Goal: Task Accomplishment & Management: Manage account settings

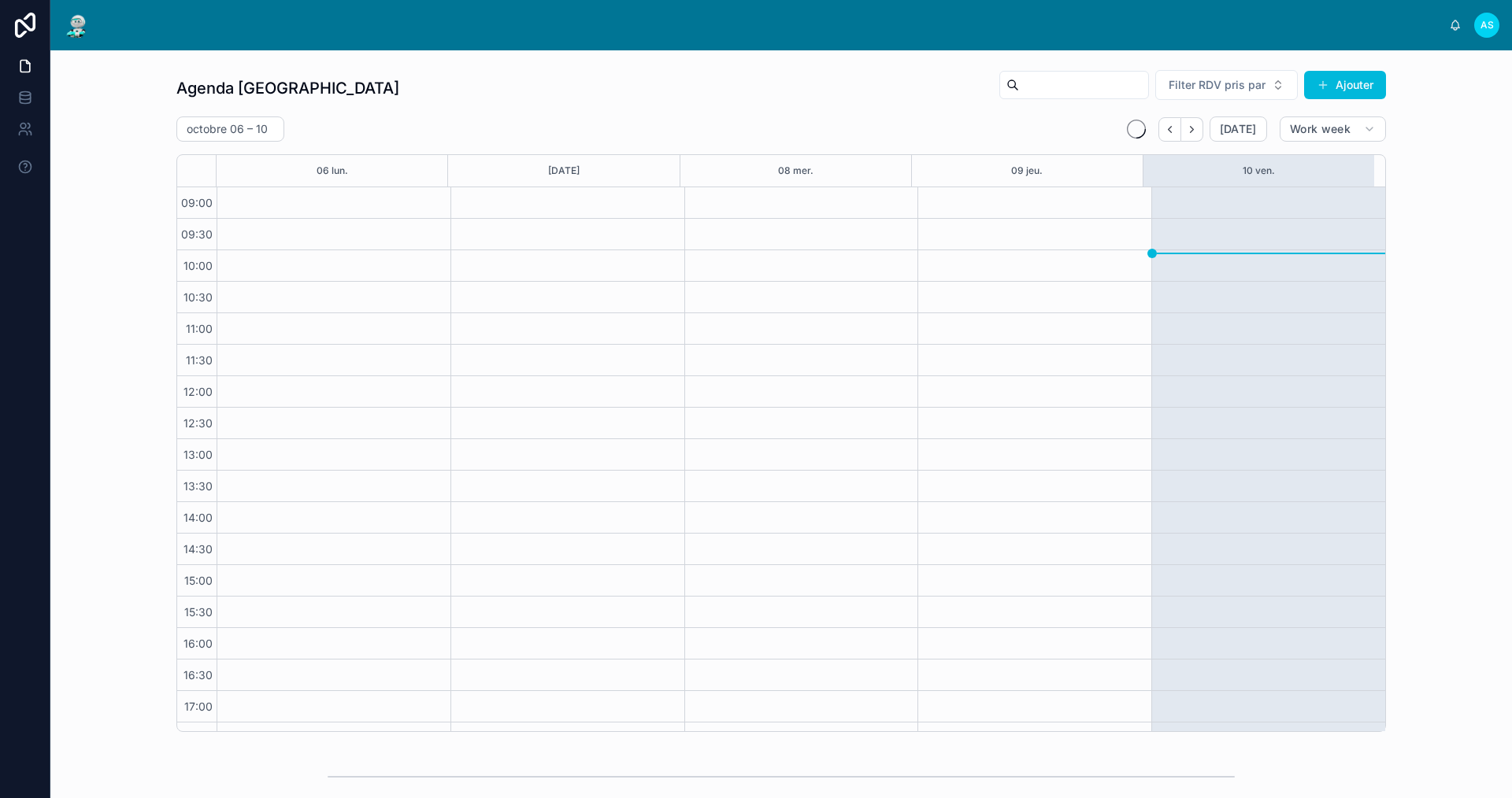
scroll to position [23, 0]
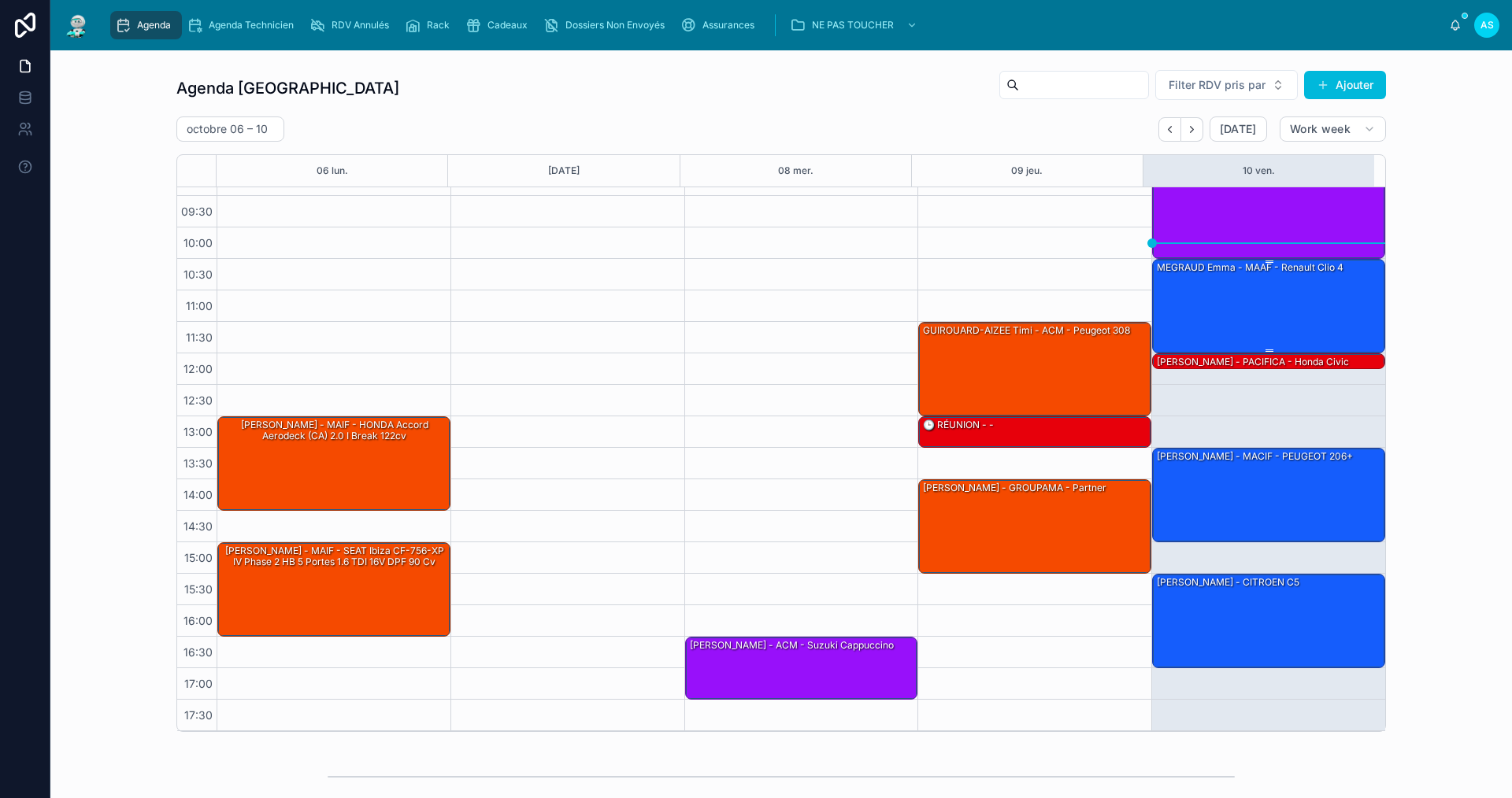
click at [1264, 308] on div "MEGRAUD Emma - MAAF - Renault clio 4" at bounding box center [1269, 305] width 228 height 91
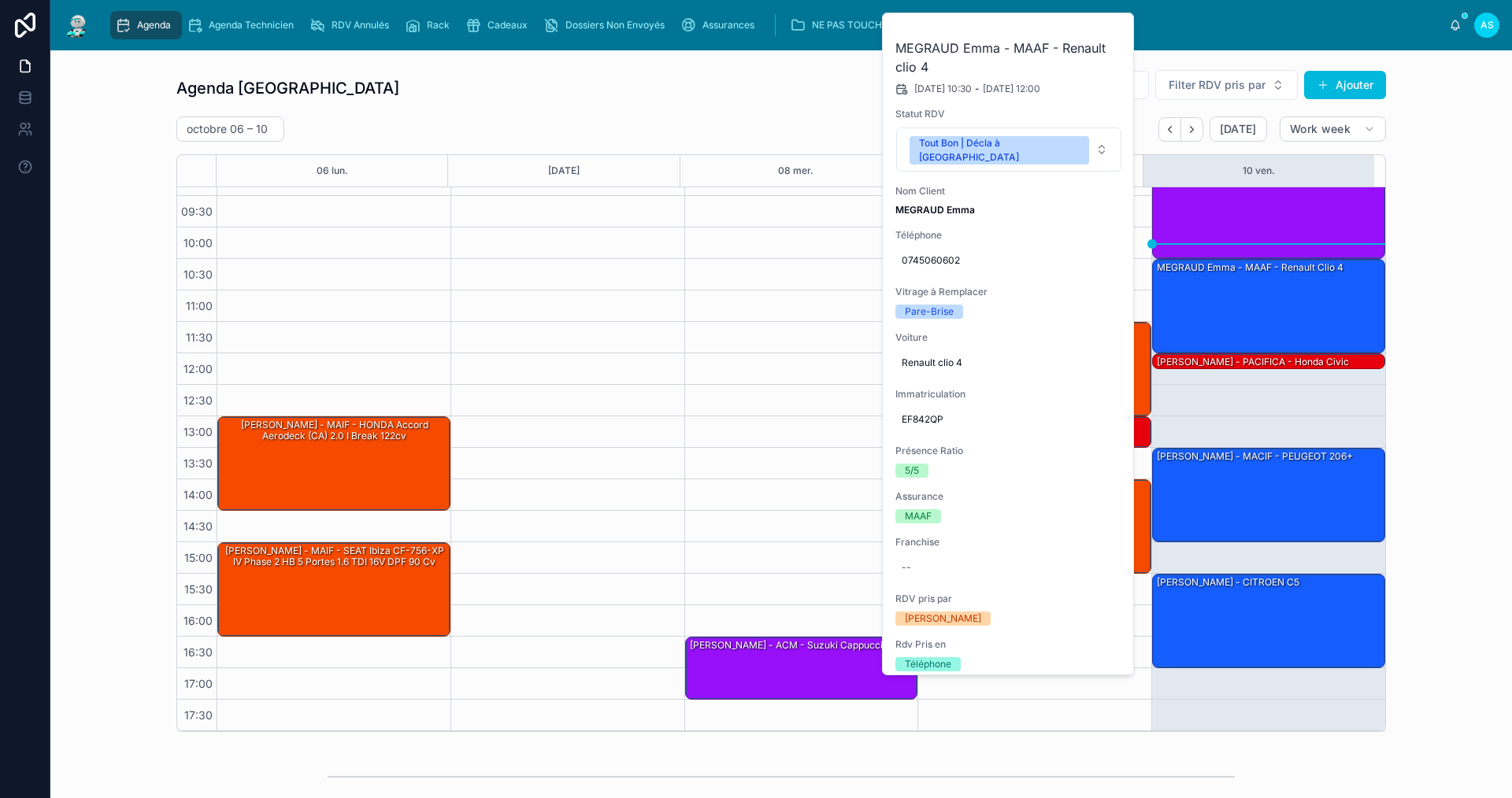
click at [0, 0] on icon at bounding box center [0, 0] width 0 height 0
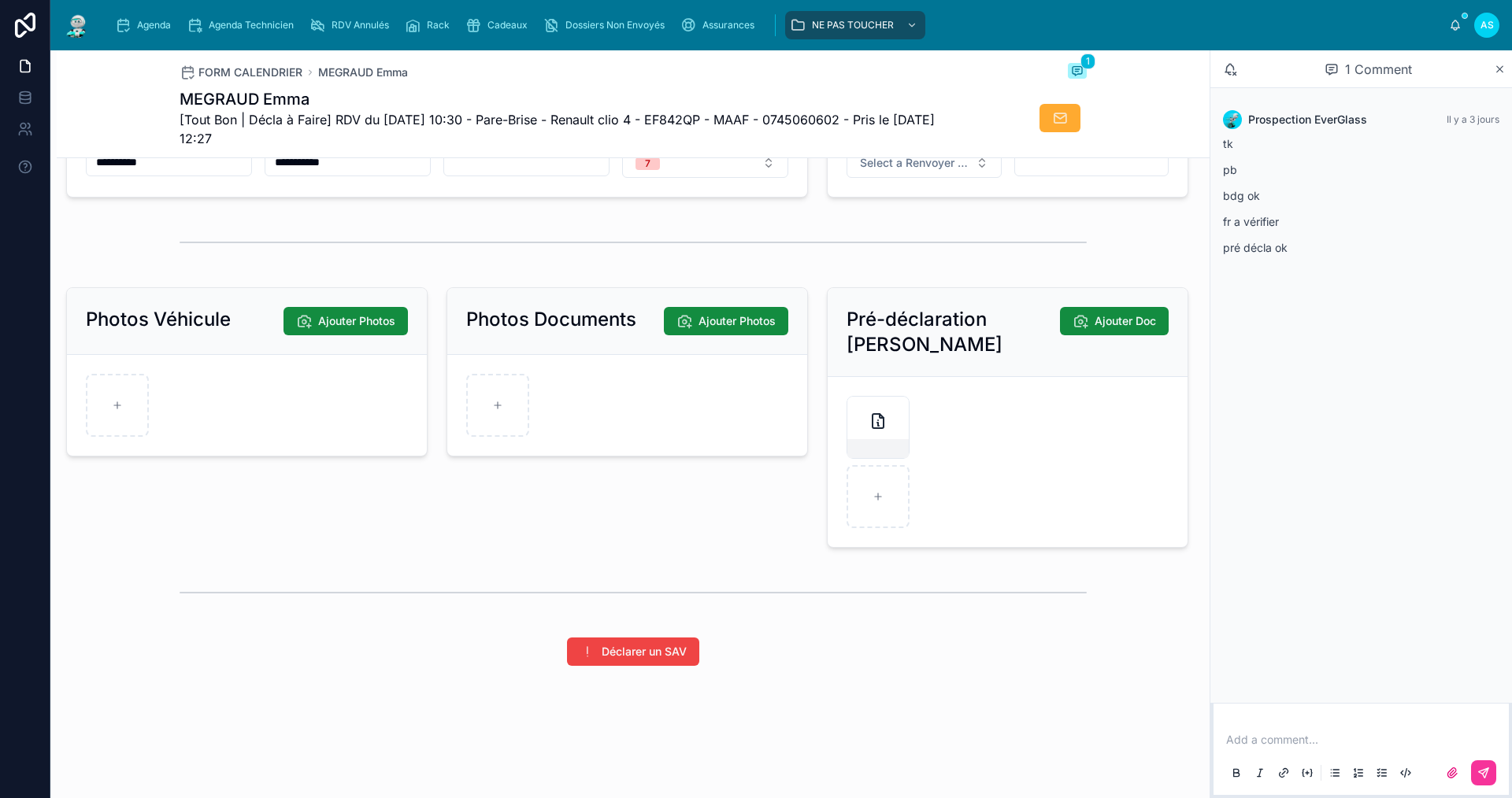
scroll to position [2042, 0]
click at [170, 12] on div "Agenda" at bounding box center [146, 24] width 62 height 25
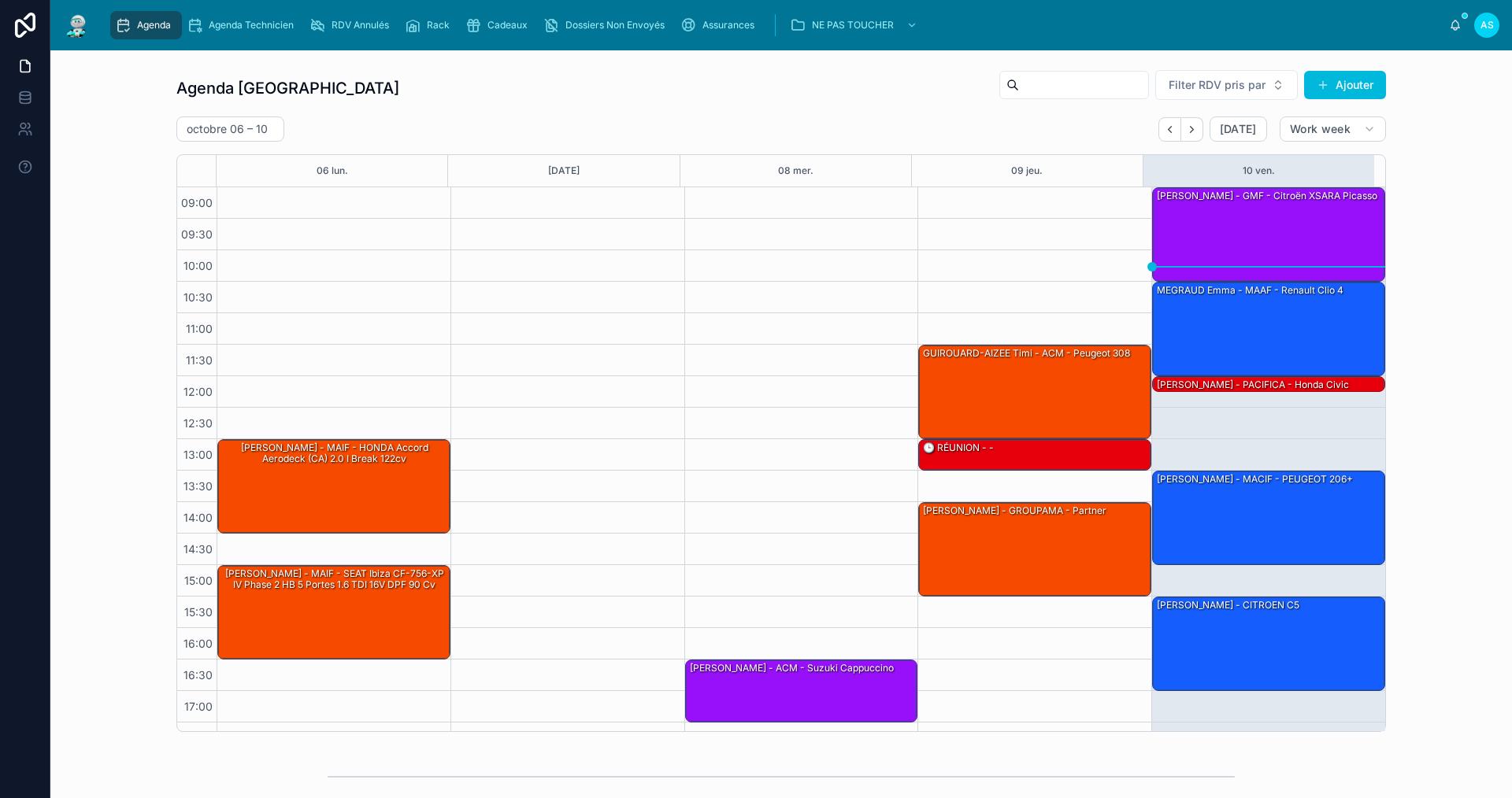
scroll to position [23, 0]
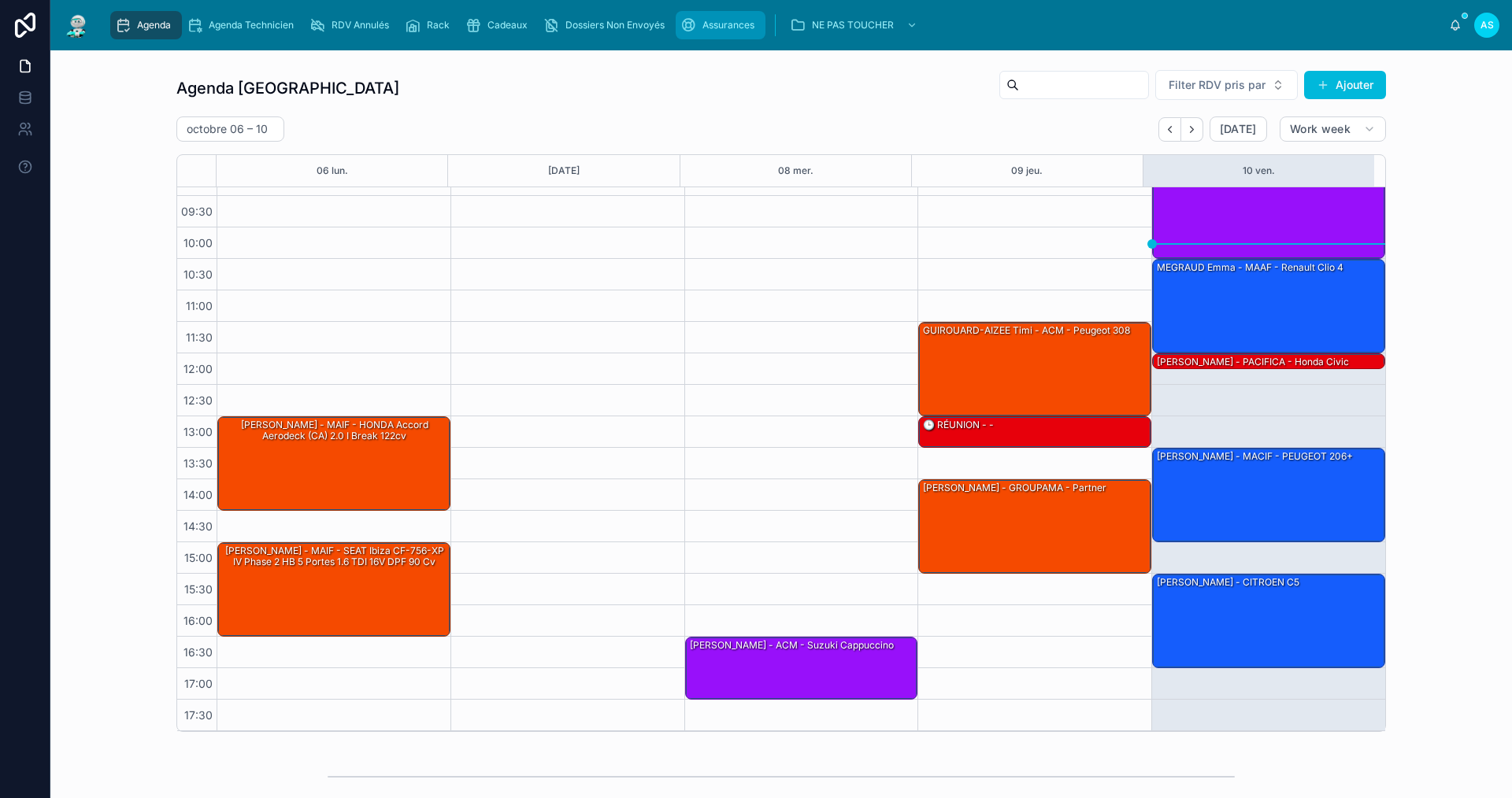
click at [726, 37] on div "Assurances" at bounding box center [720, 24] width 80 height 25
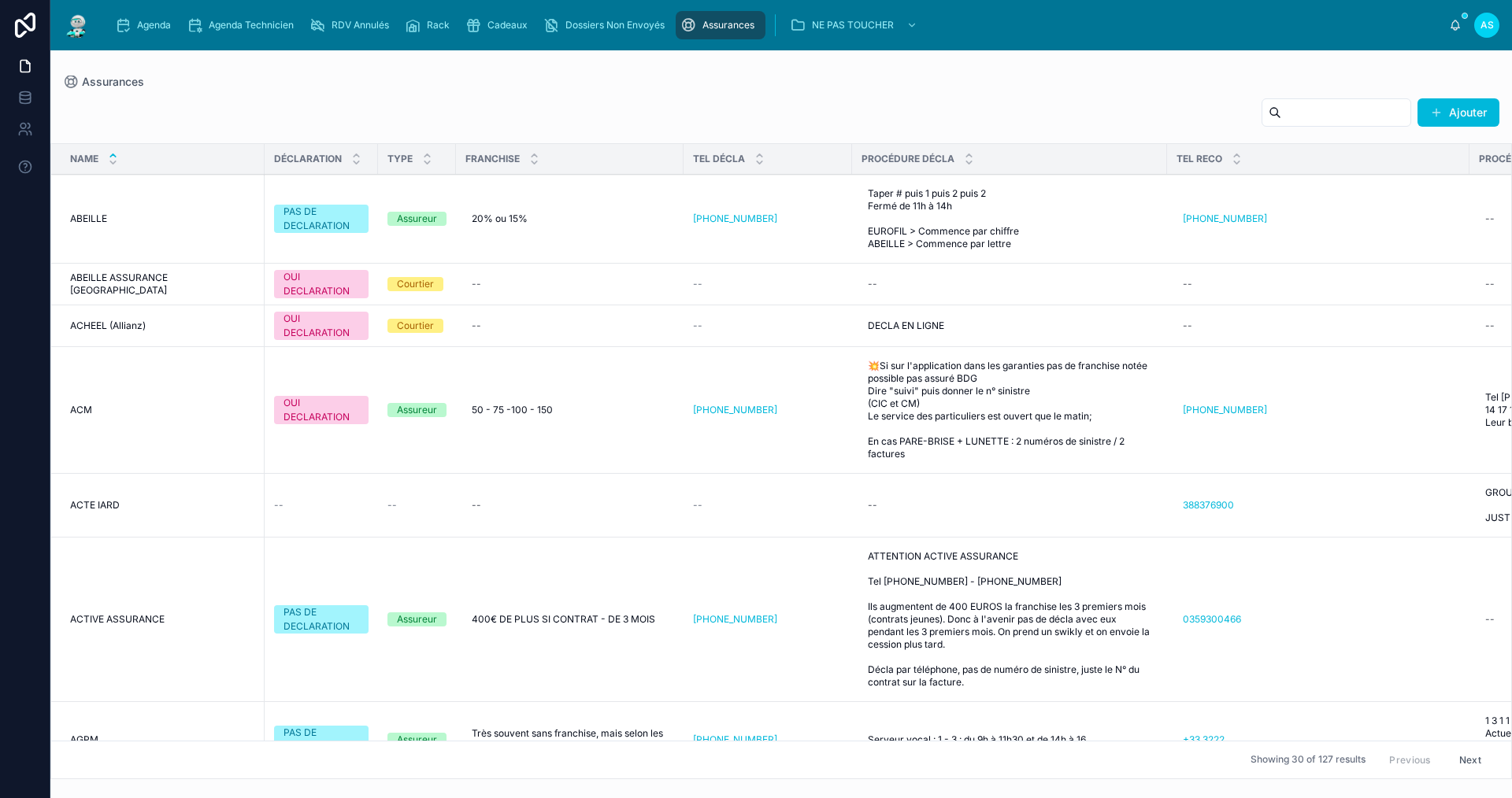
click at [1297, 116] on input "text" at bounding box center [1345, 112] width 129 height 22
type input "****"
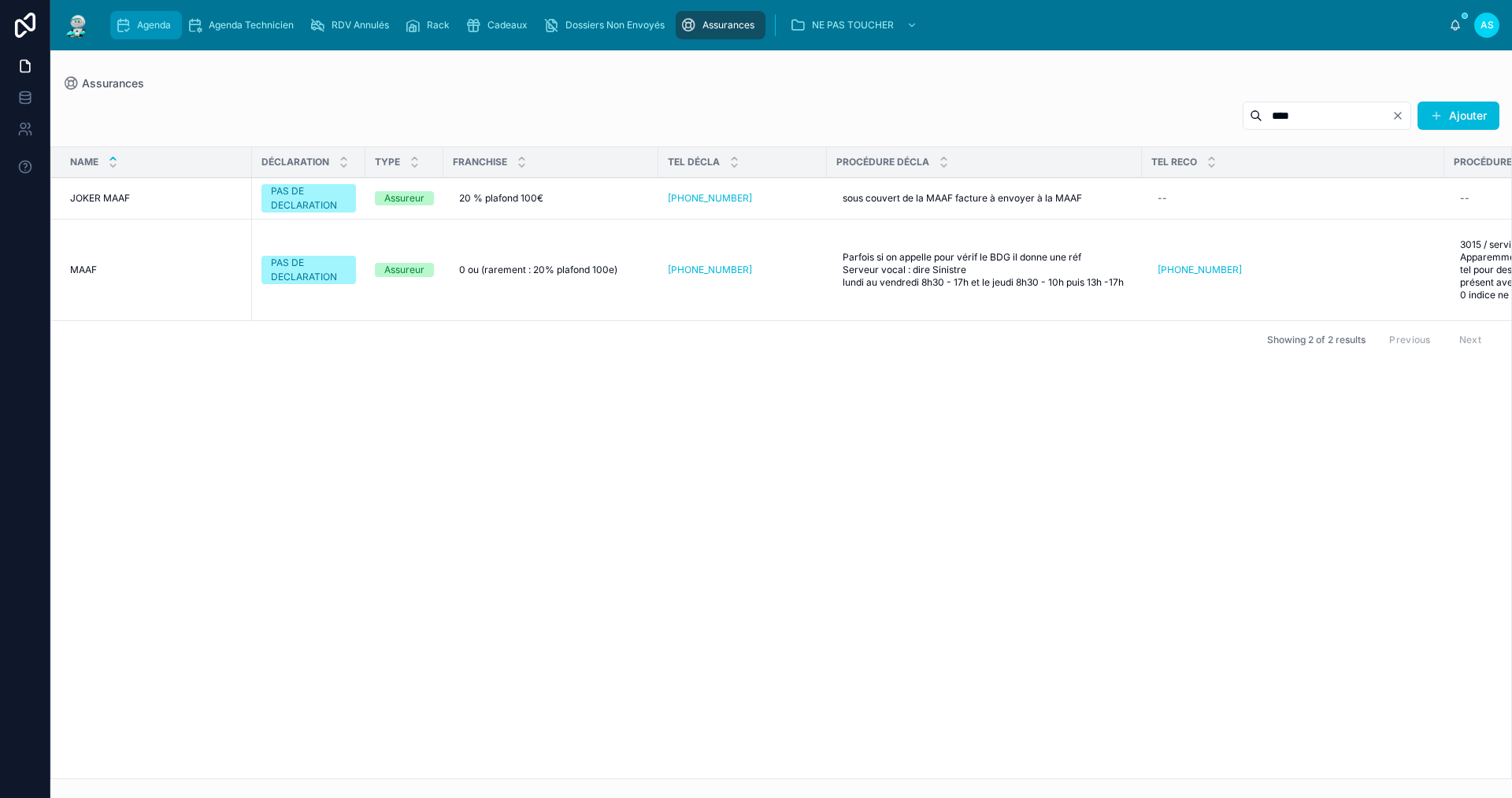
click at [151, 24] on span "Agenda" at bounding box center [154, 24] width 34 height 12
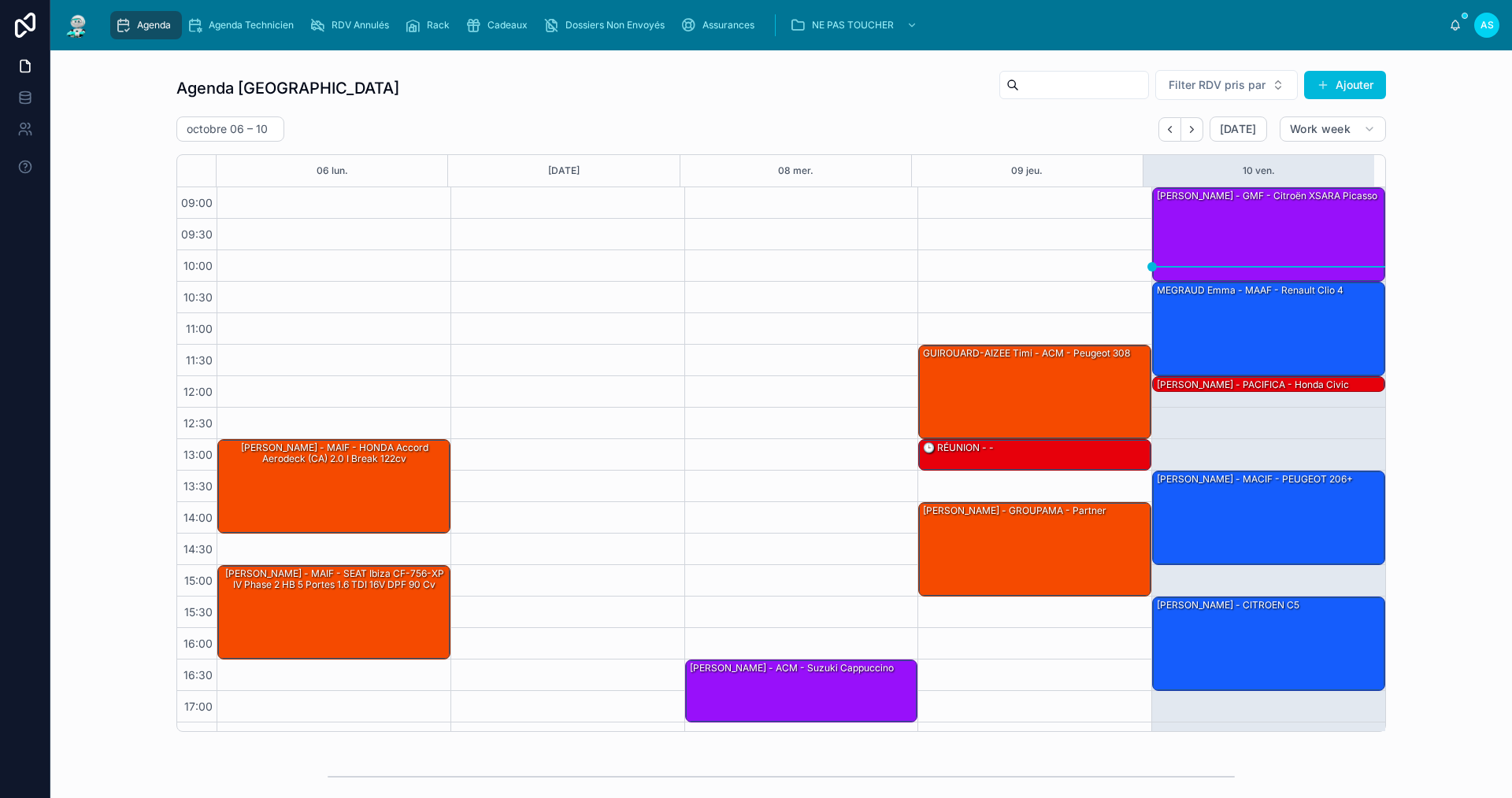
scroll to position [23, 0]
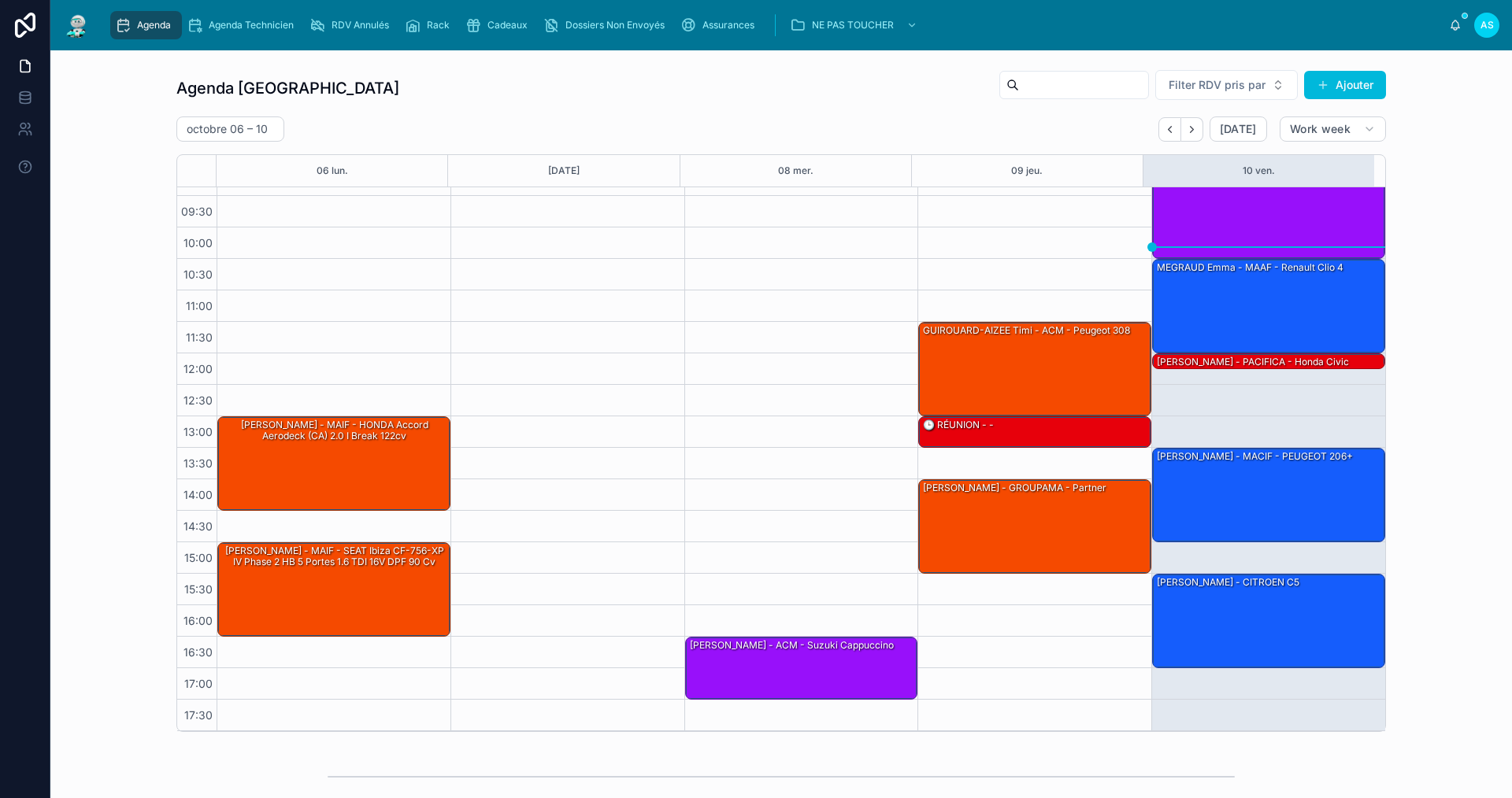
drag, startPoint x: 846, startPoint y: 664, endPoint x: 1442, endPoint y: 569, distance: 603.5
click at [1448, 572] on div "Agenda Saint-Orens Filter RDV pris par Ajouter [DATE] – [DATE] [DATE] Work week…" at bounding box center [781, 400] width 1437 height 676
click at [510, 27] on span "Cadeaux" at bounding box center [507, 24] width 41 height 12
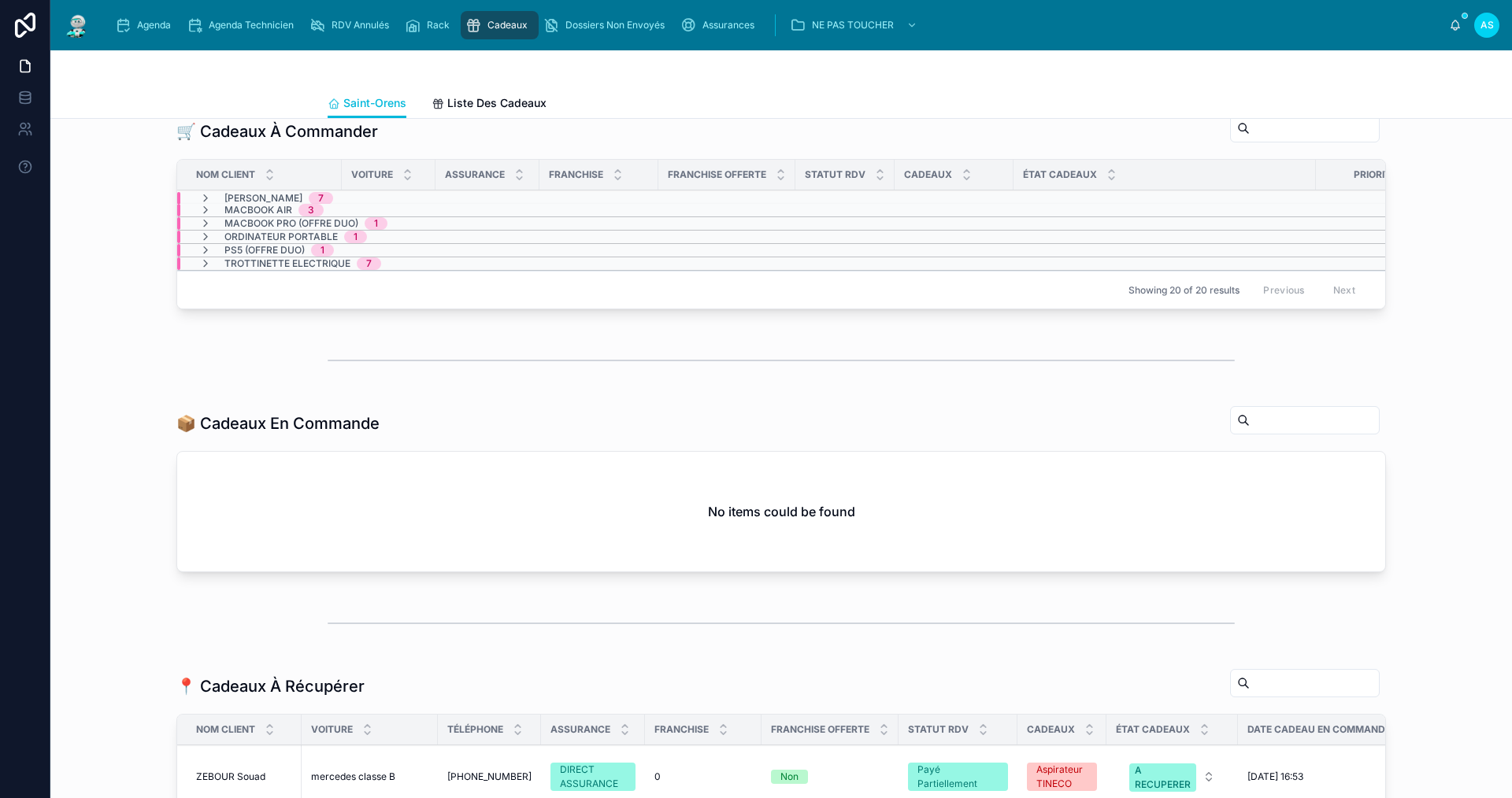
scroll to position [315, 0]
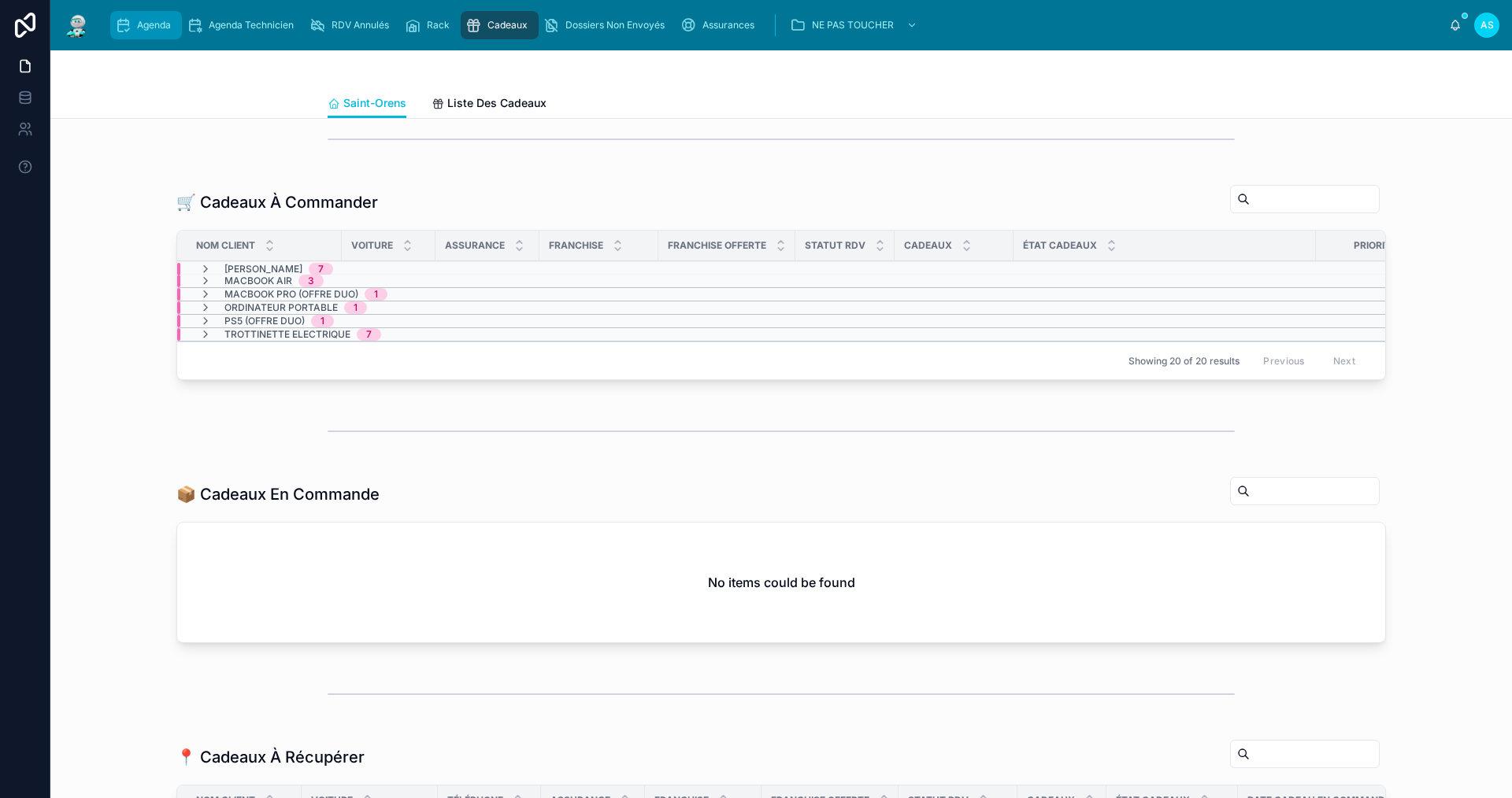
click at [156, 36] on div "Agenda" at bounding box center [146, 24] width 62 height 25
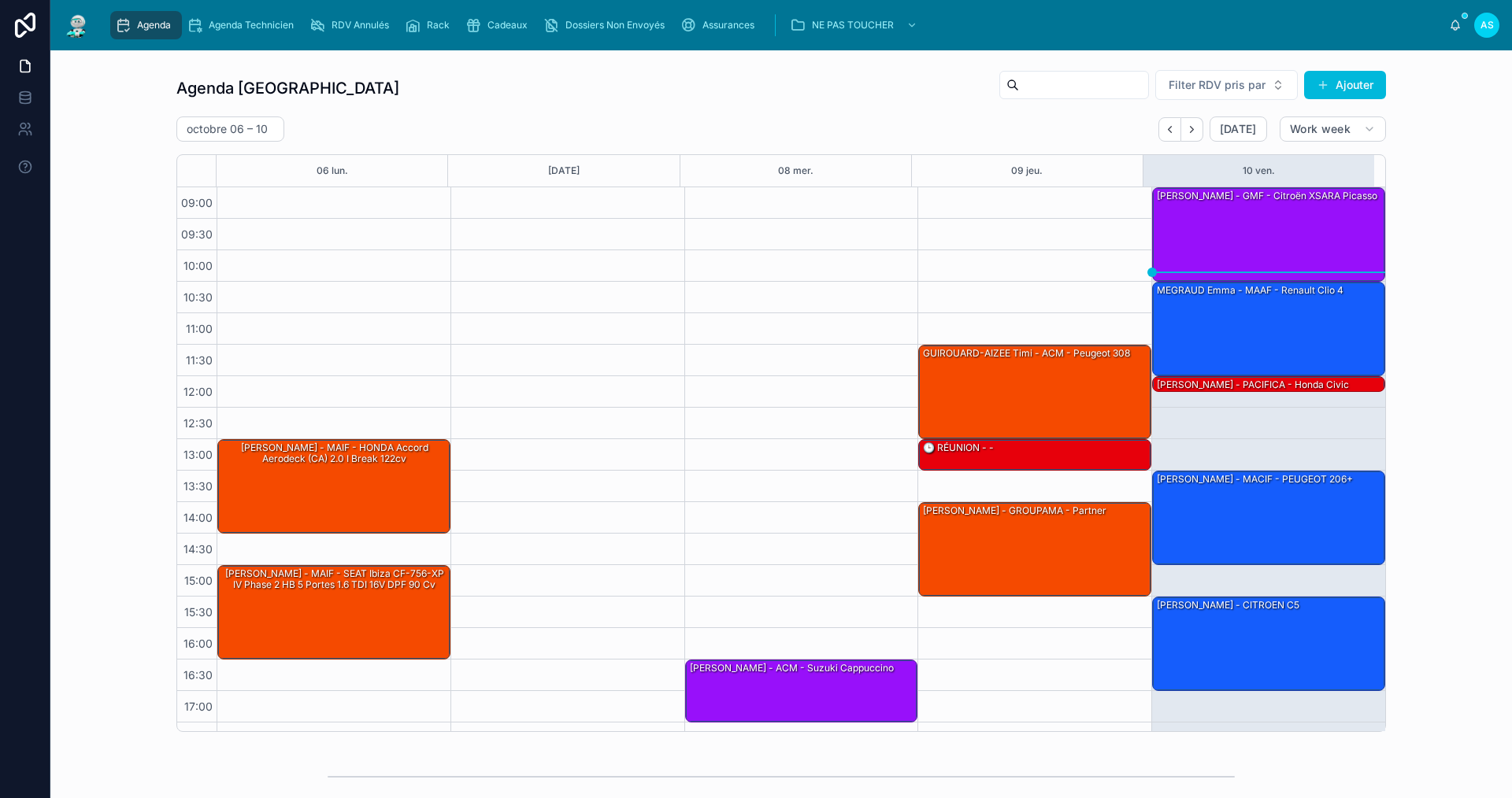
scroll to position [23, 0]
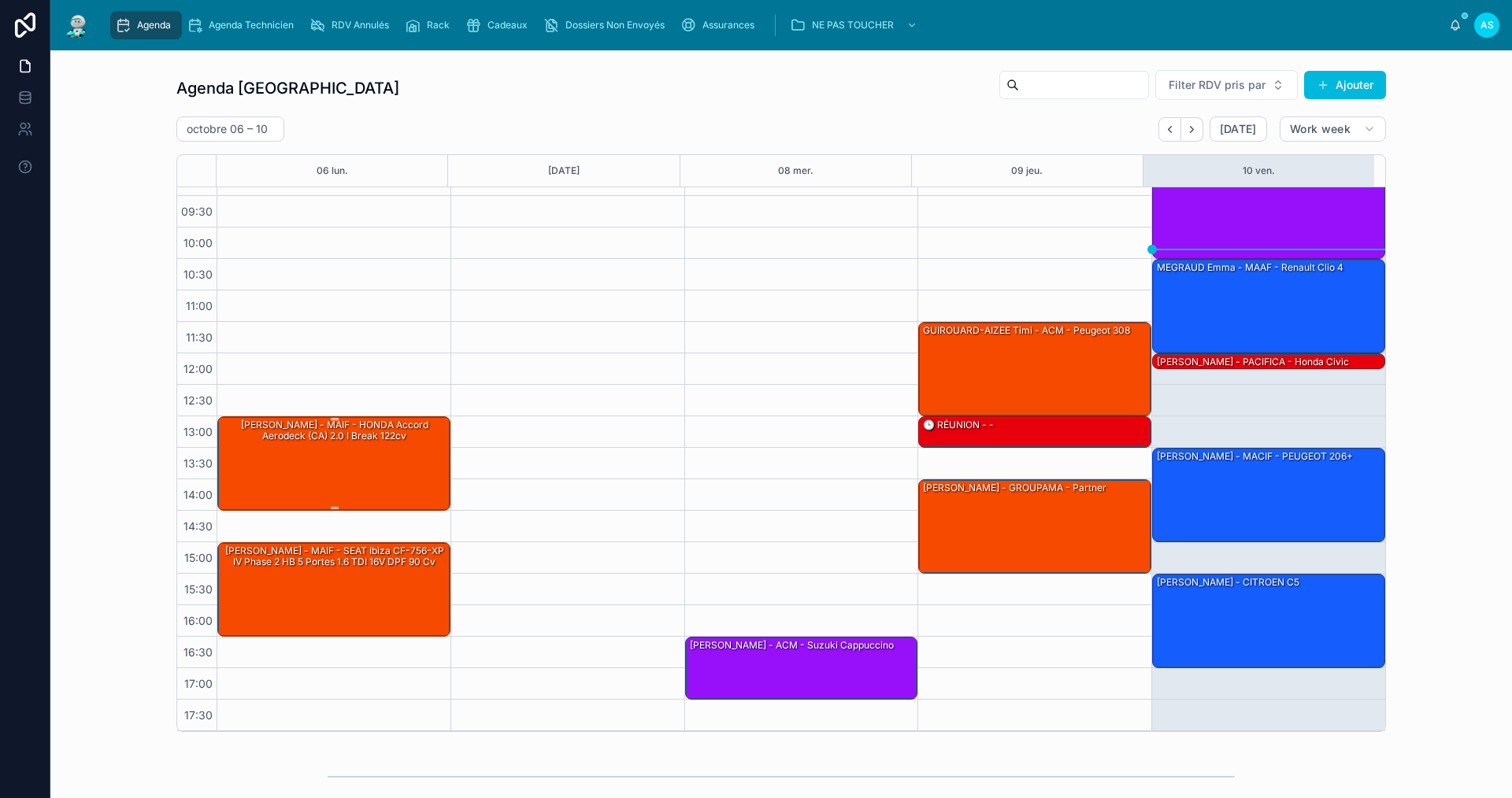
click at [372, 459] on div "[PERSON_NAME] - MAIF - HONDA Accord Aerodeck (CA) 2.0 i Break 122cv" at bounding box center [335, 463] width 228 height 91
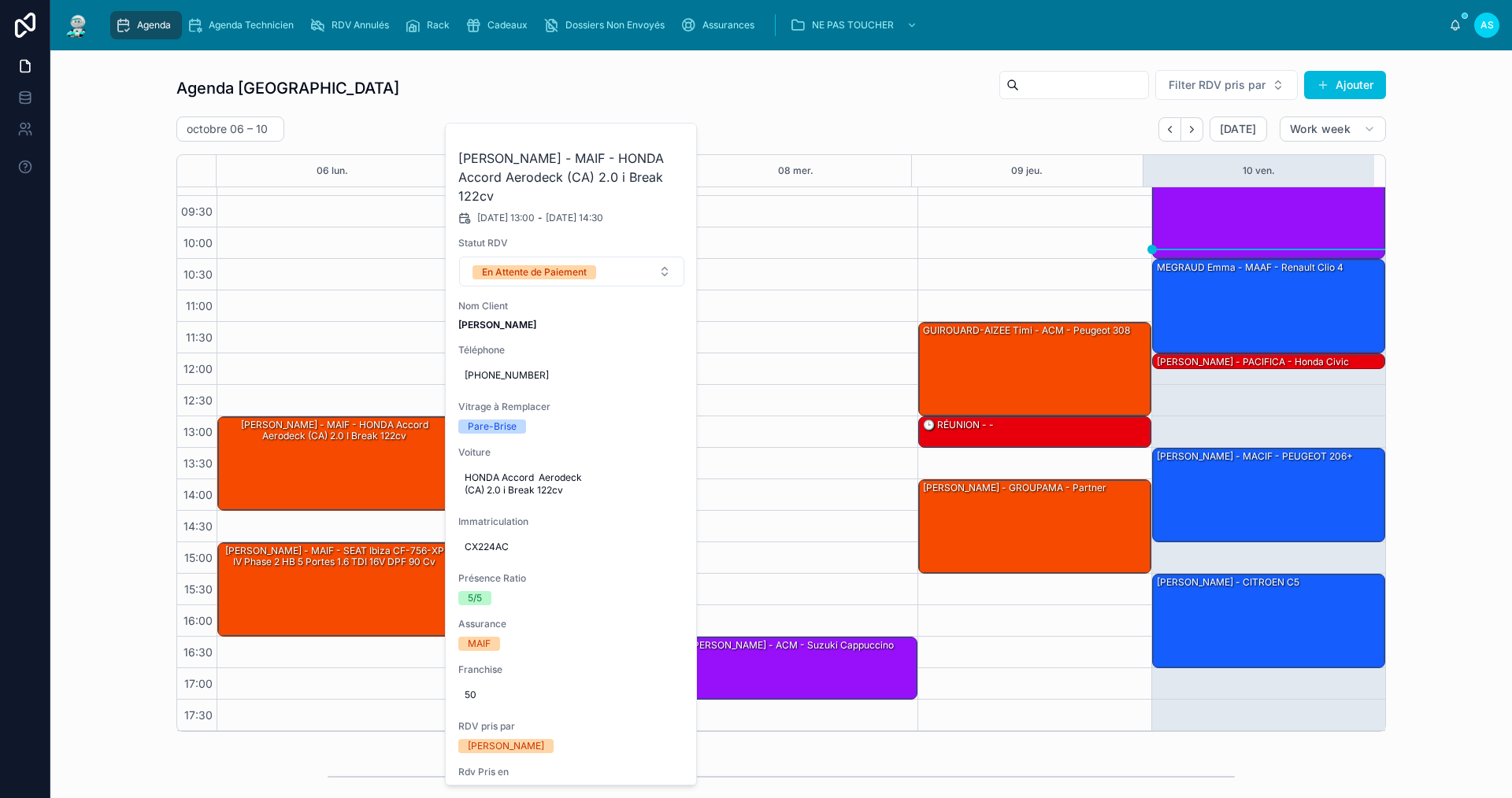
click at [0, 0] on button at bounding box center [0, 0] width 0 height 0
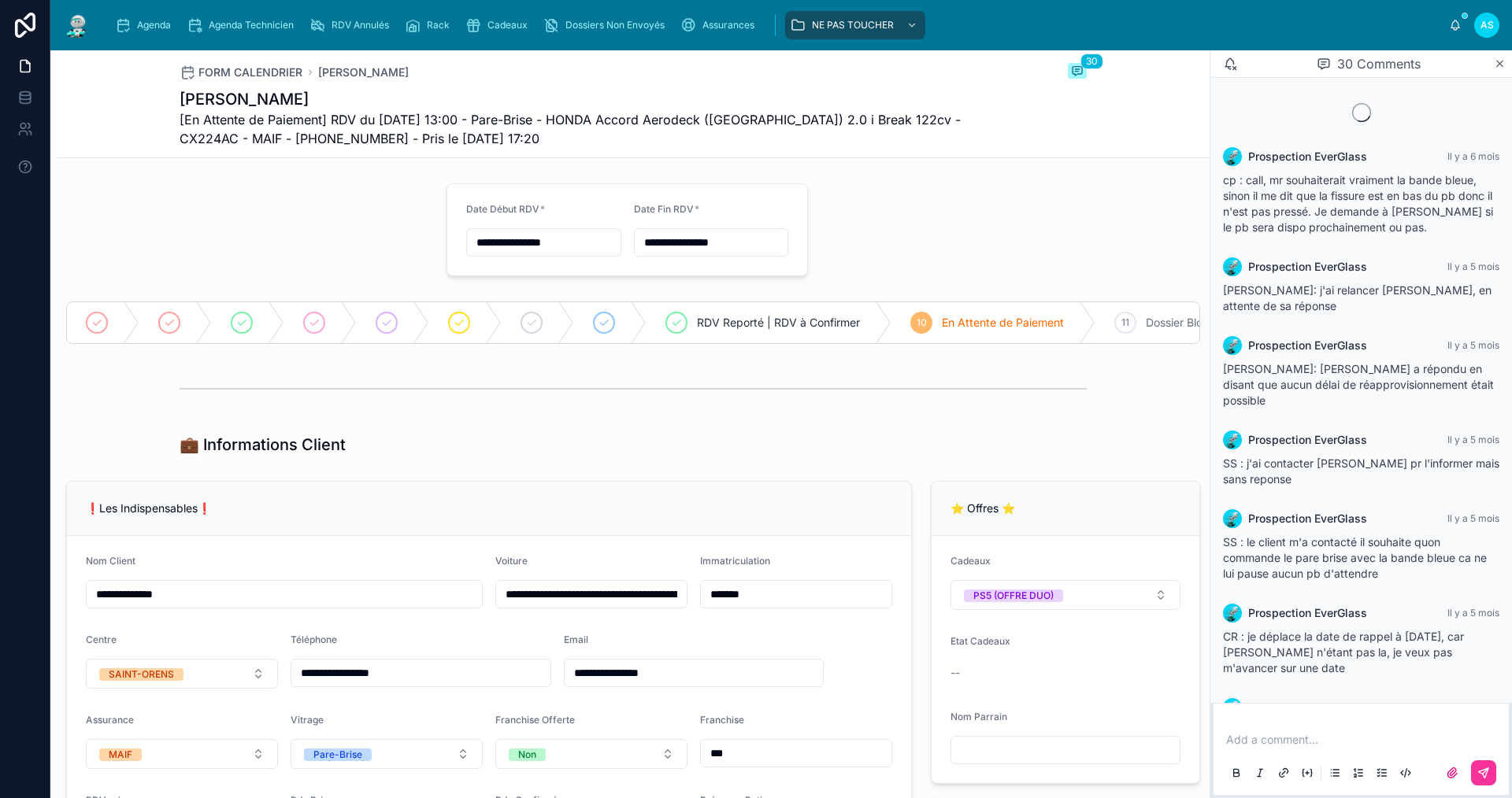
scroll to position [1566, 0]
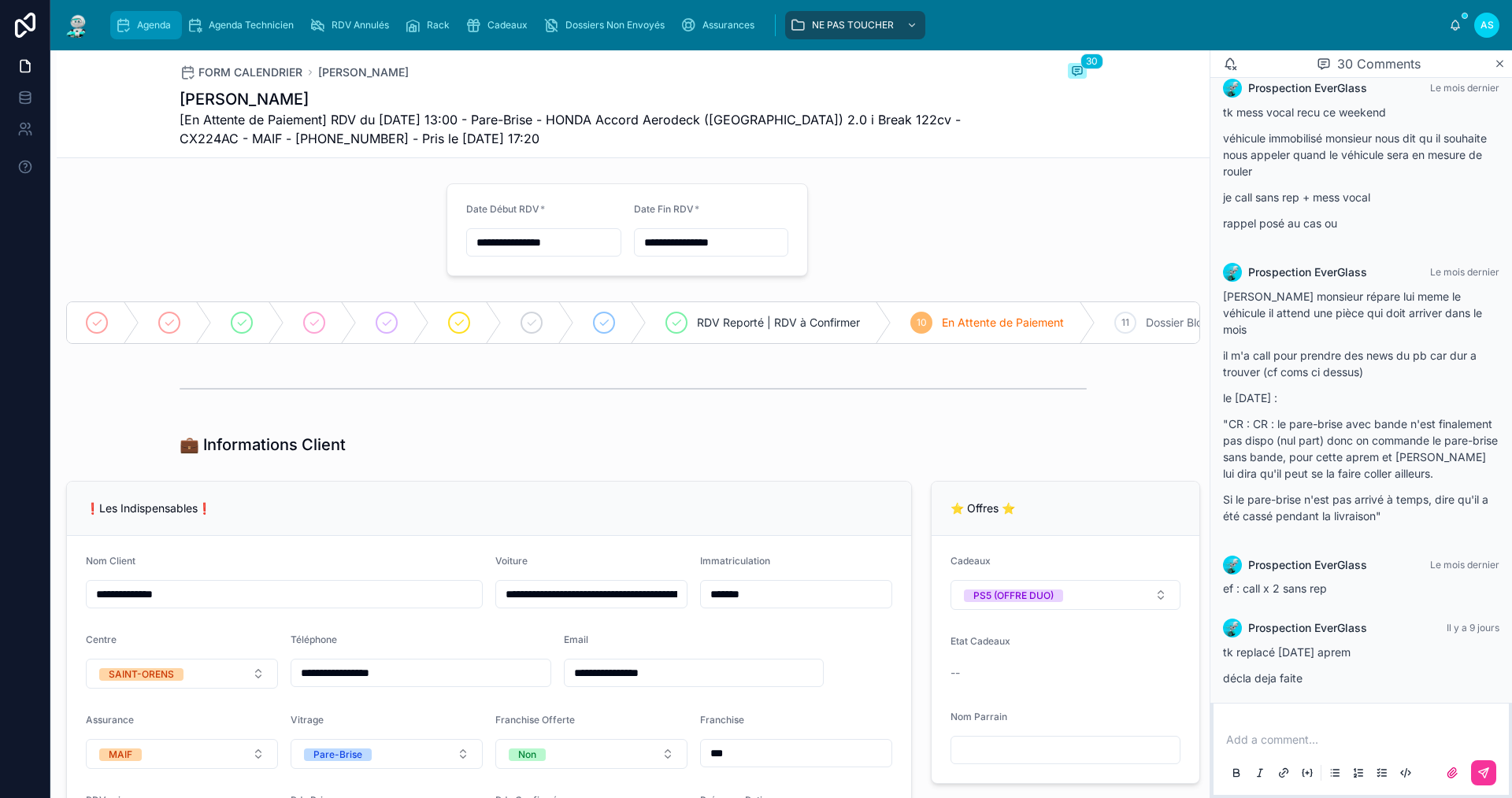
click at [152, 22] on span "Agenda" at bounding box center [154, 24] width 34 height 12
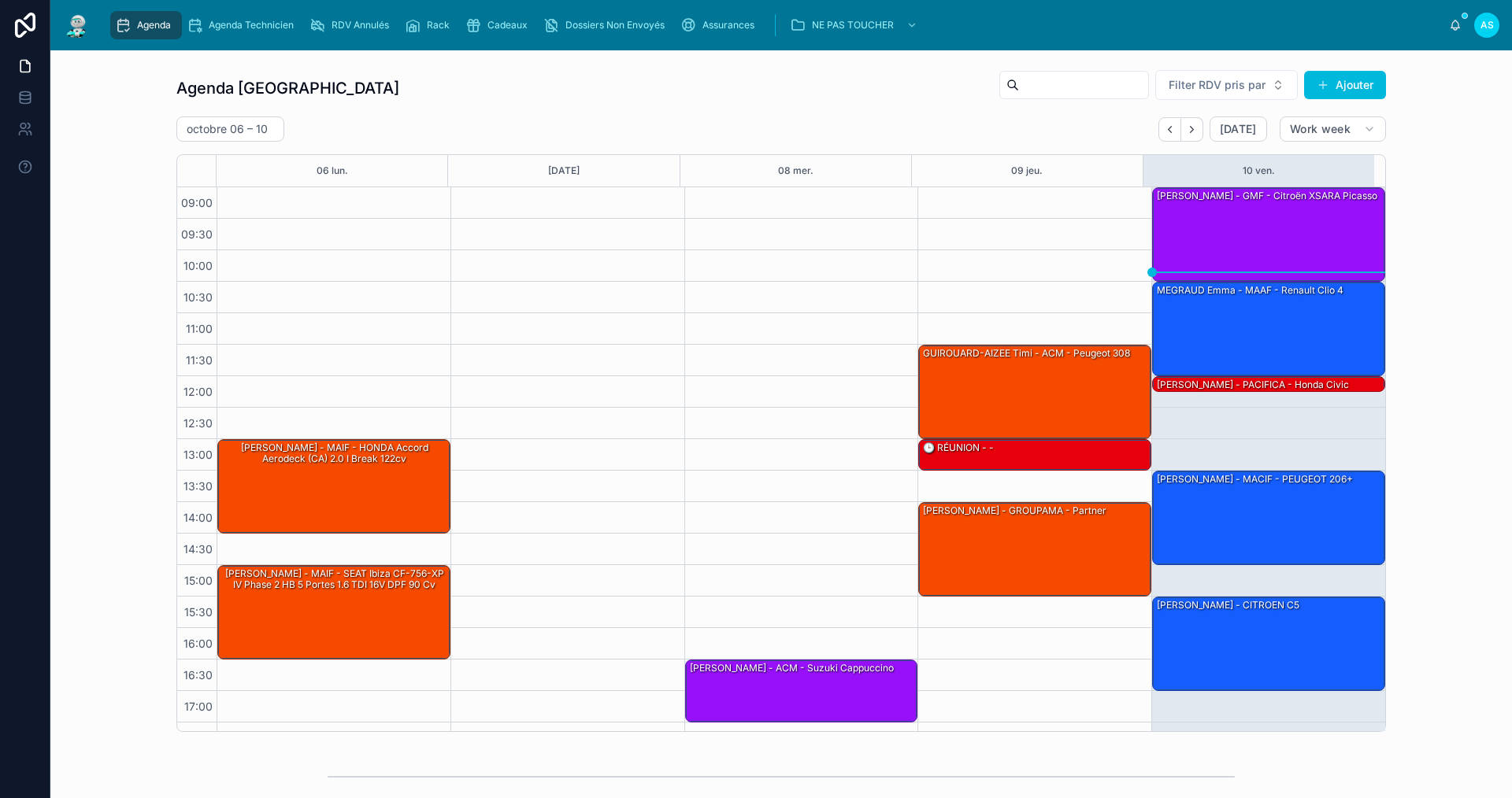
scroll to position [23, 0]
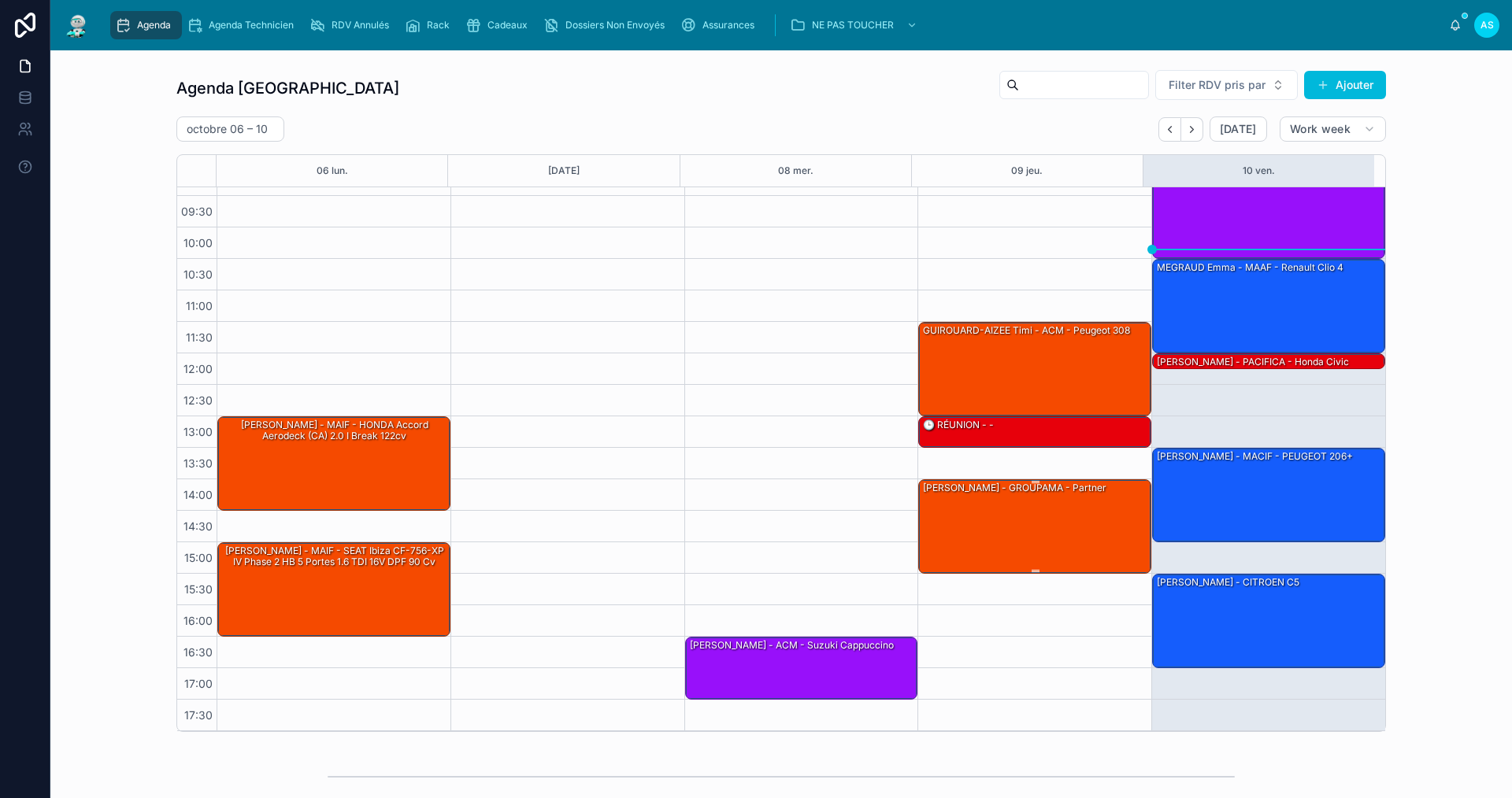
click at [994, 503] on div "[PERSON_NAME] - GROUPAMA - Partner" at bounding box center [1035, 526] width 228 height 91
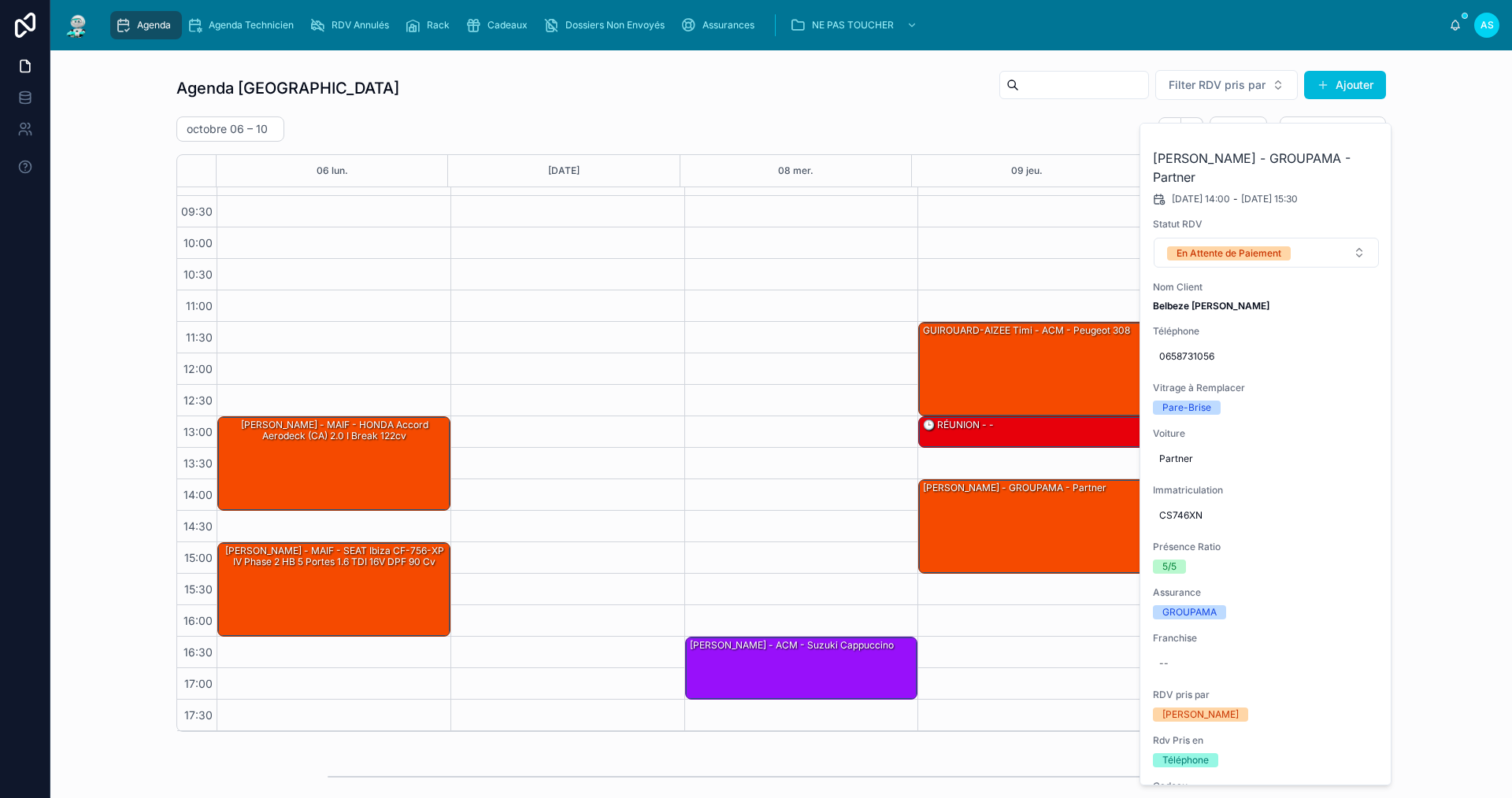
click at [0, 0] on icon at bounding box center [0, 0] width 0 height 0
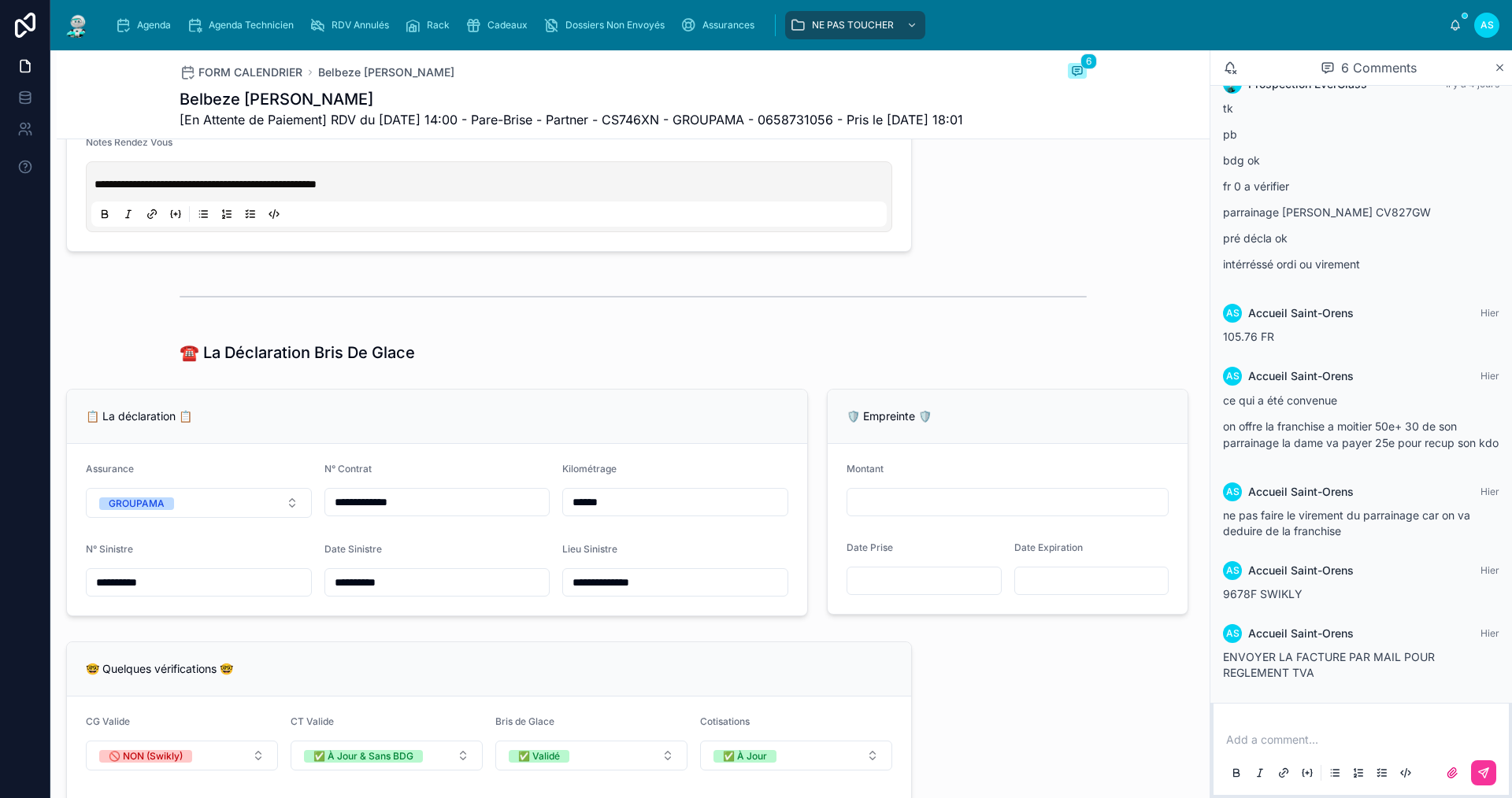
scroll to position [787, 0]
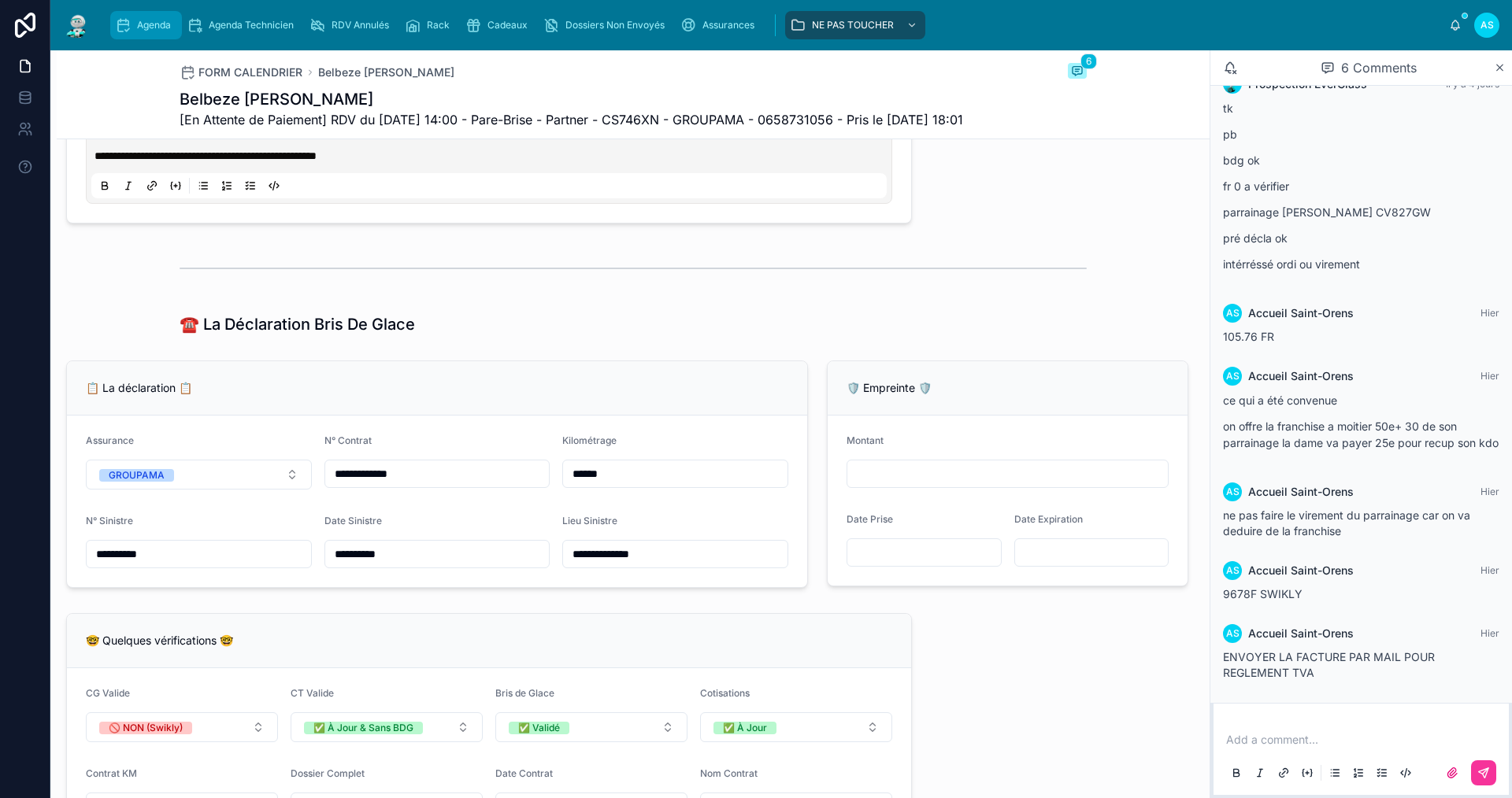
click at [167, 31] on span "Agenda" at bounding box center [154, 24] width 34 height 12
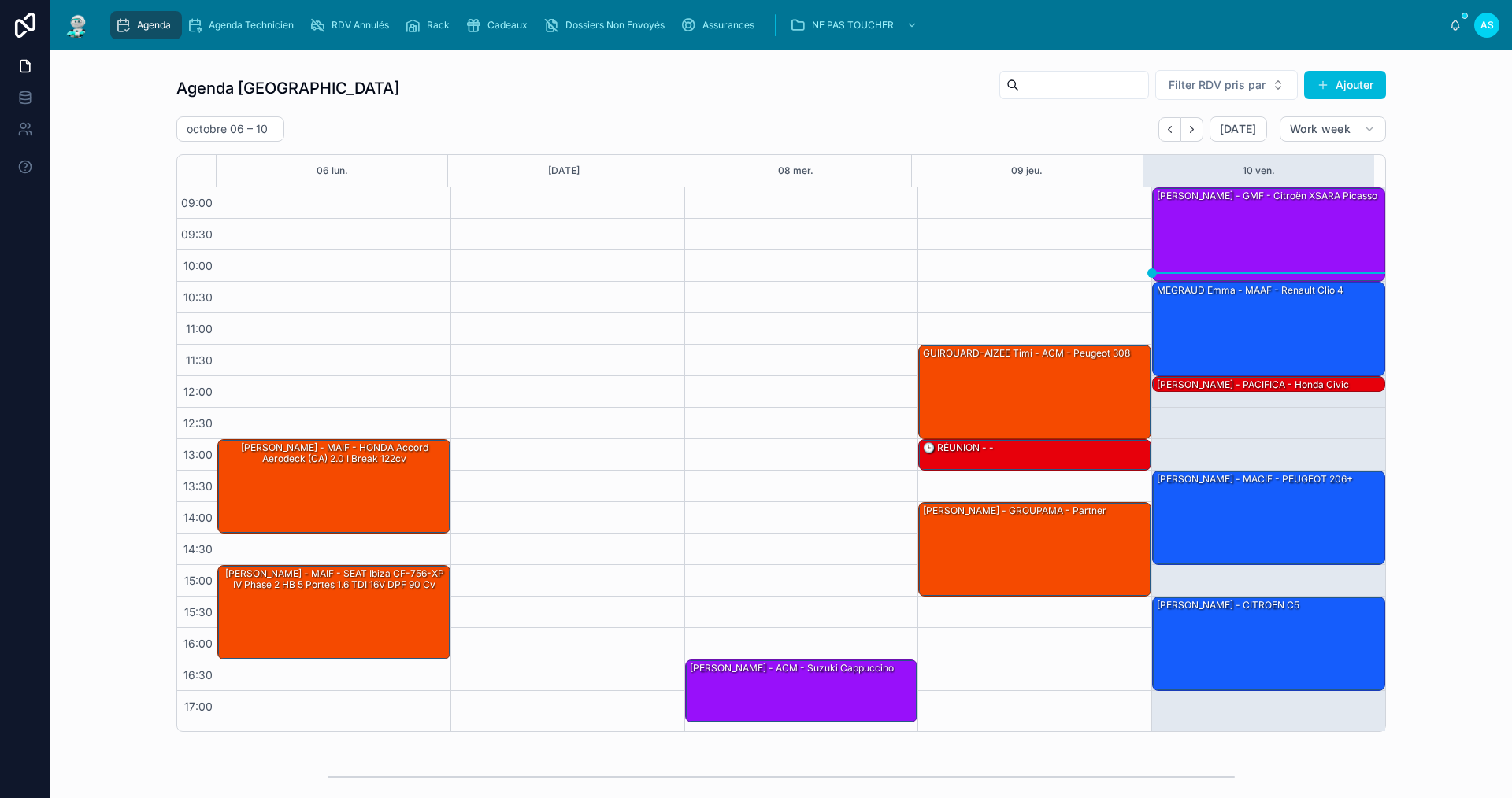
scroll to position [23, 0]
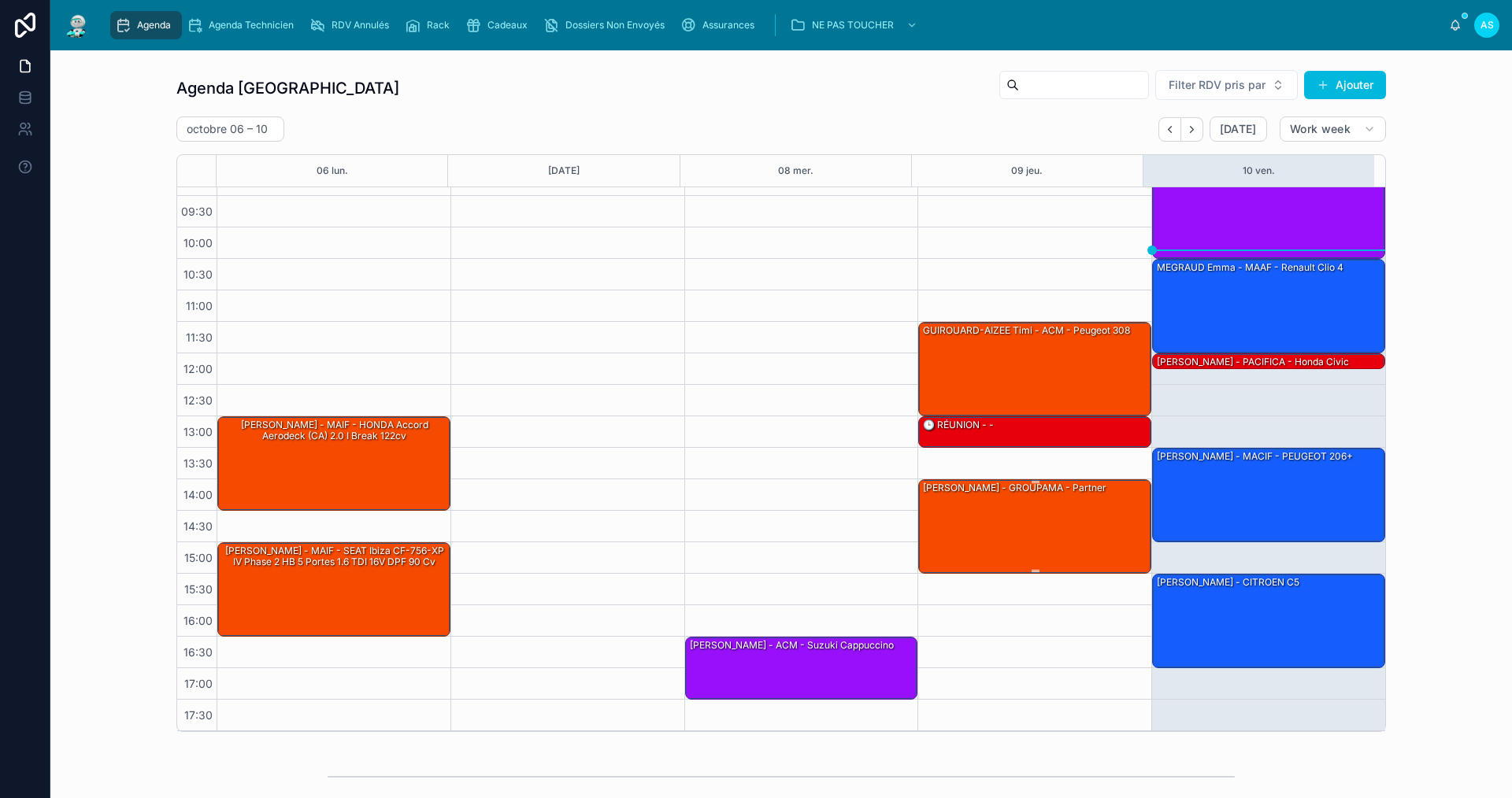
click at [1083, 538] on div "[PERSON_NAME] - GROUPAMA - Partner" at bounding box center [1035, 526] width 228 height 91
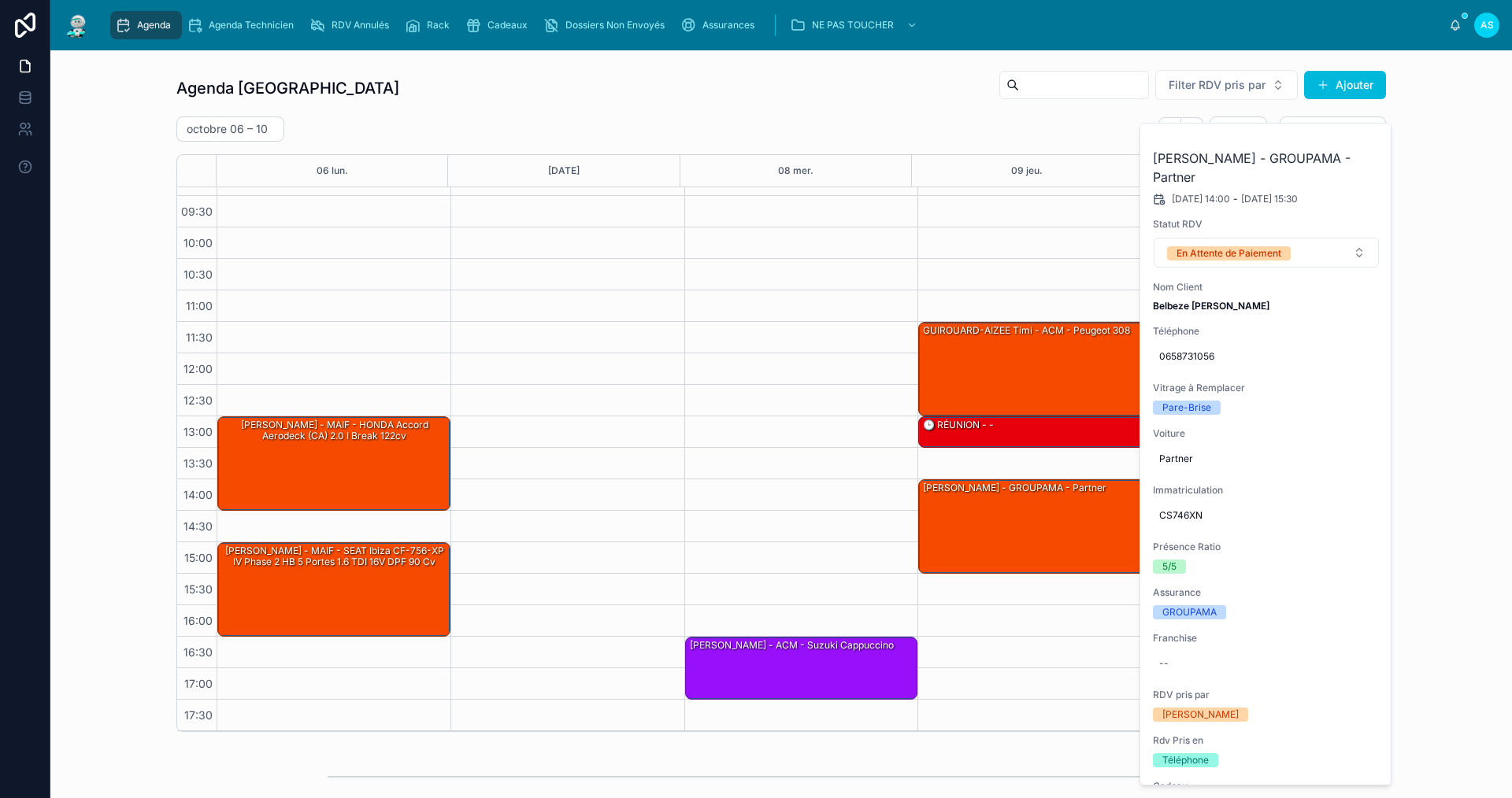
click at [0, 0] on button at bounding box center [0, 0] width 0 height 0
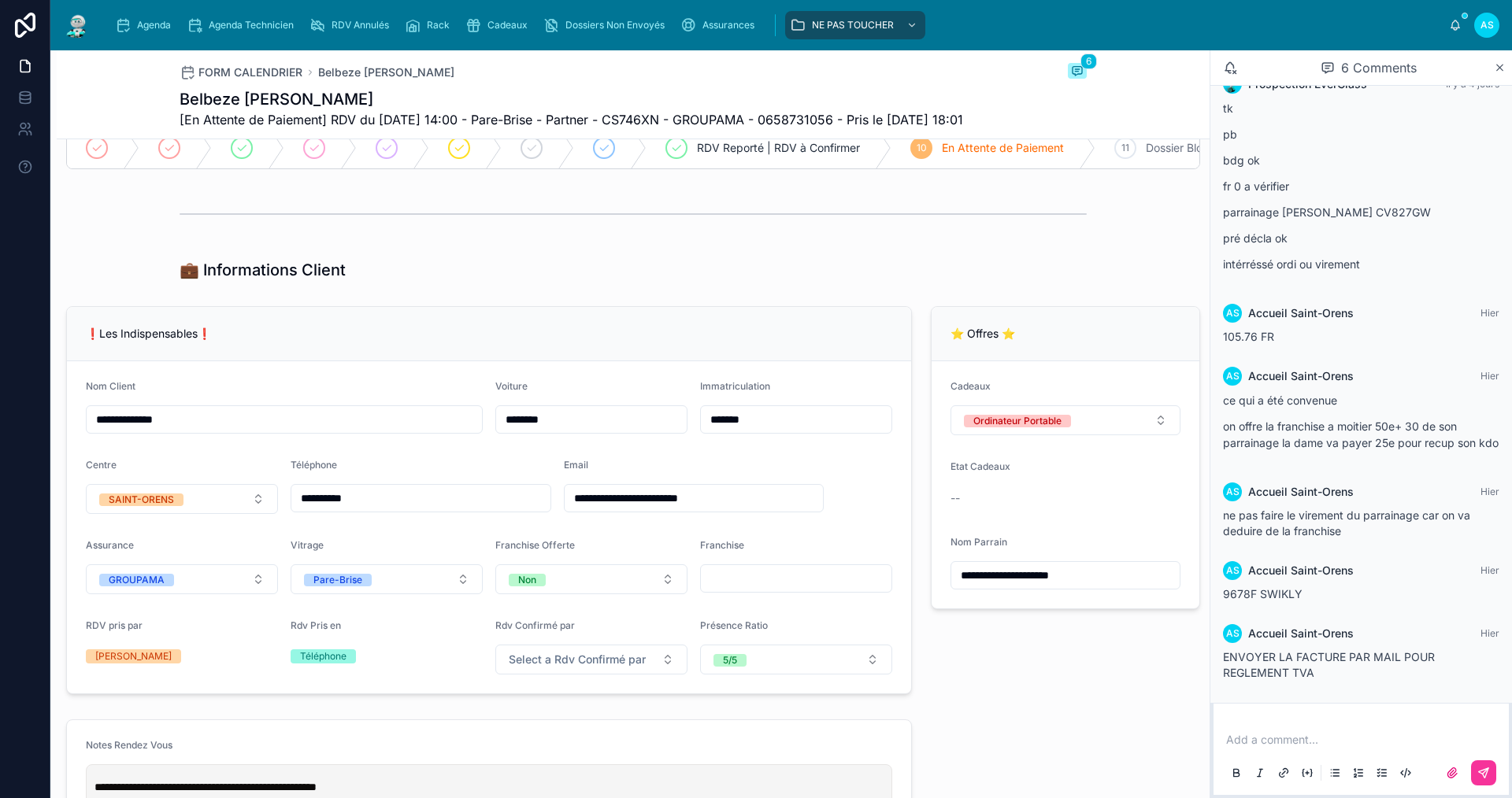
scroll to position [157, 0]
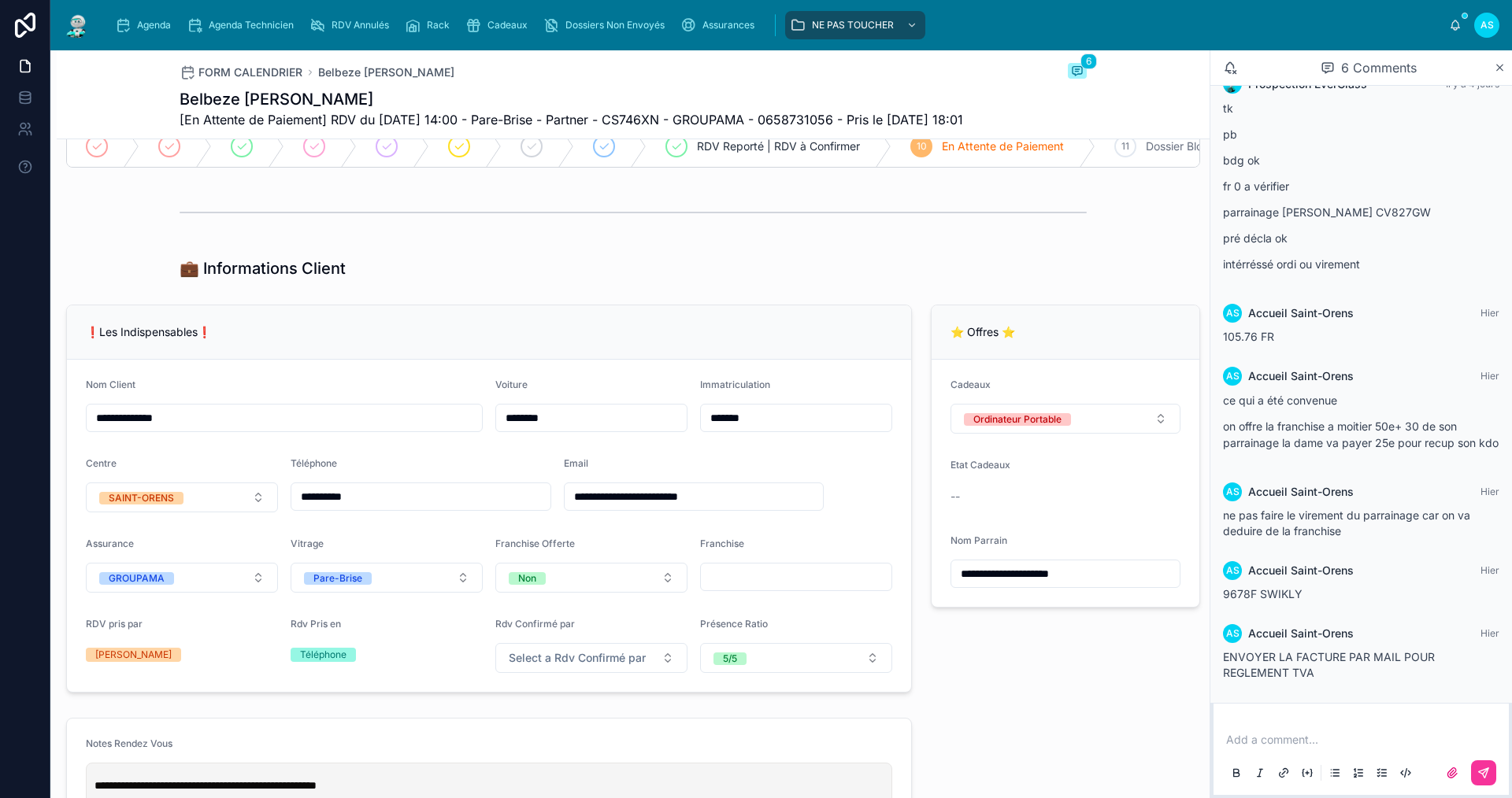
drag, startPoint x: 1108, startPoint y: 610, endPoint x: 892, endPoint y: 617, distance: 216.1
click at [996, 686] on div "**********" at bounding box center [1065, 498] width 288 height 400
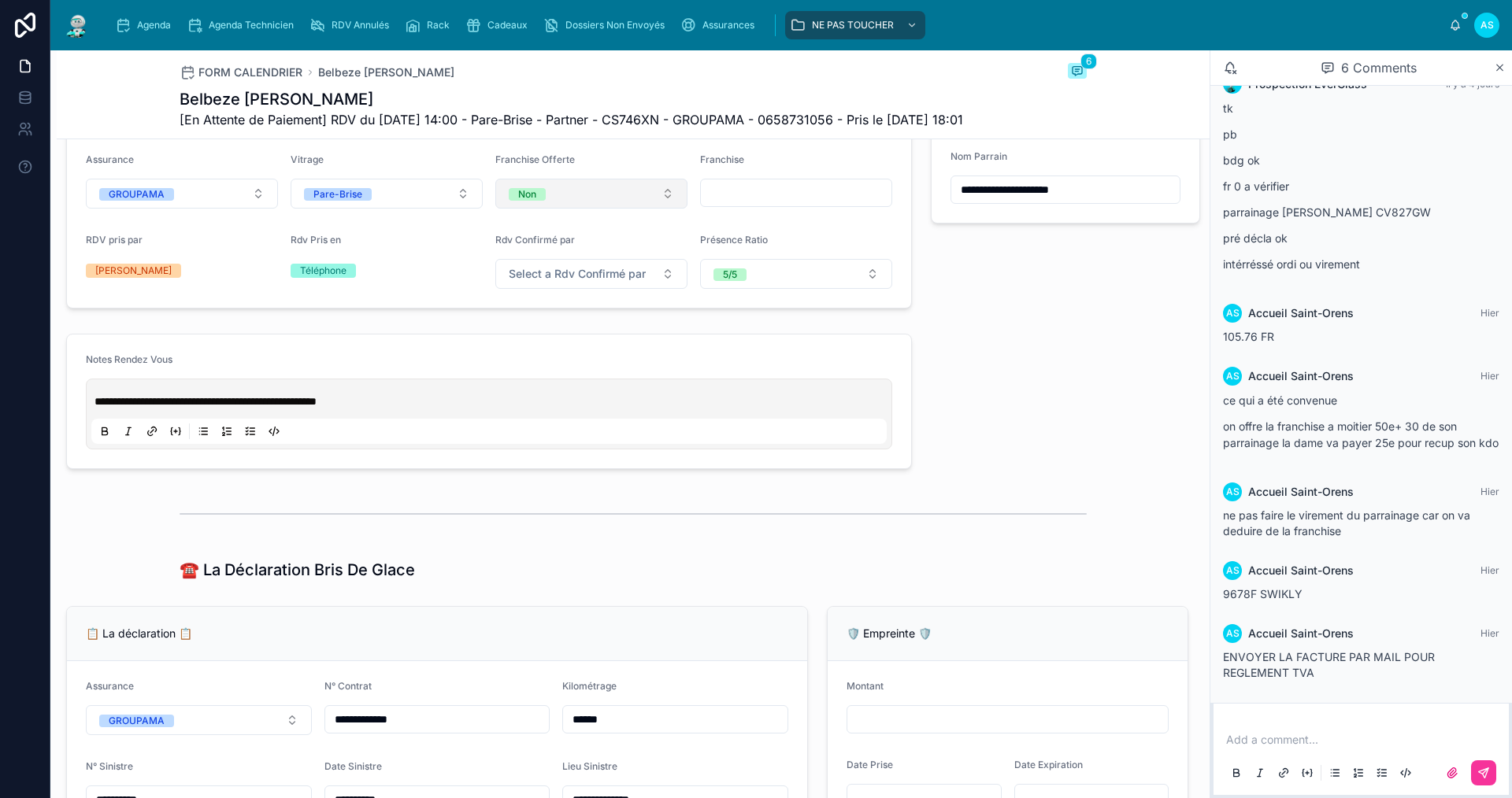
scroll to position [551, 0]
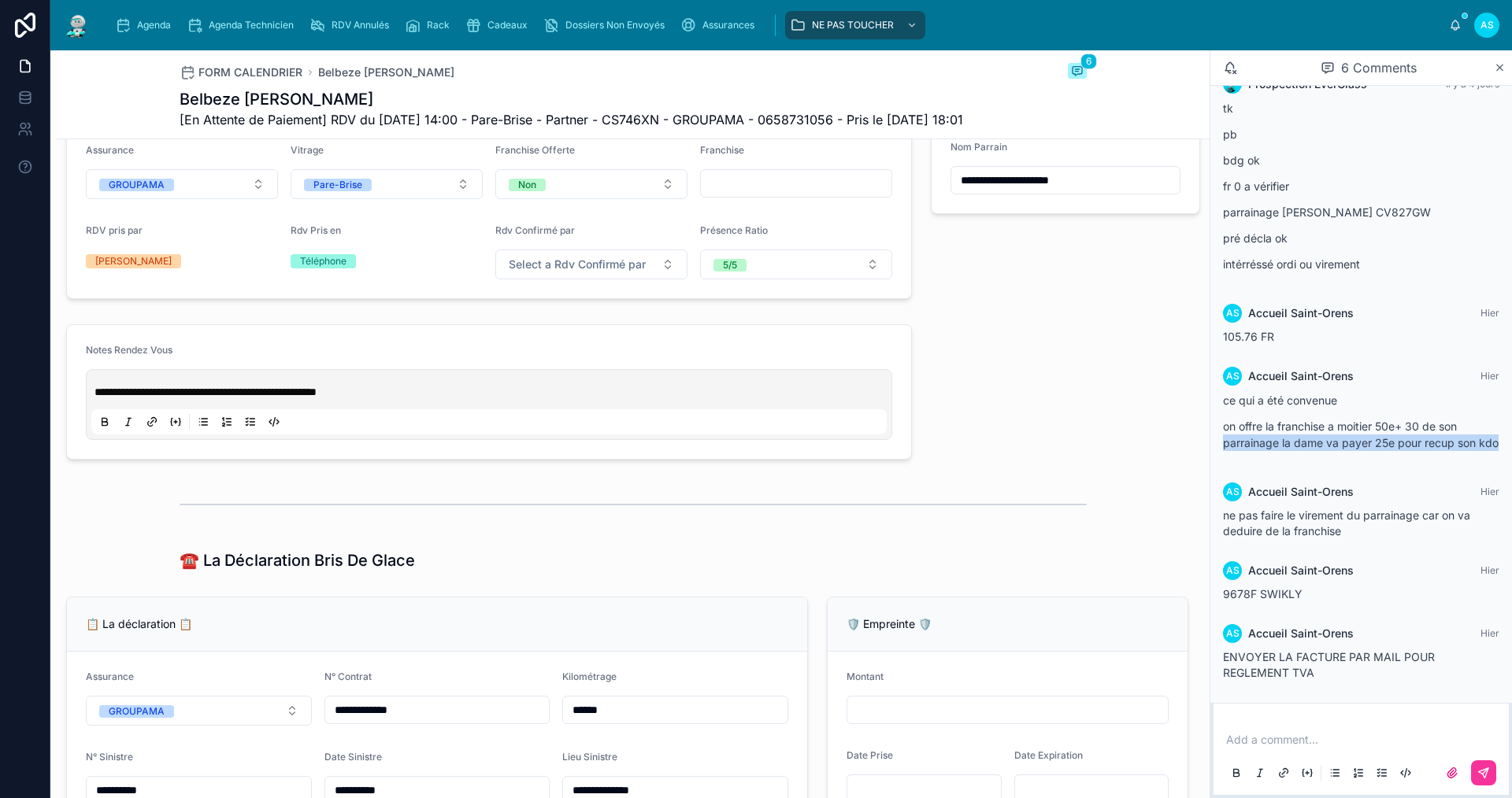
drag, startPoint x: 1241, startPoint y: 447, endPoint x: 1221, endPoint y: 429, distance: 26.9
click at [1221, 429] on div "AS Accueil Saint-Orens [DATE] ce qui a été convenue on offre la franchise a moi…" at bounding box center [1360, 413] width 295 height 112
drag, startPoint x: 1274, startPoint y: 321, endPoint x: 1220, endPoint y: 321, distance: 54.0
click at [1220, 321] on div "AS Accueil Saint-Orens [DATE] 105.76 FR" at bounding box center [1360, 323] width 295 height 59
copy span "105.76 FR"
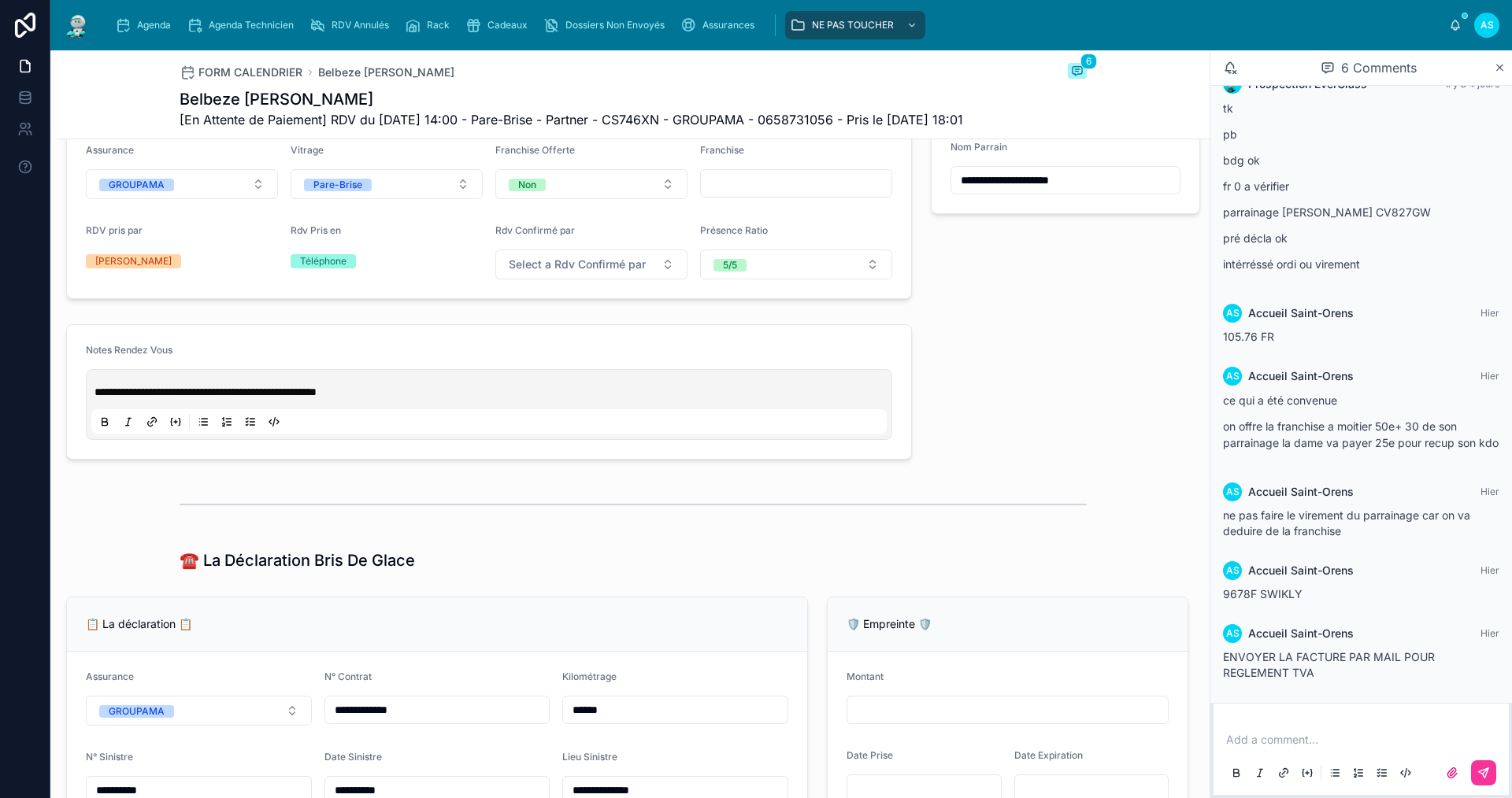
click at [463, 399] on p "**********" at bounding box center [492, 392] width 796 height 16
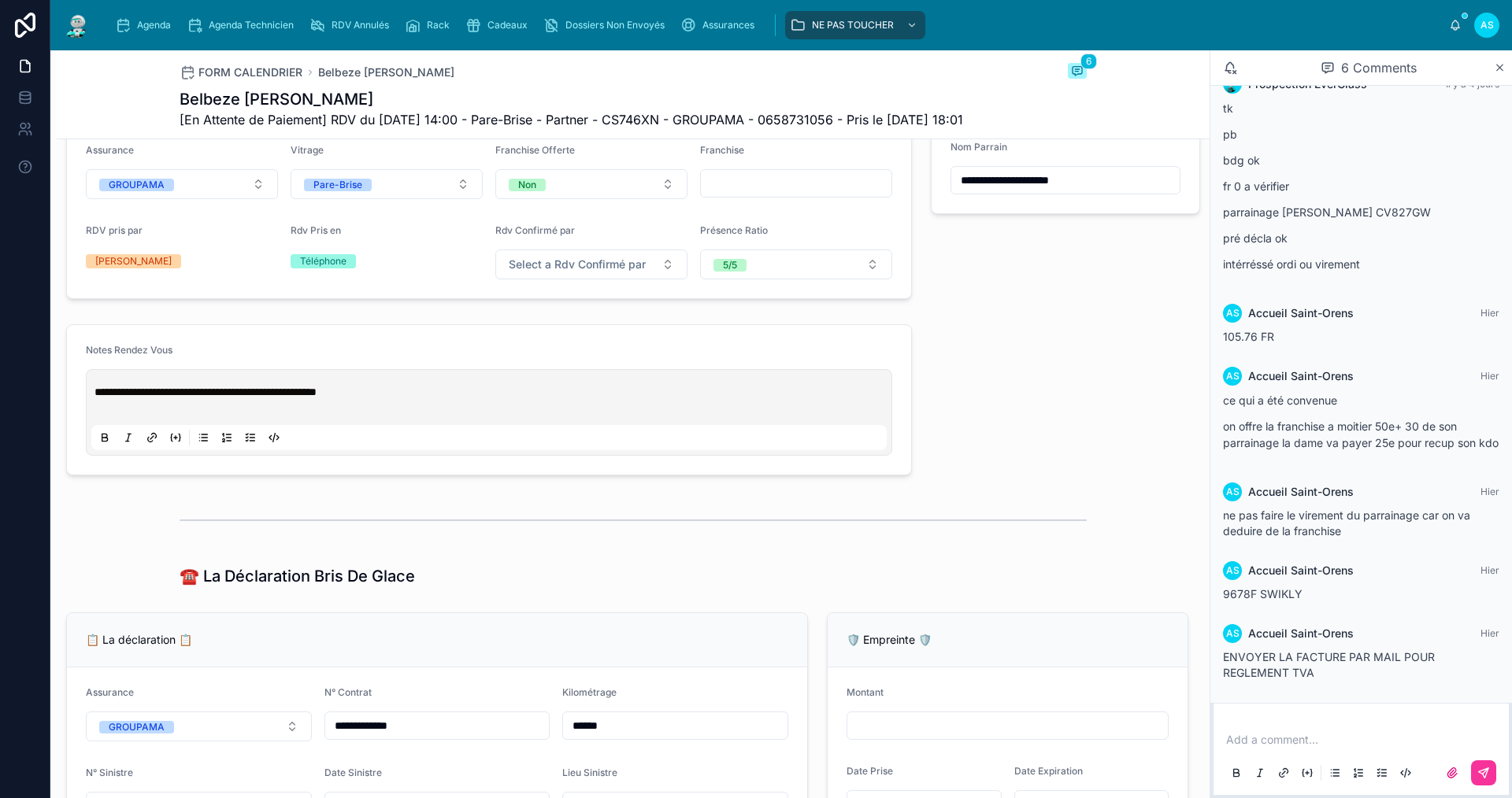
drag, startPoint x: 174, startPoint y: 447, endPoint x: 135, endPoint y: 436, distance: 40.5
click at [135, 415] on p at bounding box center [492, 407] width 796 height 16
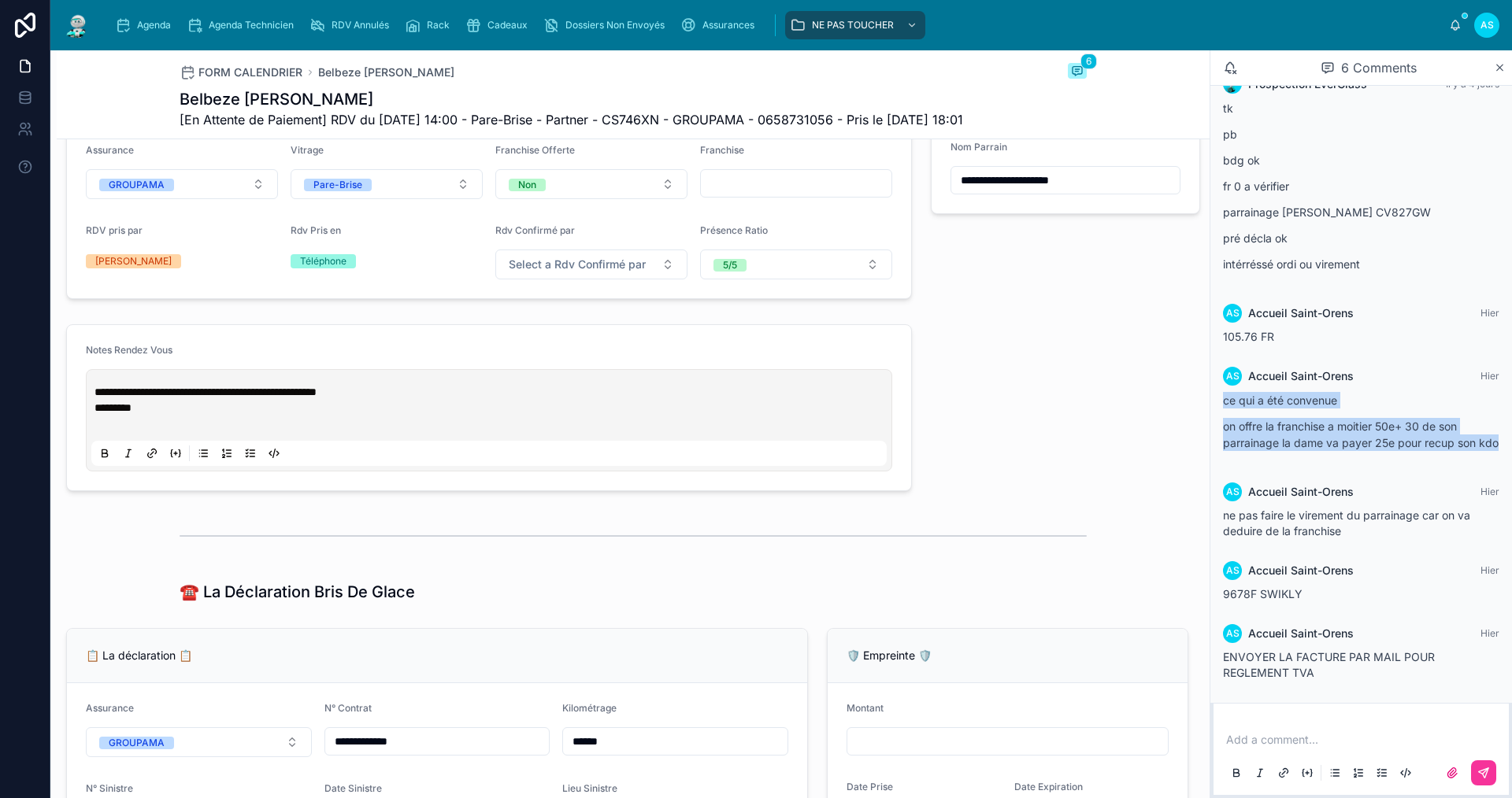
drag, startPoint x: 1223, startPoint y: 384, endPoint x: 1301, endPoint y: 445, distance: 99.0
click at [1301, 445] on div "AS Accueil Saint-Orens [DATE] ce qui a été convenue on offre la franchise a moi…" at bounding box center [1360, 413] width 295 height 112
copy div "ce qui a été convenue on offre la franchise a moitier 50e+ 30 de son parrainage…"
click at [201, 432] on p at bounding box center [492, 423] width 796 height 16
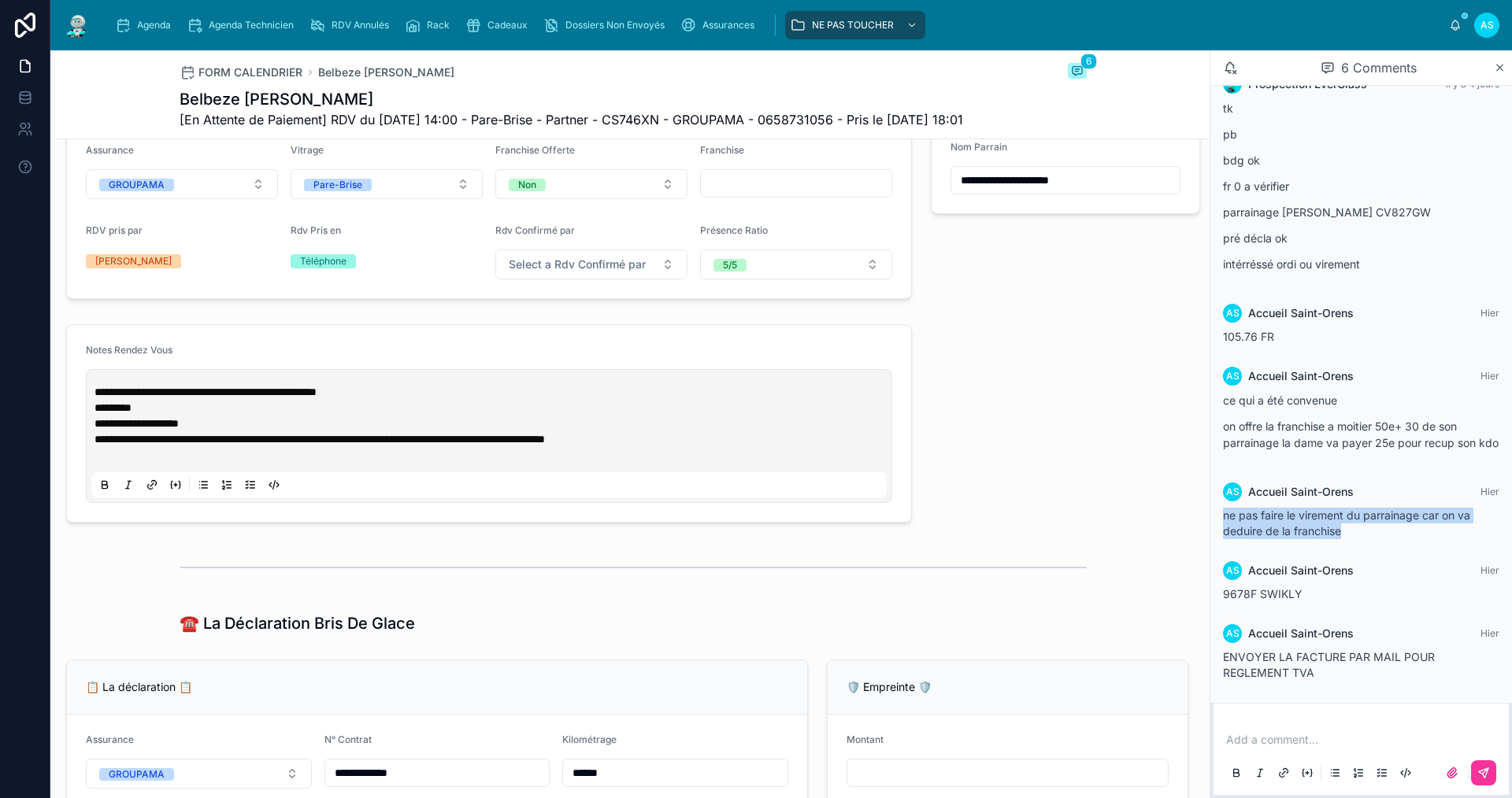
drag, startPoint x: 1344, startPoint y: 535, endPoint x: 1222, endPoint y: 515, distance: 123.6
click at [1222, 515] on div "AS Accueil Saint-Orens [DATE] ne pas faire le virement du parrainage car on va …" at bounding box center [1360, 511] width 295 height 75
copy span "ne pas faire le virement du parrainage car on va deduire de la franchise"
click at [419, 463] on p at bounding box center [492, 454] width 796 height 16
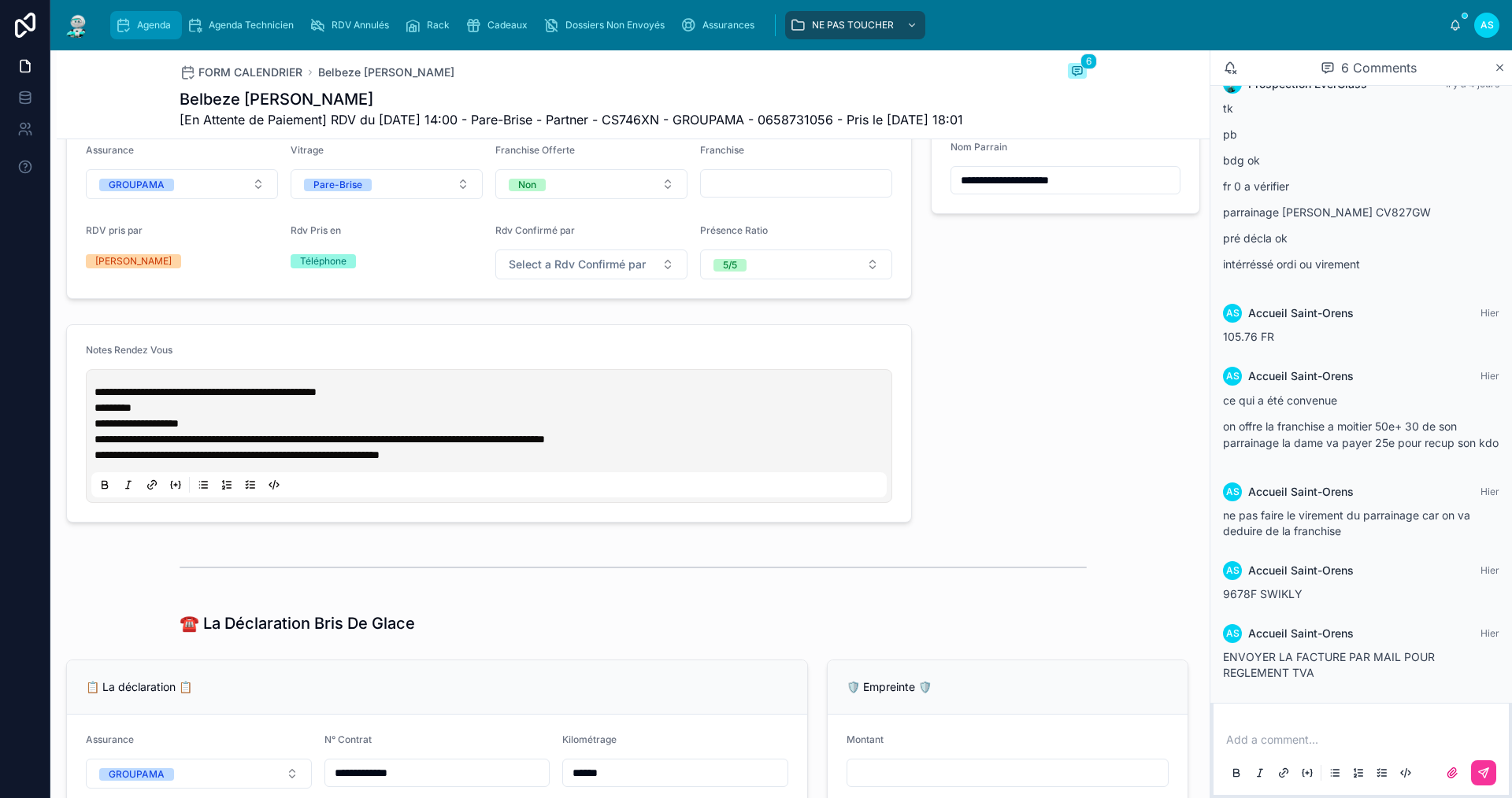
click at [156, 26] on span "Agenda" at bounding box center [154, 24] width 34 height 12
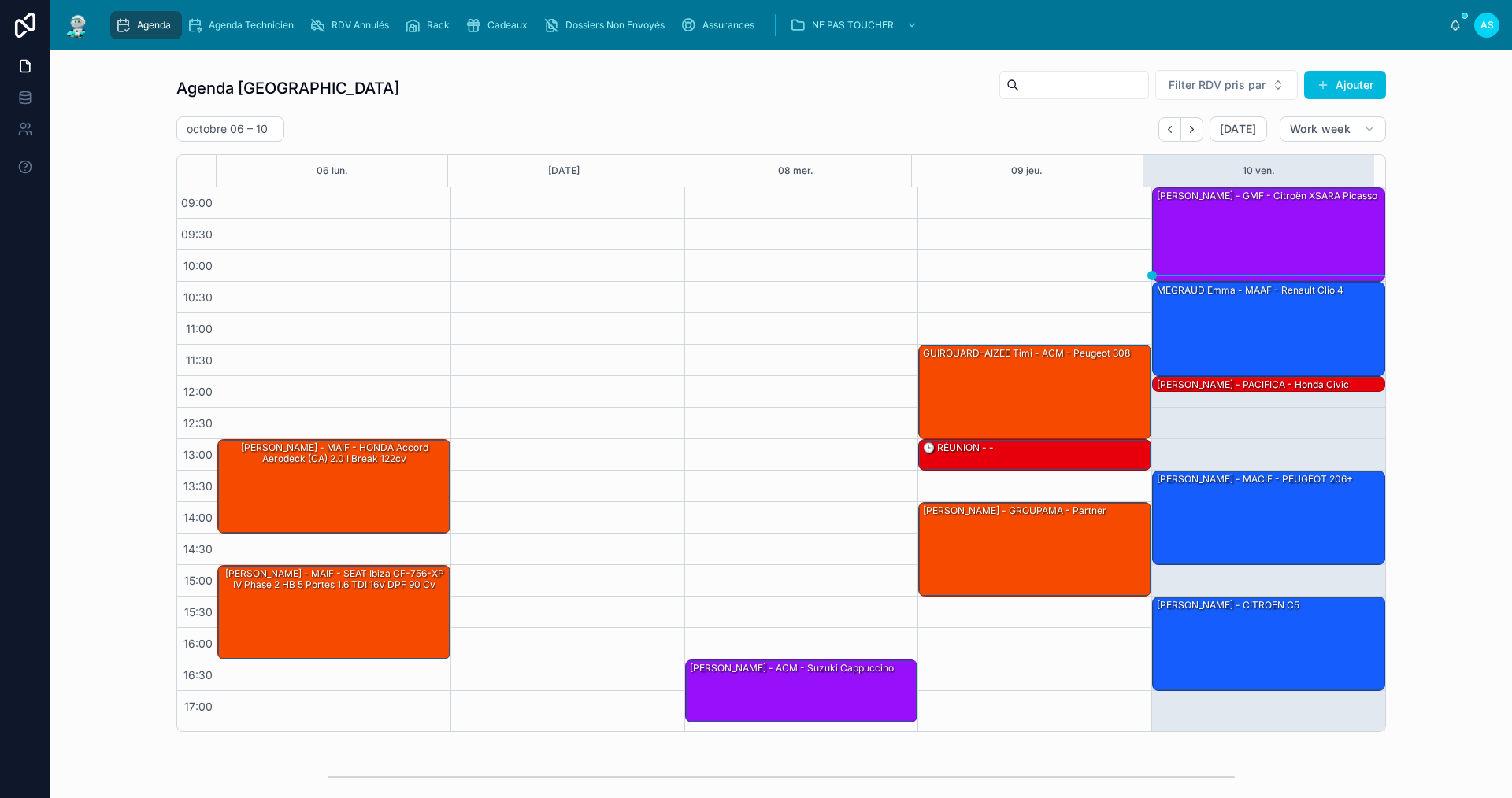
scroll to position [23, 0]
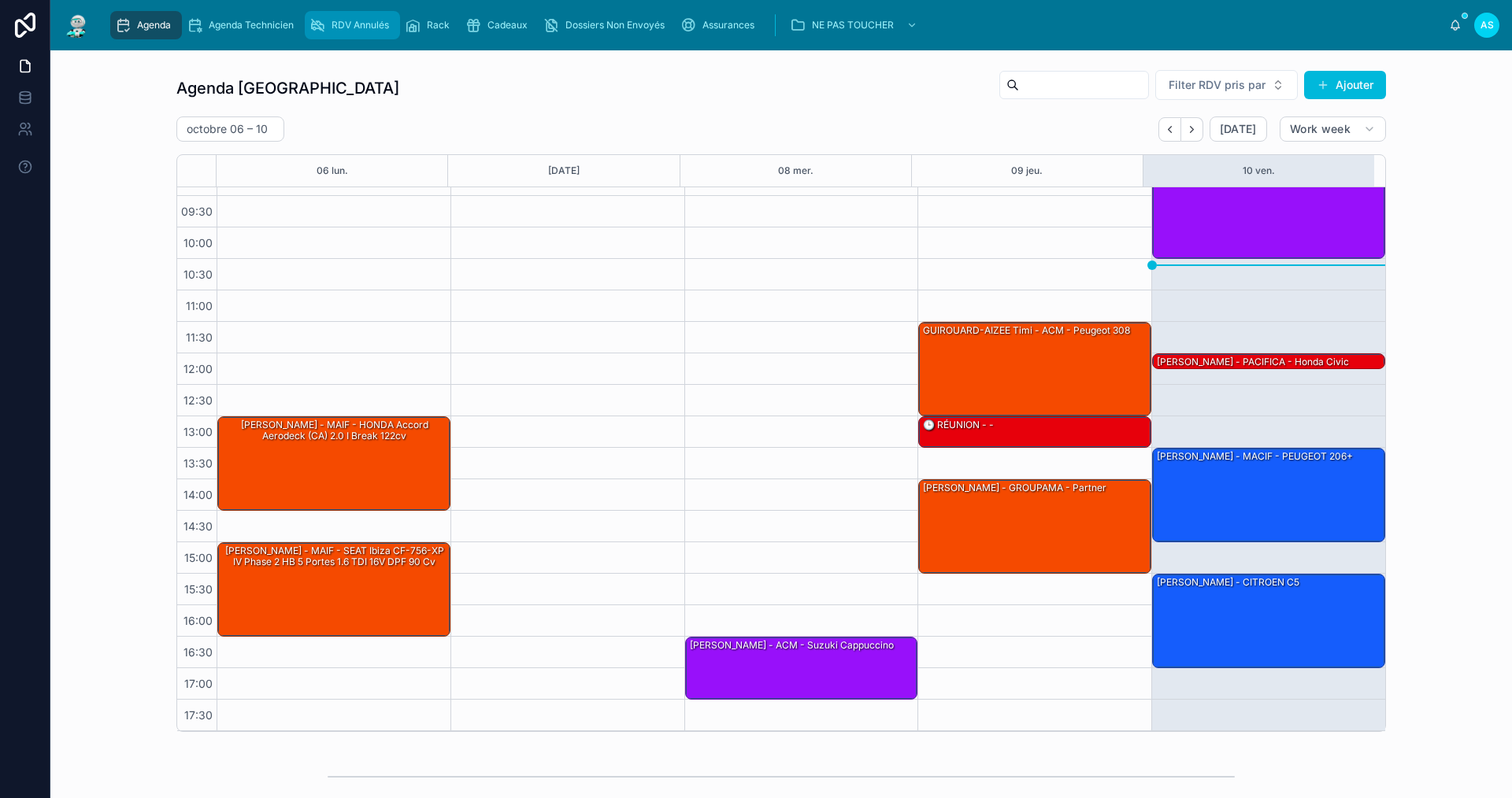
click at [352, 25] on span "RDV Annulés" at bounding box center [360, 24] width 58 height 12
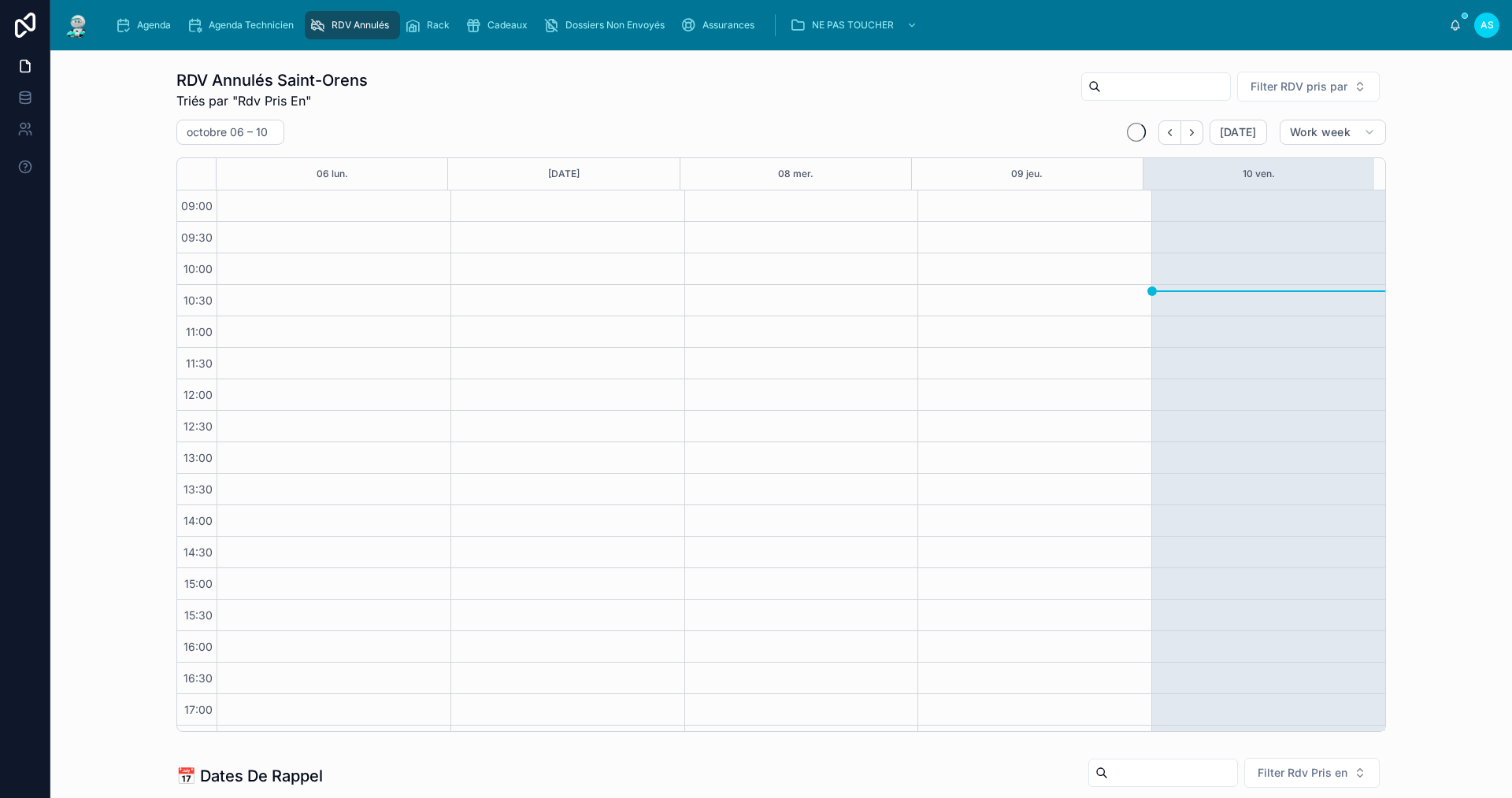
scroll to position [26, 0]
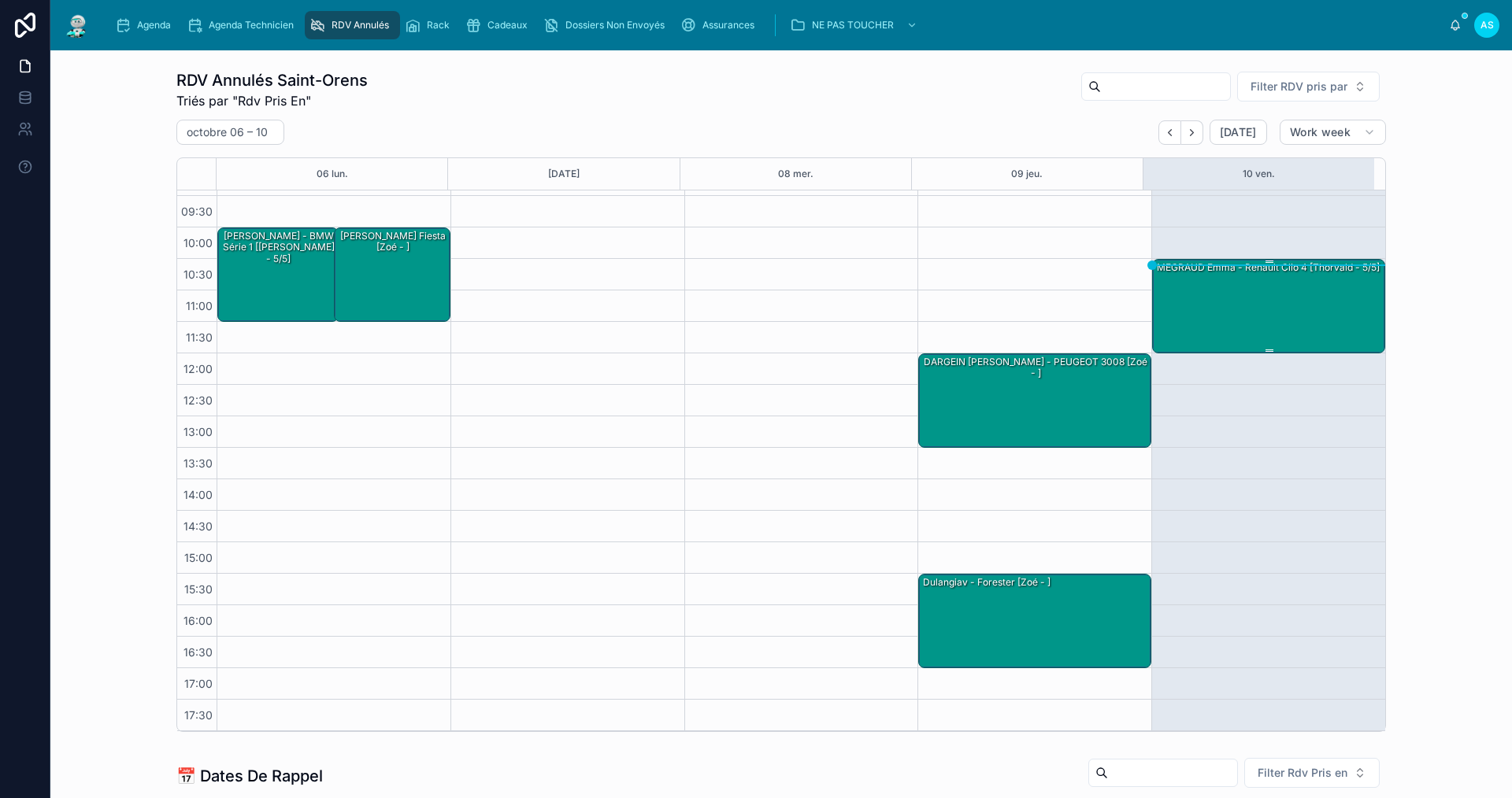
click at [1259, 314] on div "MEGRAUD Emma - Renault clio 4 [Thorvald - 5/5]" at bounding box center [1269, 305] width 228 height 91
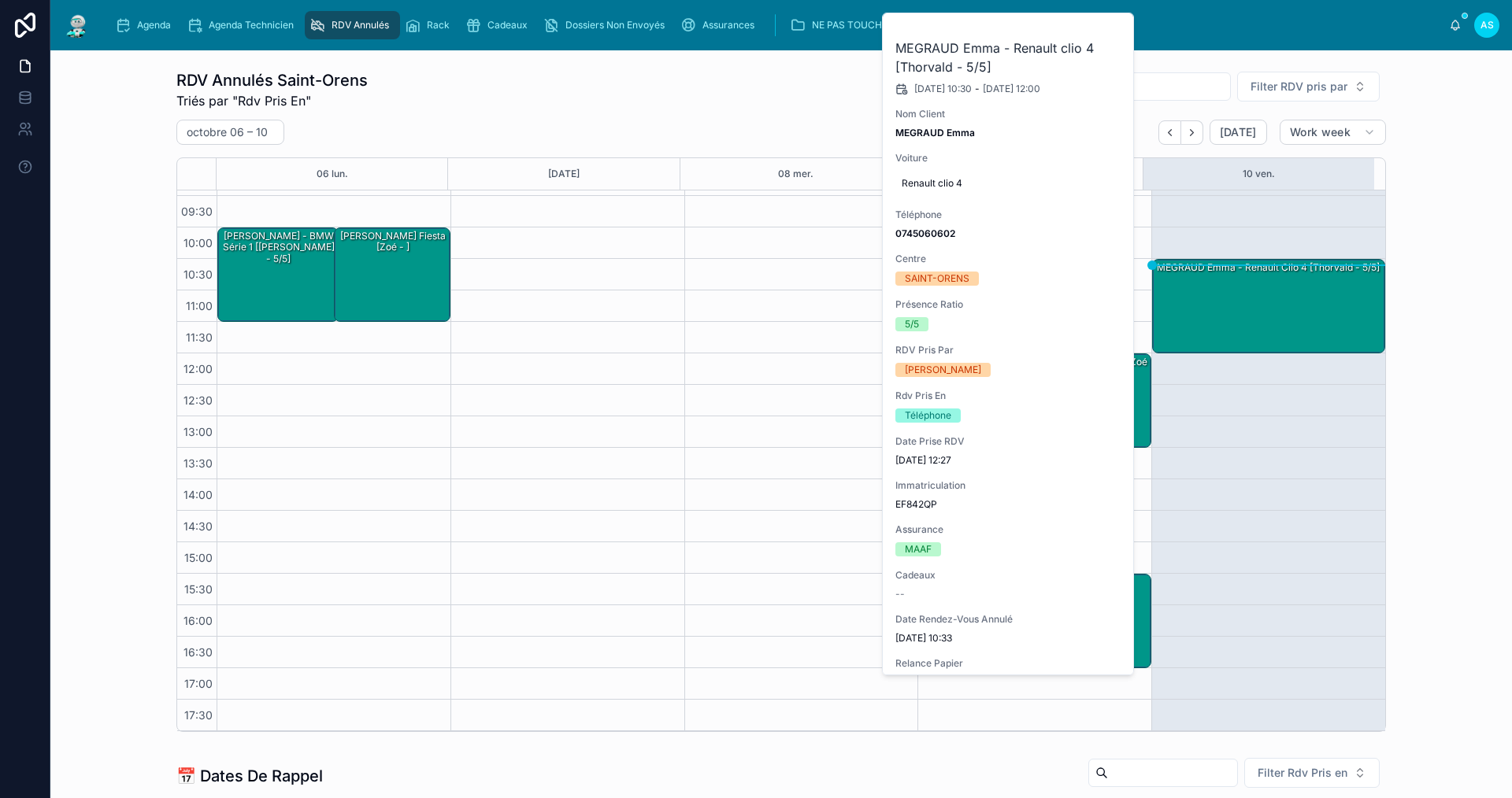
click at [0, 0] on button at bounding box center [0, 0] width 0 height 0
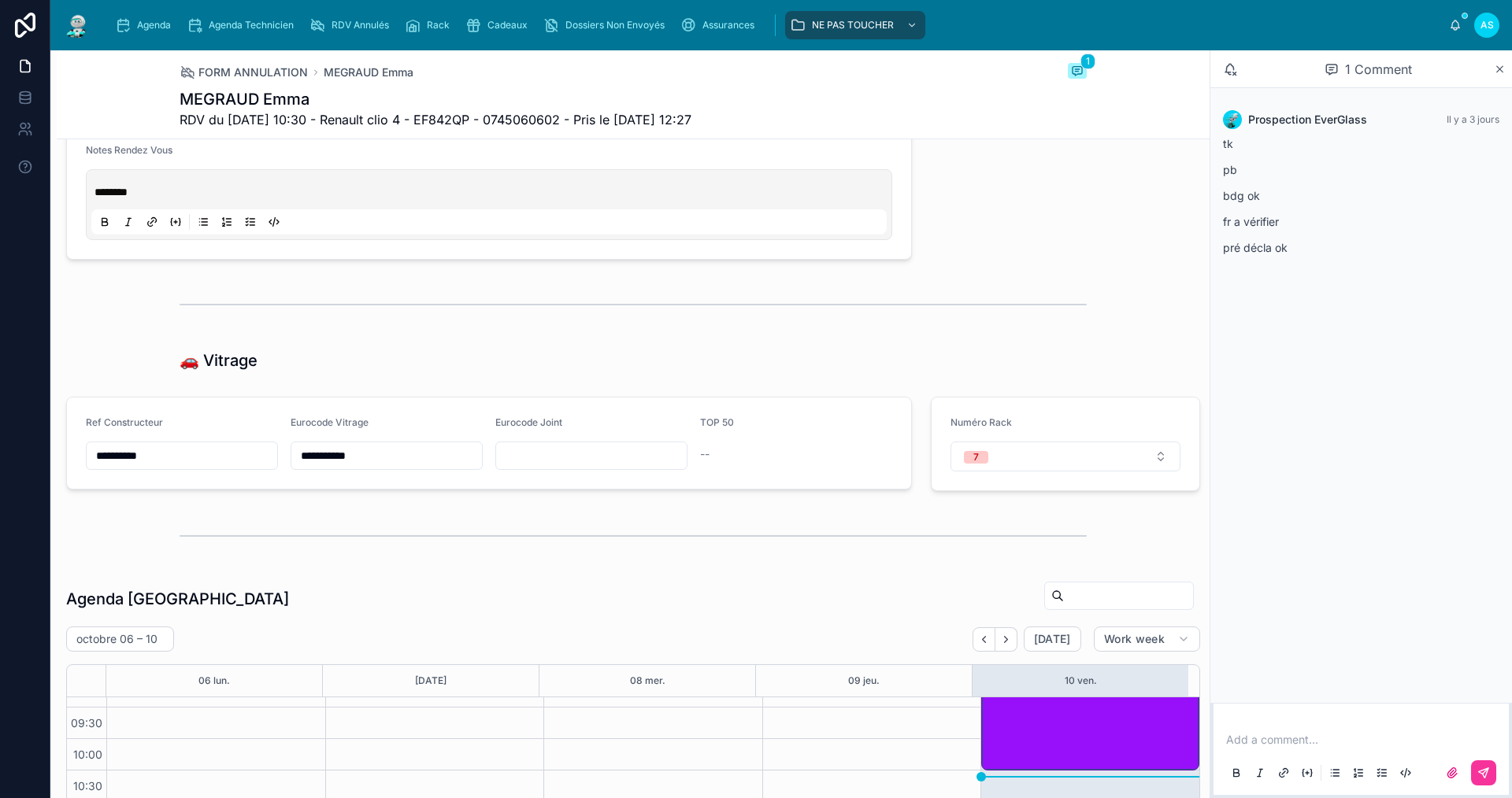
scroll to position [1732, 0]
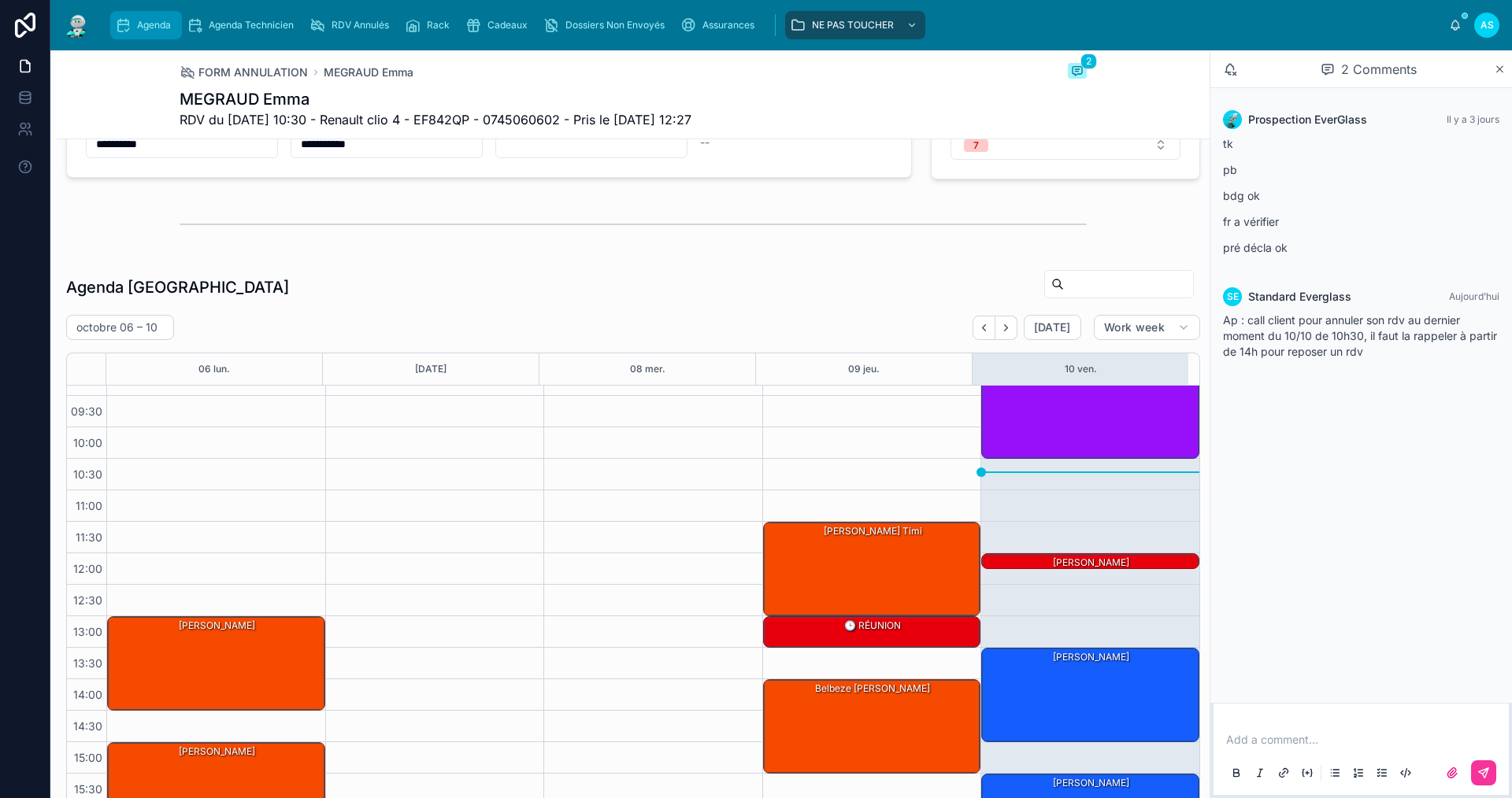
click at [147, 31] on span "Agenda" at bounding box center [154, 24] width 34 height 12
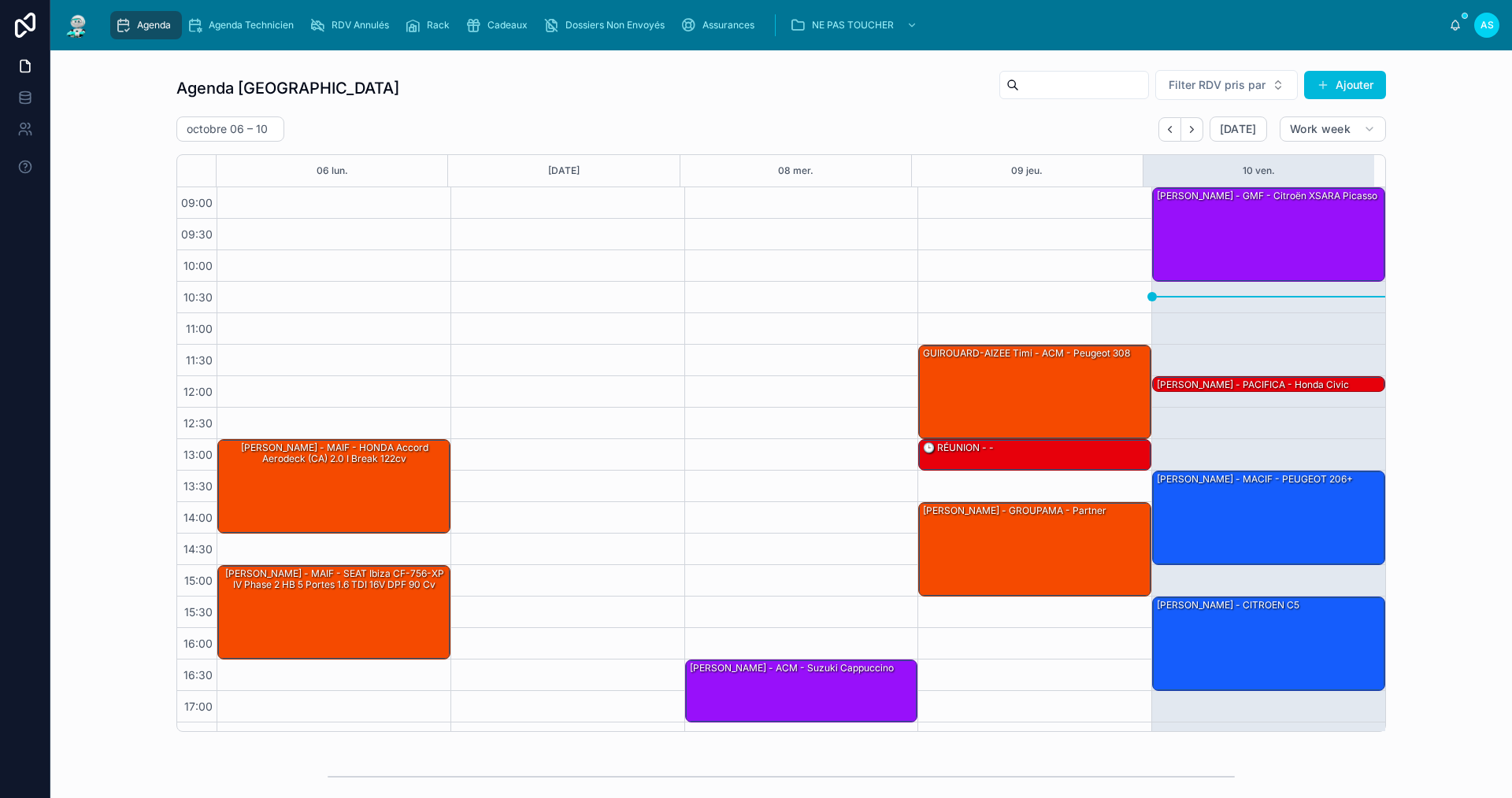
scroll to position [23, 0]
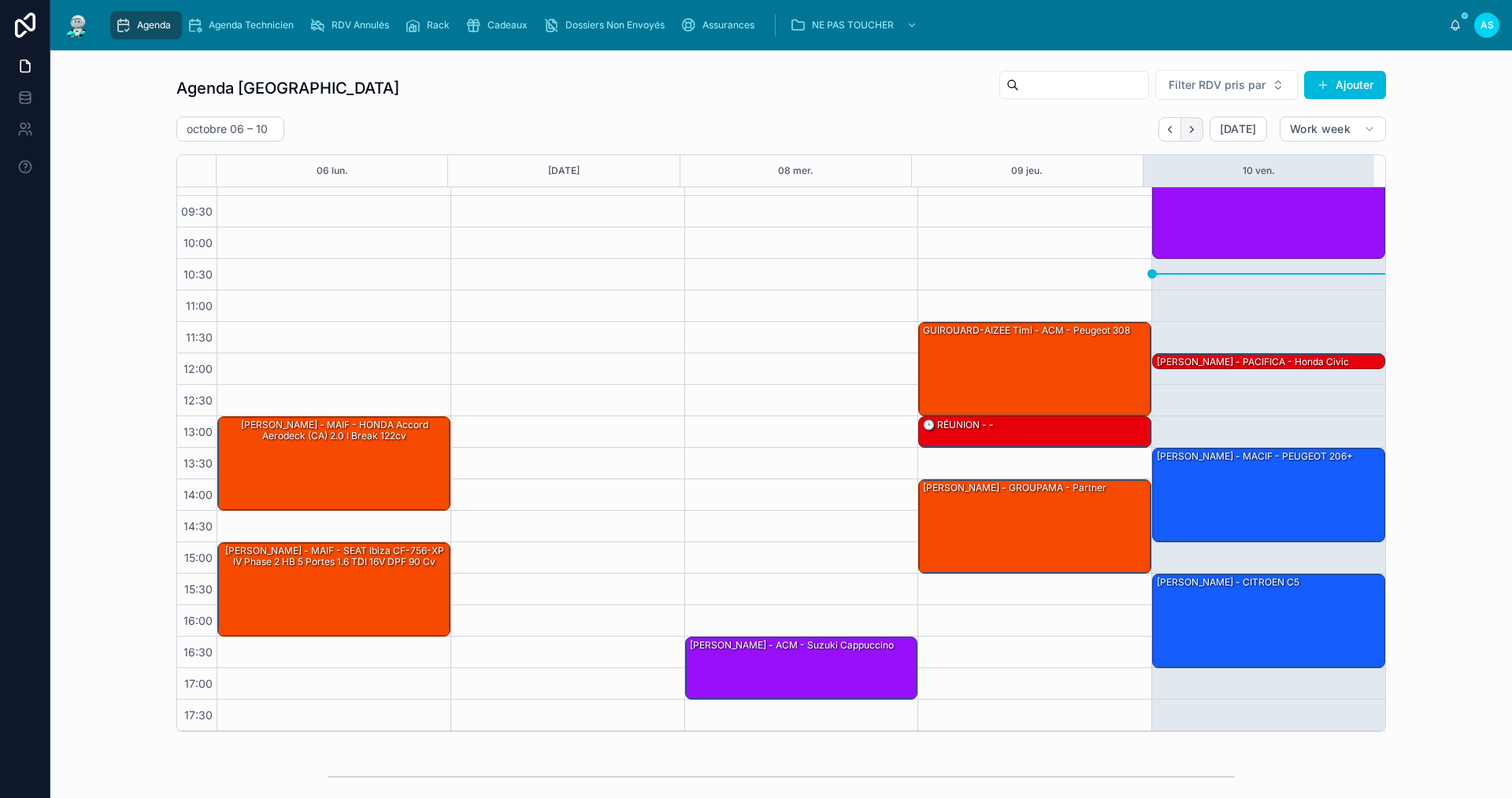
click at [1197, 127] on button "Next" at bounding box center [1192, 129] width 22 height 24
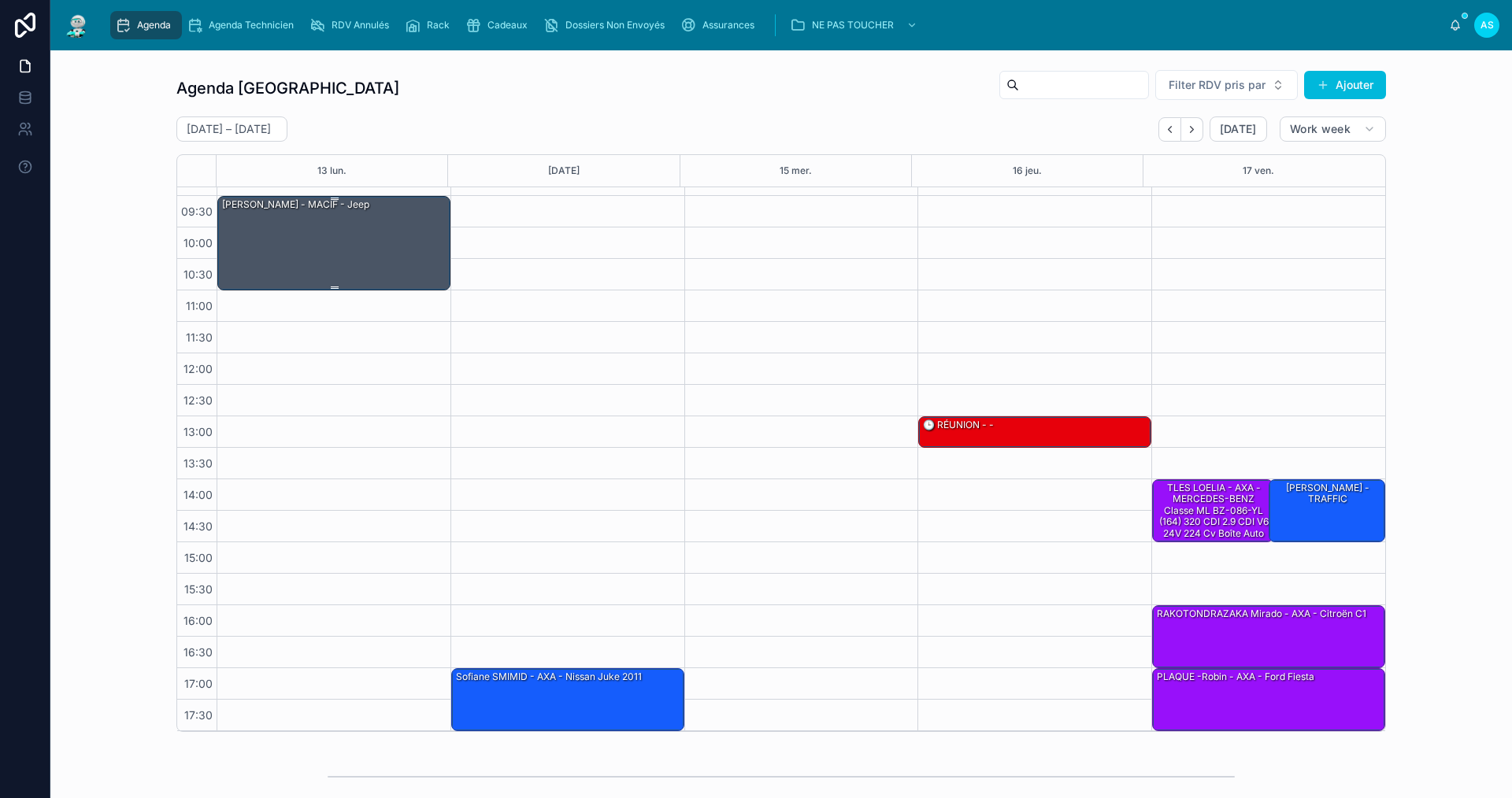
click at [351, 248] on div "[PERSON_NAME] - MACIF - jeep" at bounding box center [335, 242] width 228 height 91
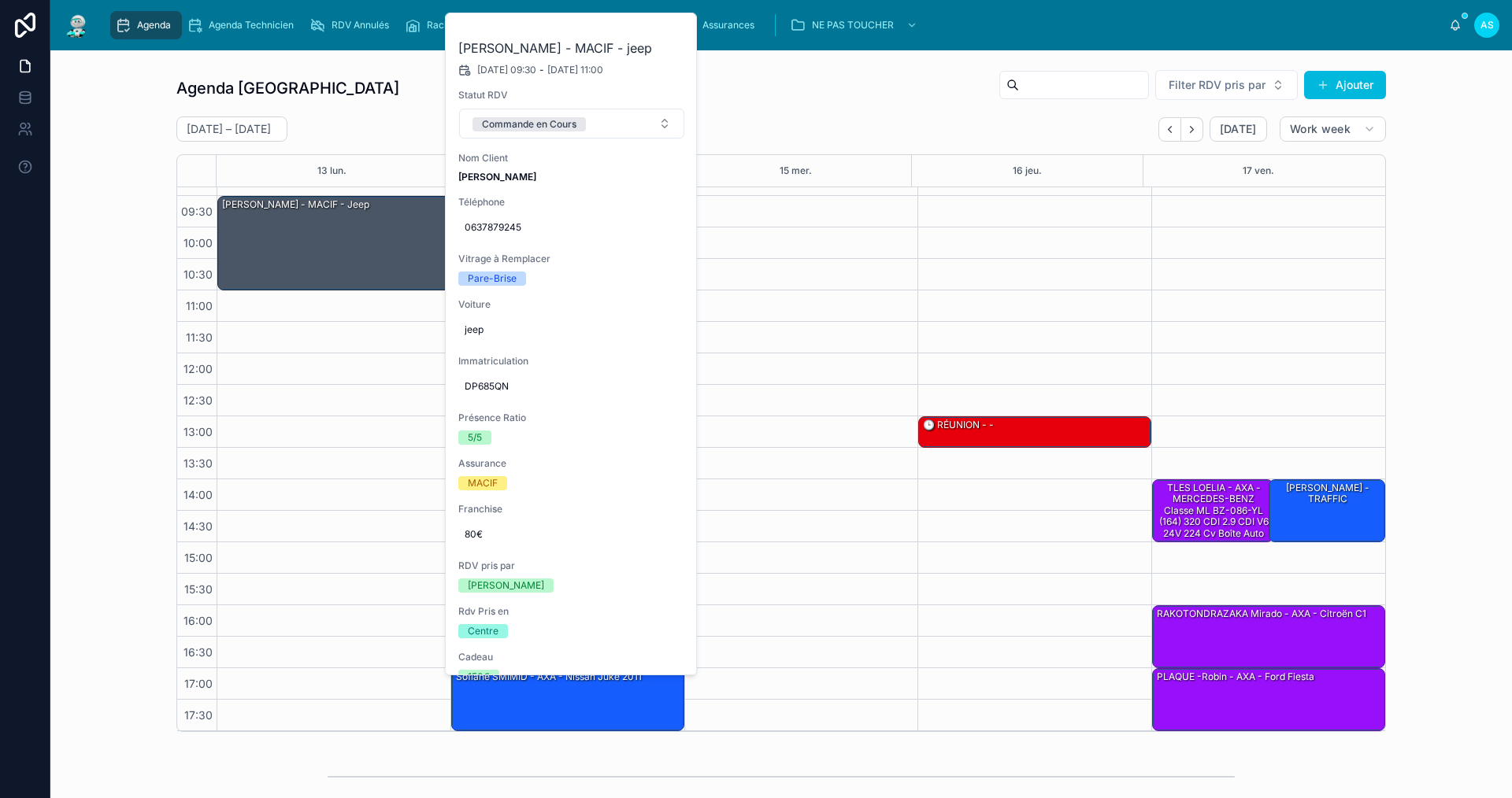
click at [0, 0] on button at bounding box center [0, 0] width 0 height 0
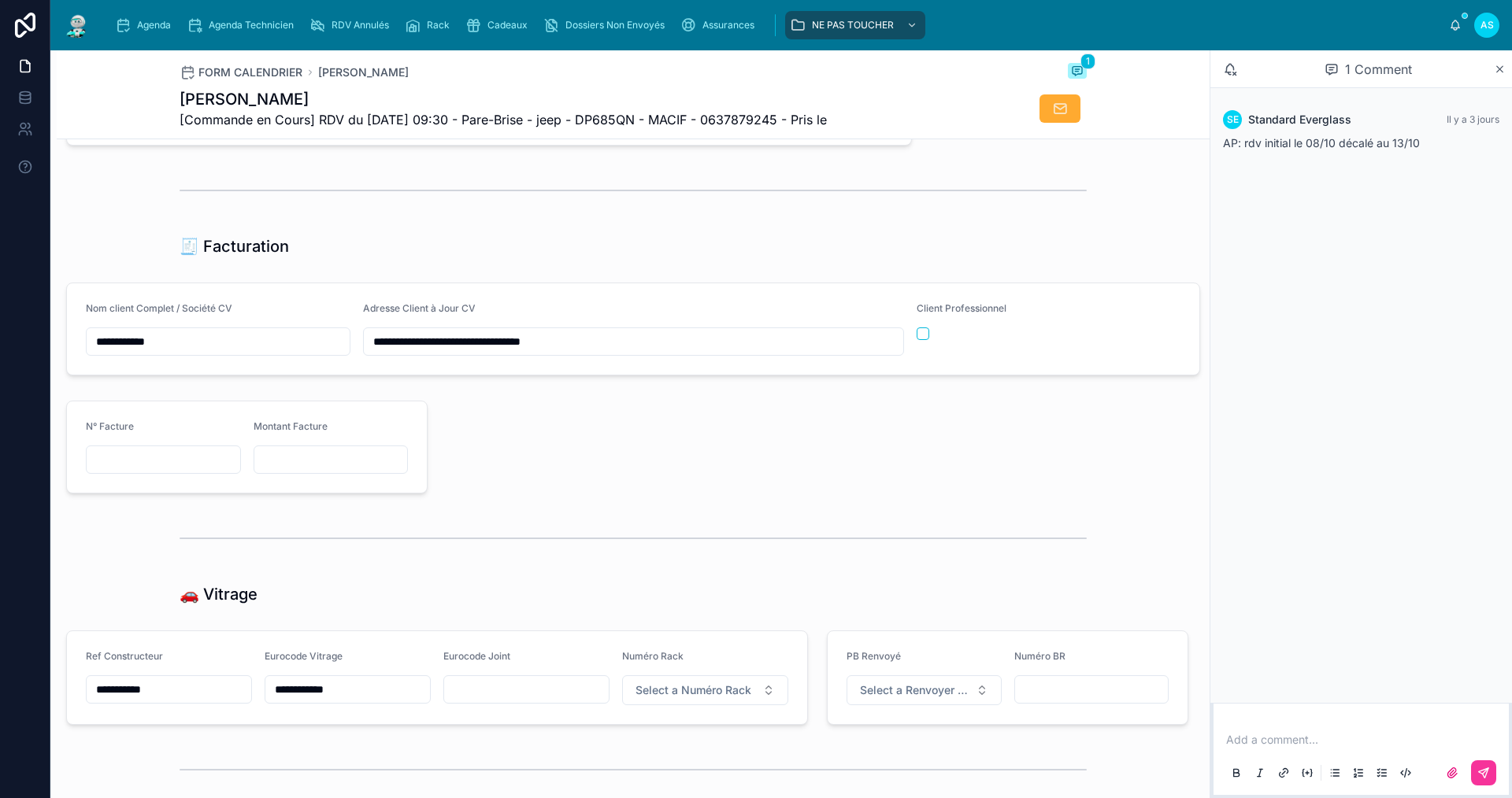
scroll to position [1495, 0]
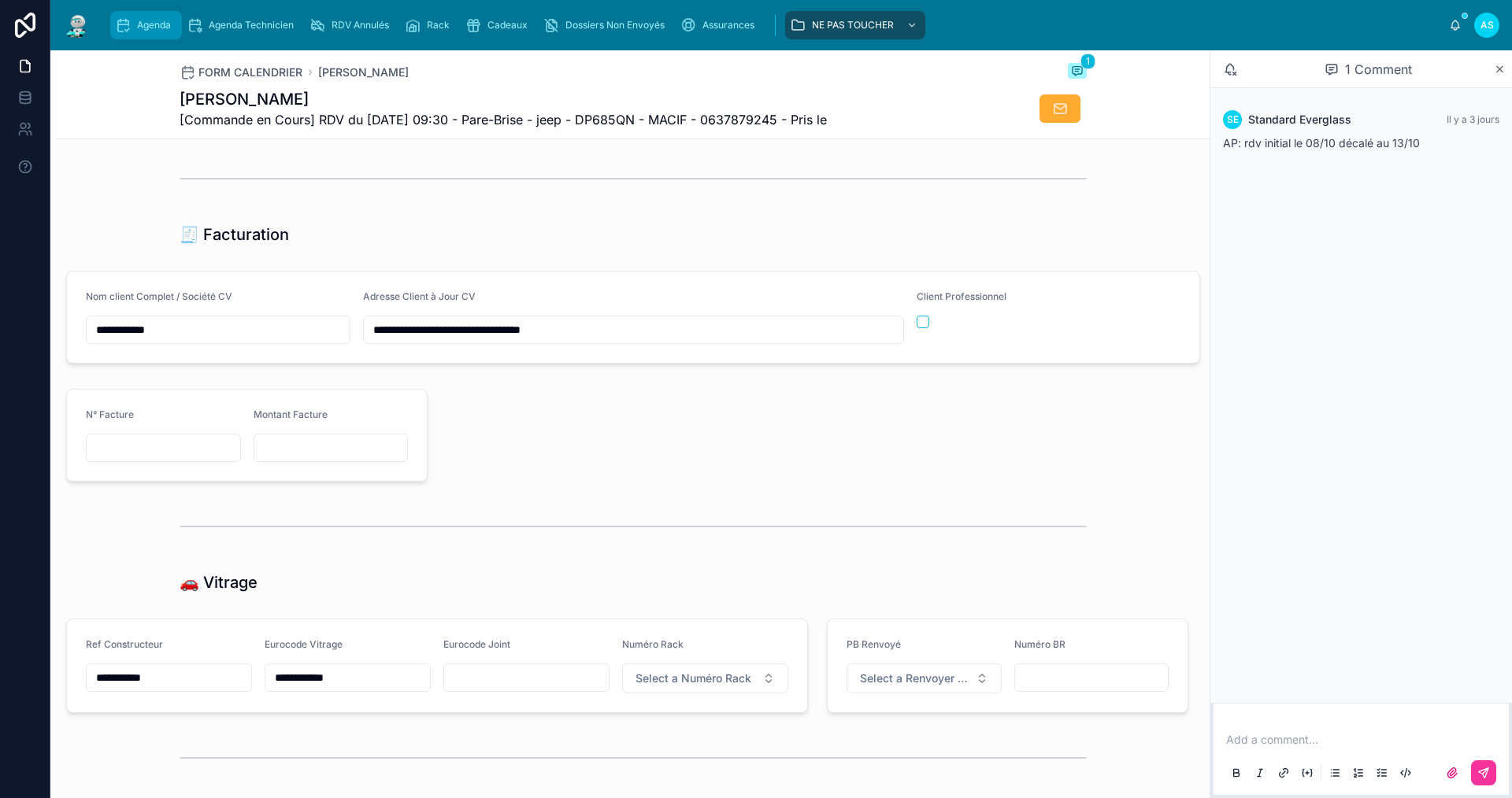
click at [156, 32] on div "Agenda" at bounding box center [146, 24] width 62 height 25
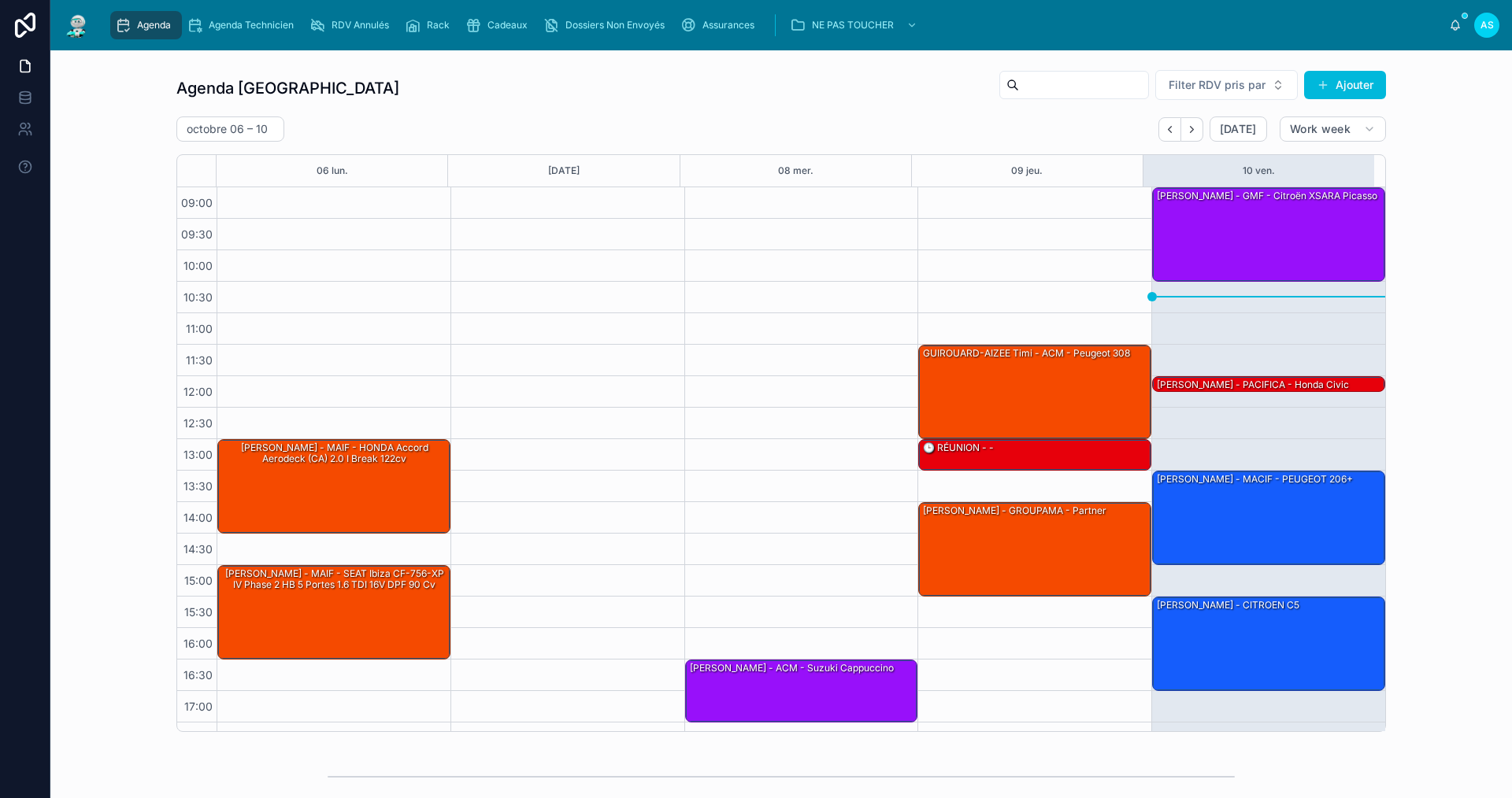
scroll to position [23, 0]
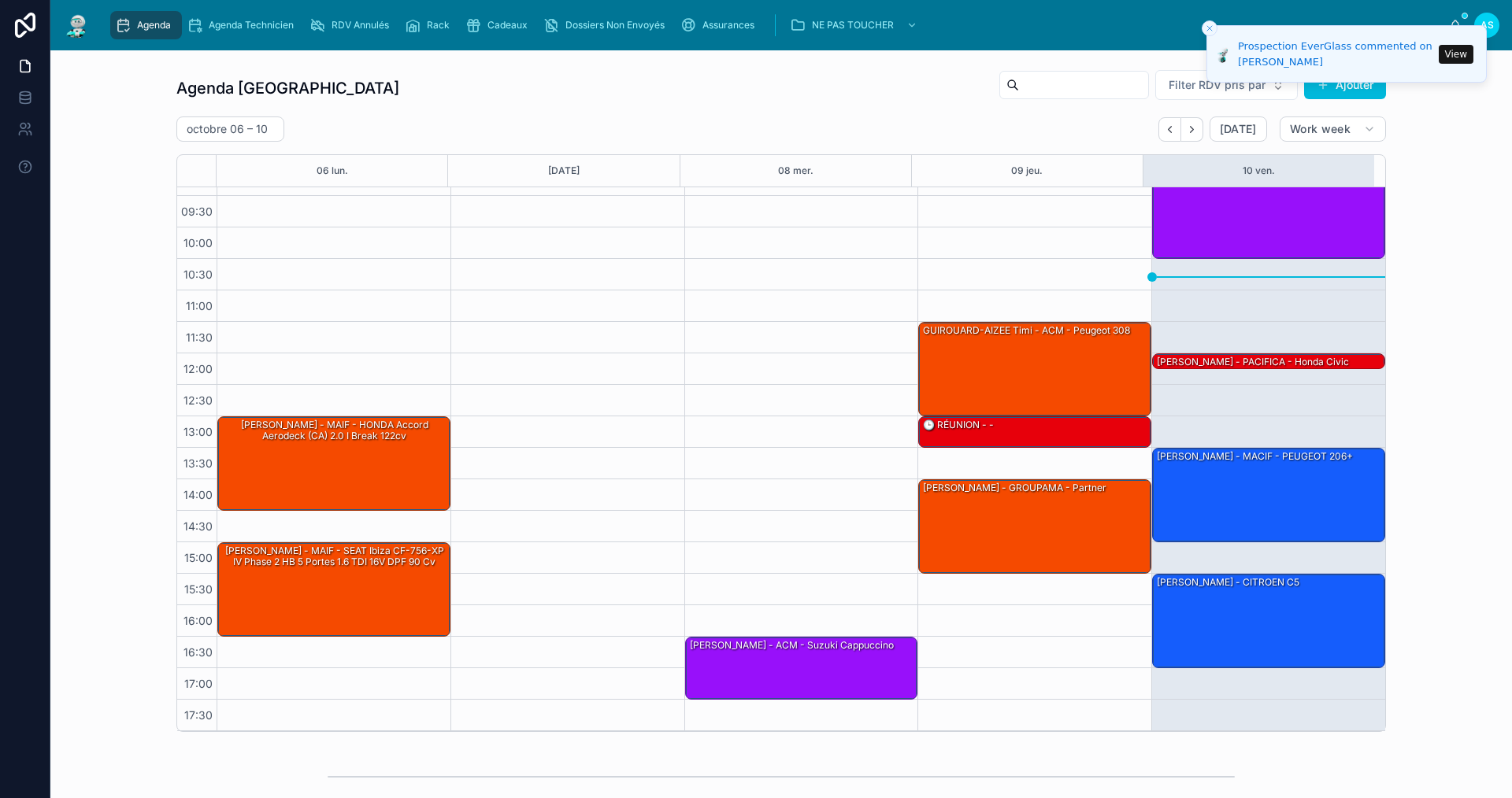
click at [1449, 53] on button "View" at bounding box center [1455, 55] width 35 height 19
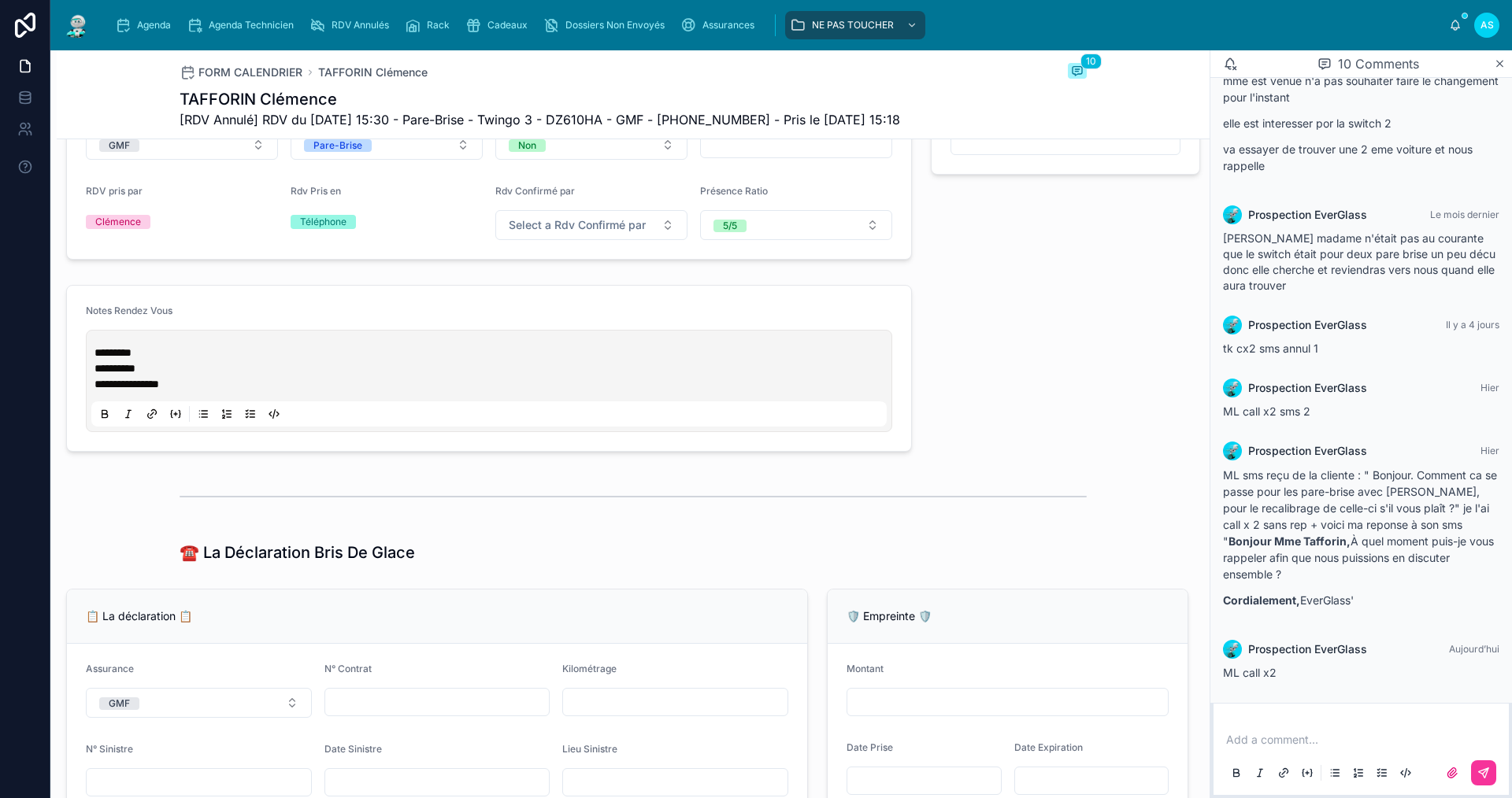
scroll to position [551, 0]
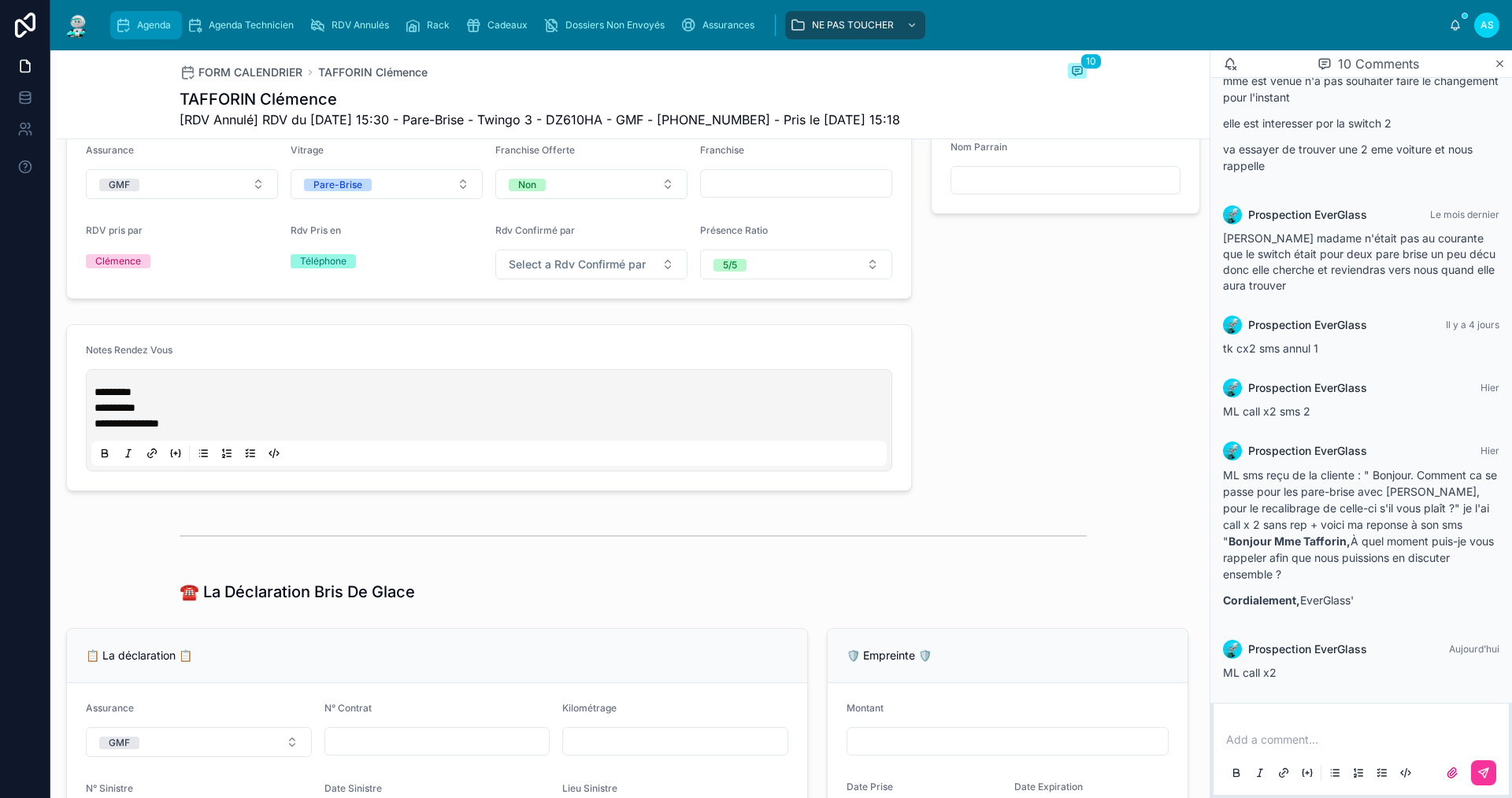
click at [149, 30] on span "Agenda" at bounding box center [154, 24] width 34 height 12
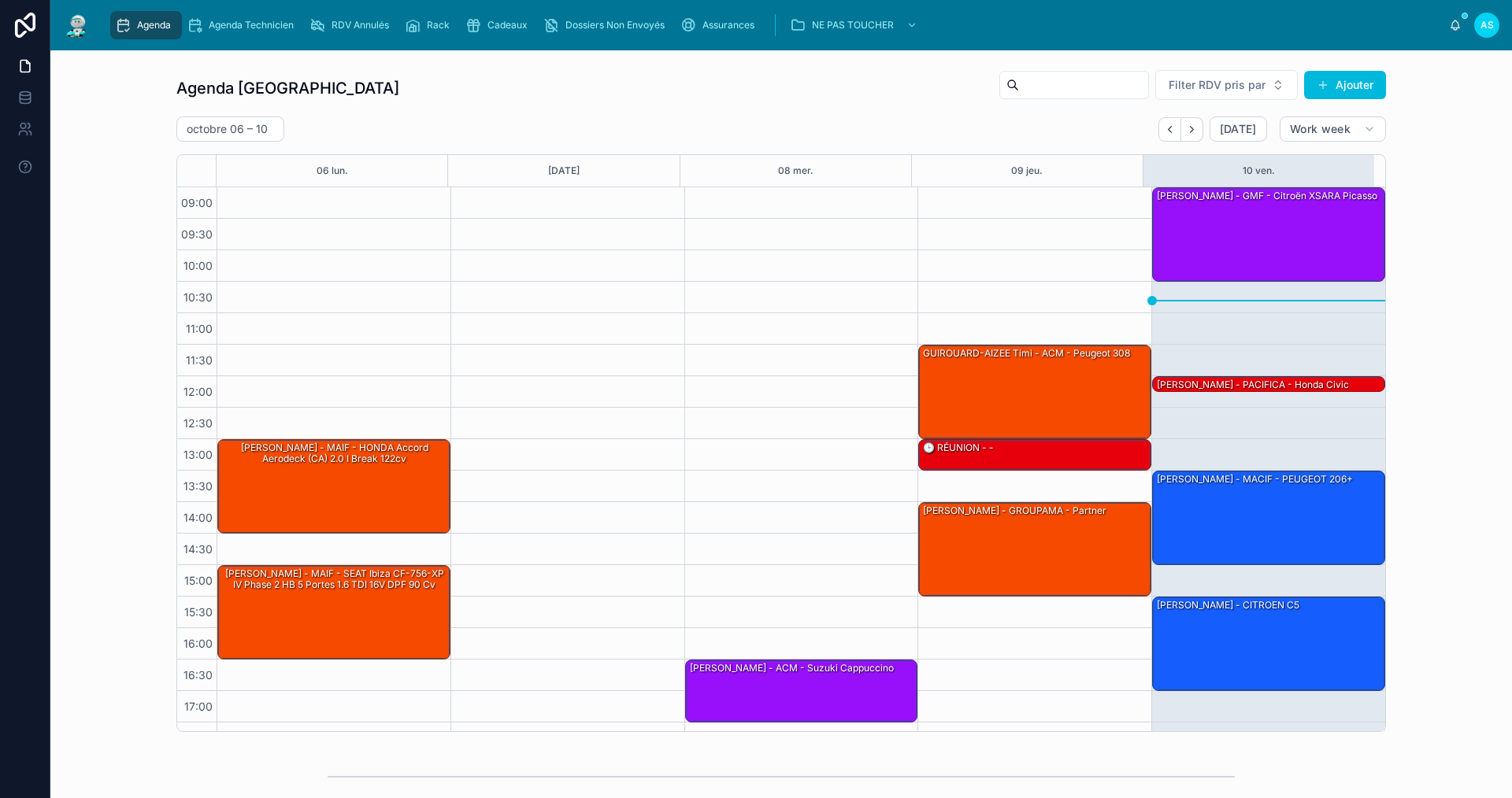
scroll to position [23, 0]
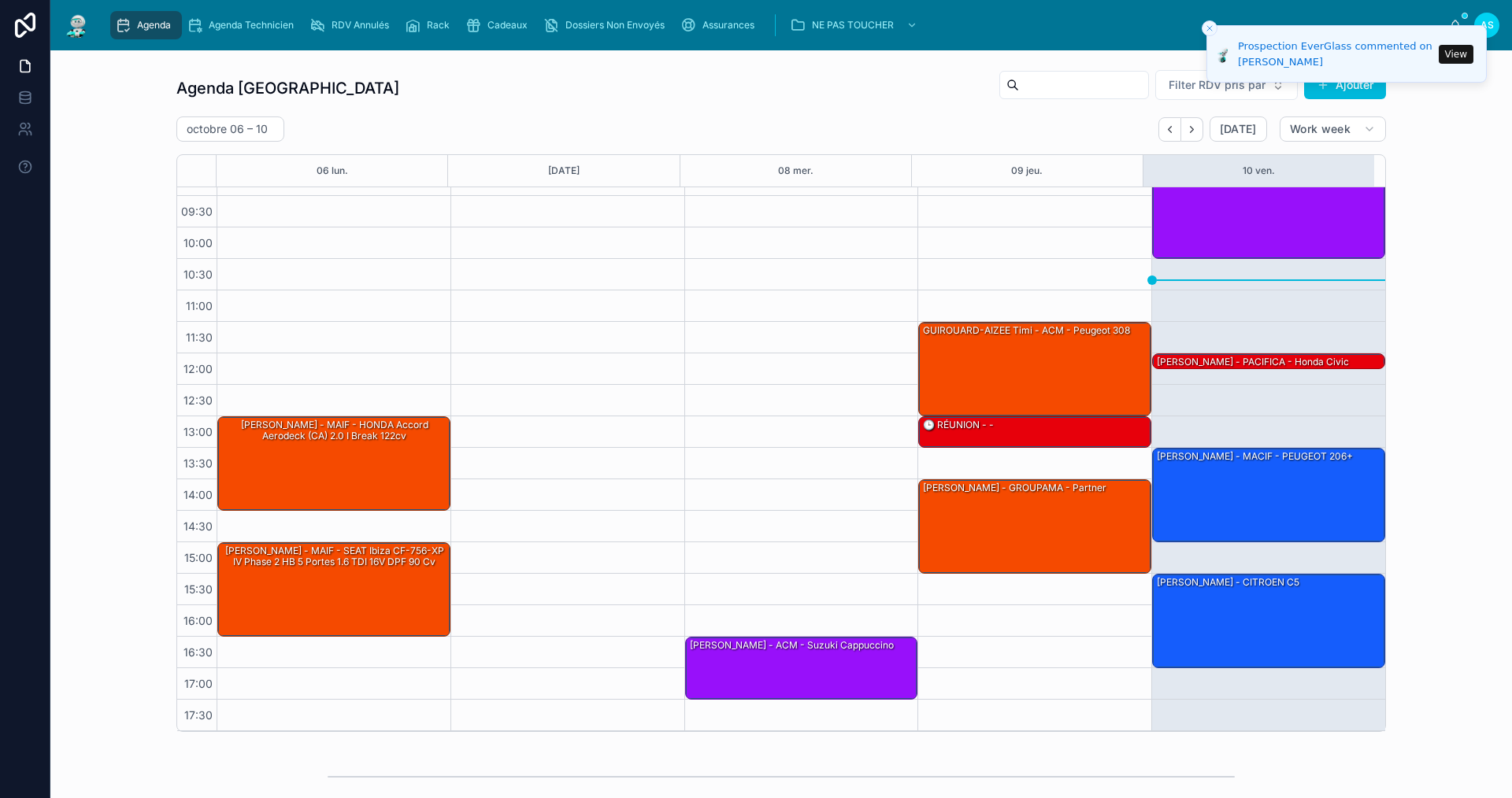
click at [1454, 58] on button "View" at bounding box center [1455, 55] width 35 height 19
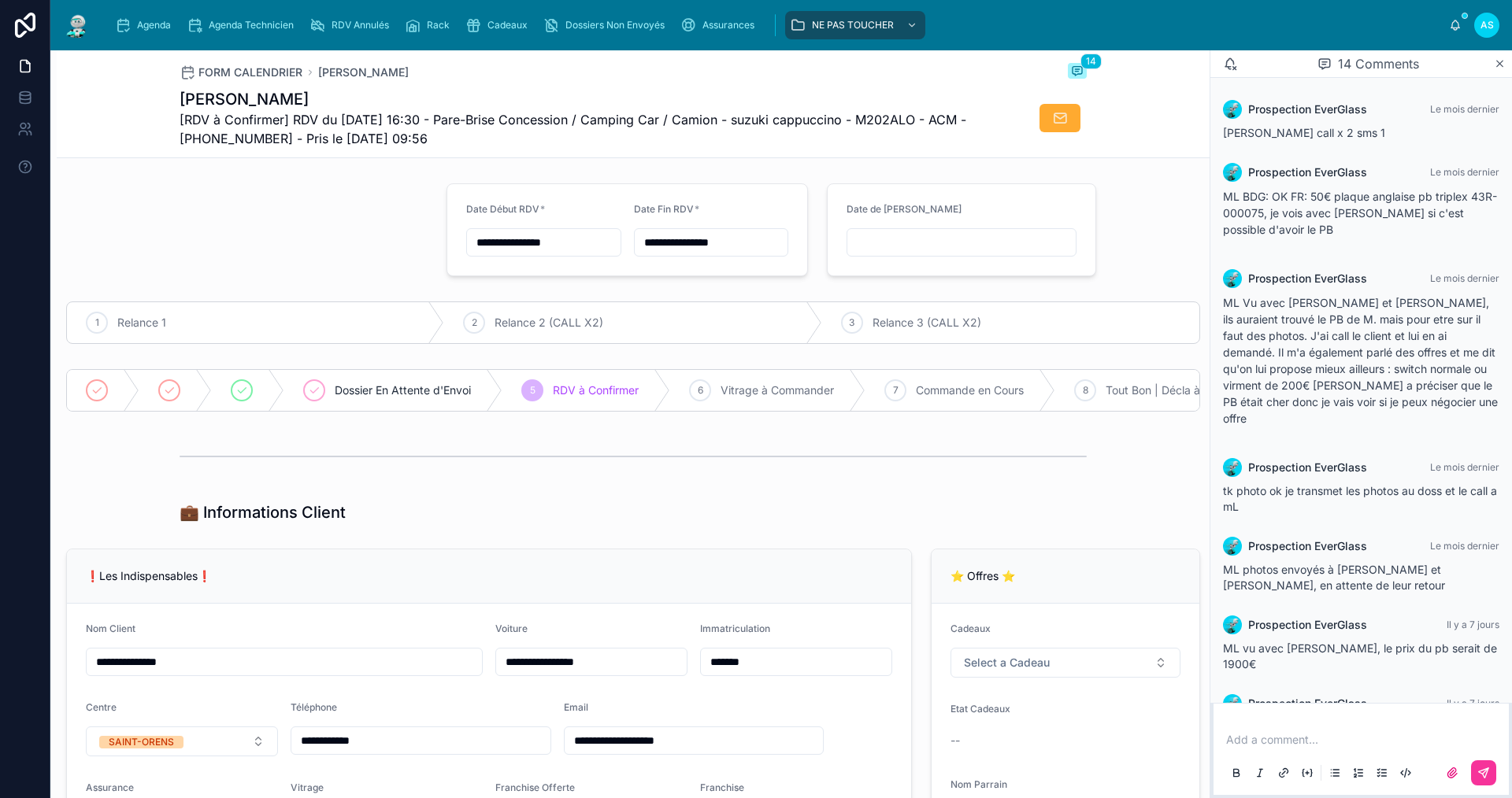
scroll to position [681, 0]
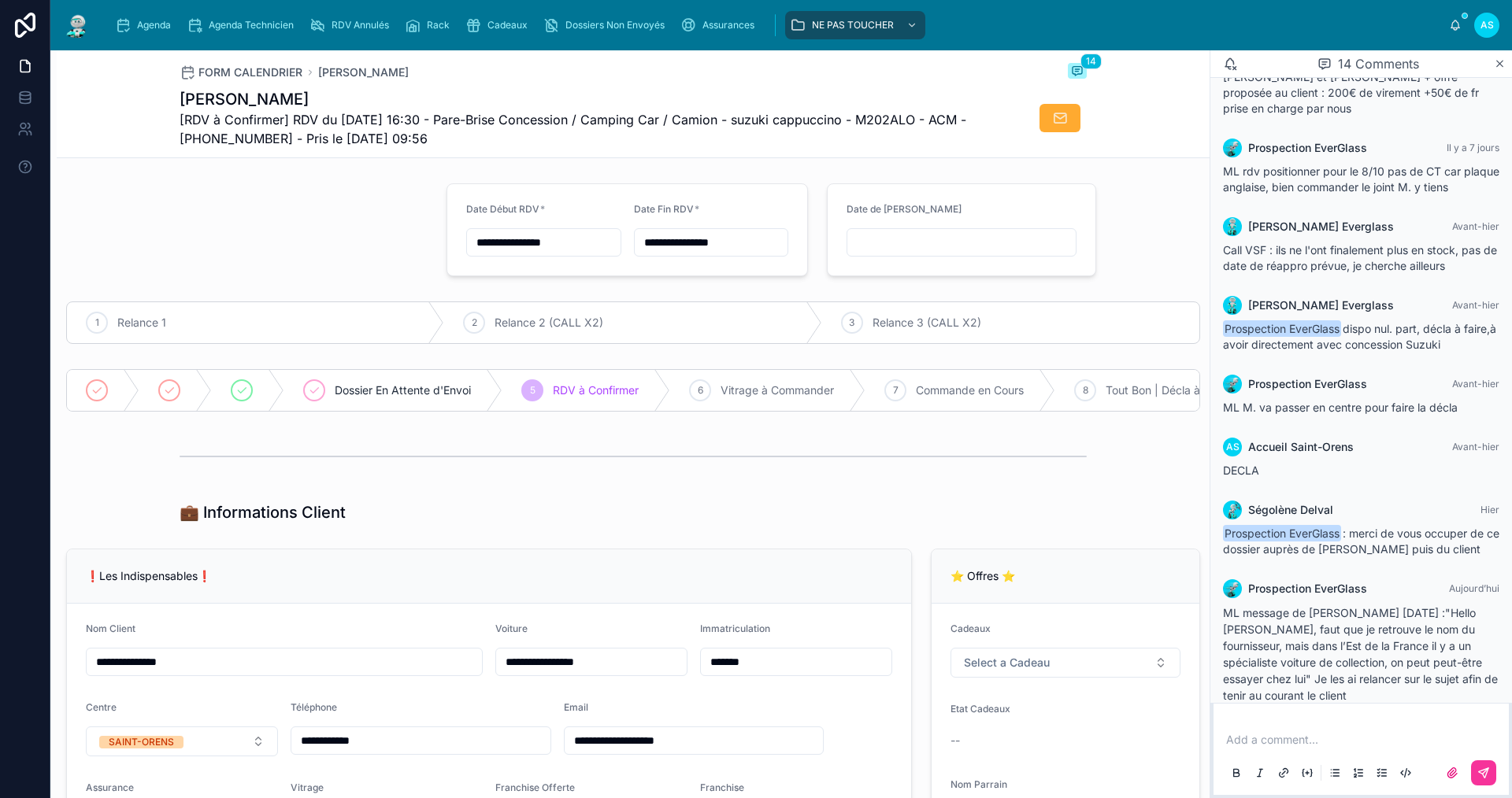
drag, startPoint x: 958, startPoint y: 647, endPoint x: 728, endPoint y: 490, distance: 278.5
click at [729, 482] on div at bounding box center [633, 456] width 1153 height 52
click at [163, 19] on span "Agenda" at bounding box center [154, 24] width 34 height 12
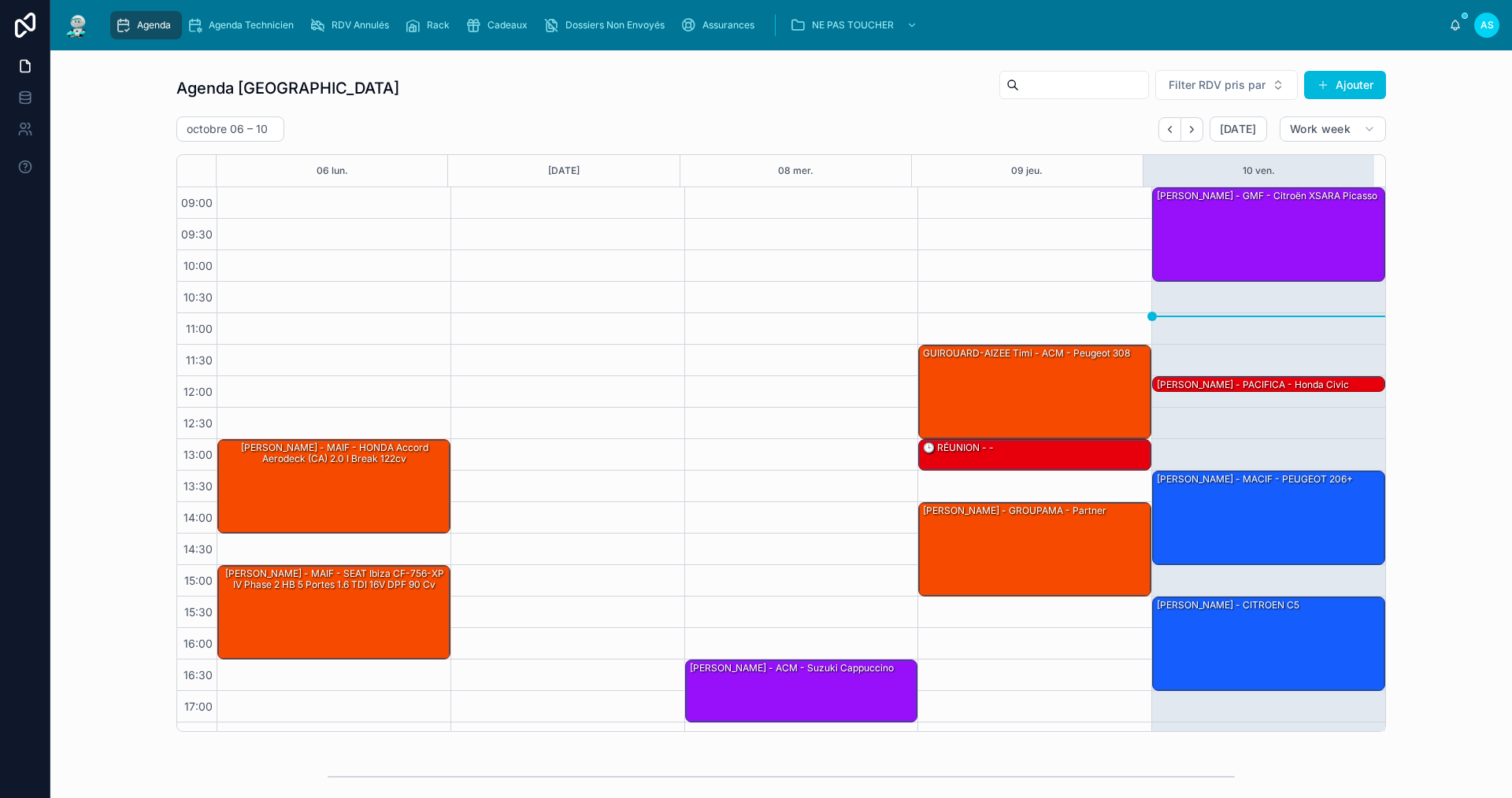
scroll to position [23, 0]
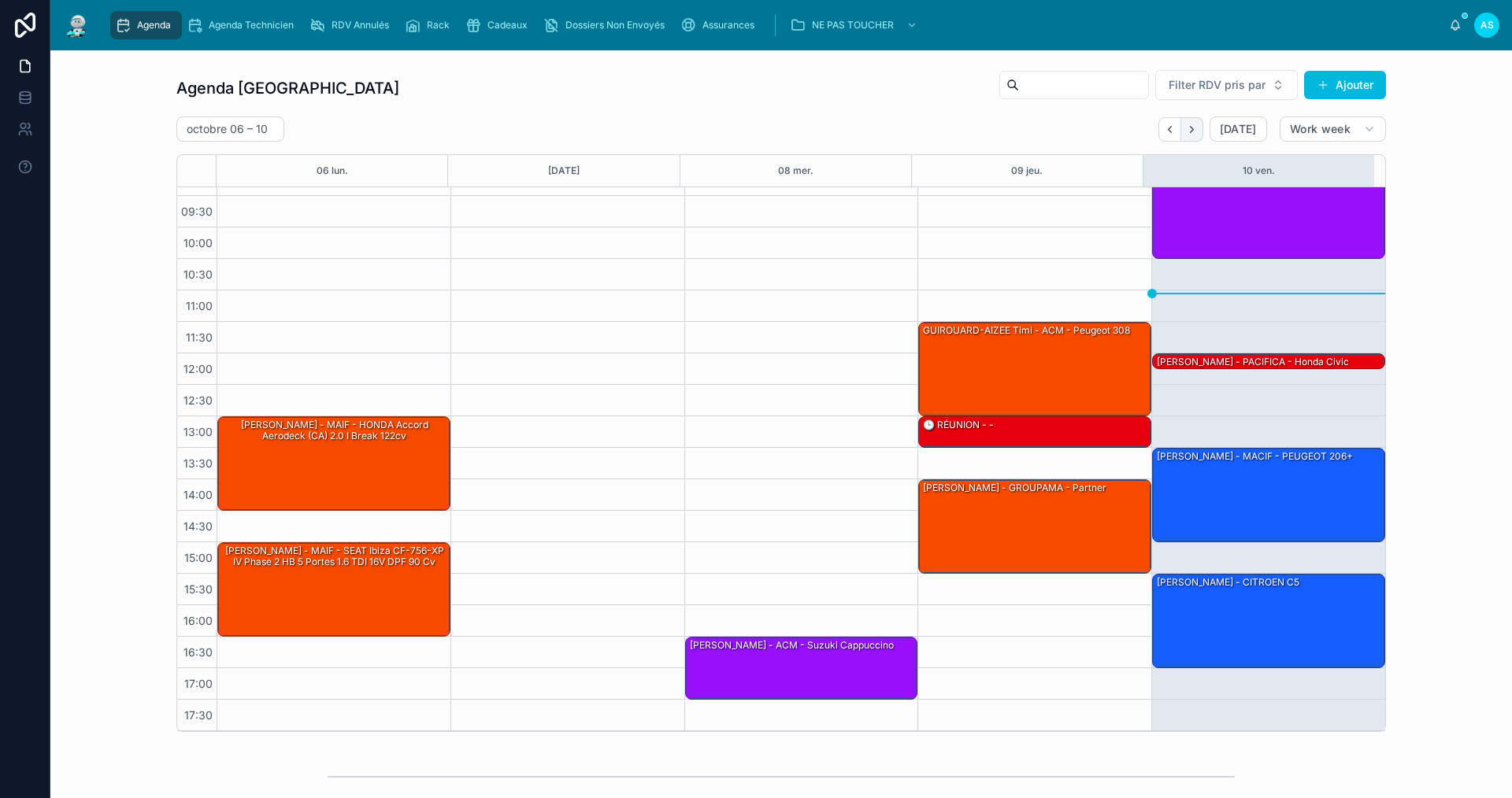
click at [1184, 137] on button "Next" at bounding box center [1192, 129] width 22 height 24
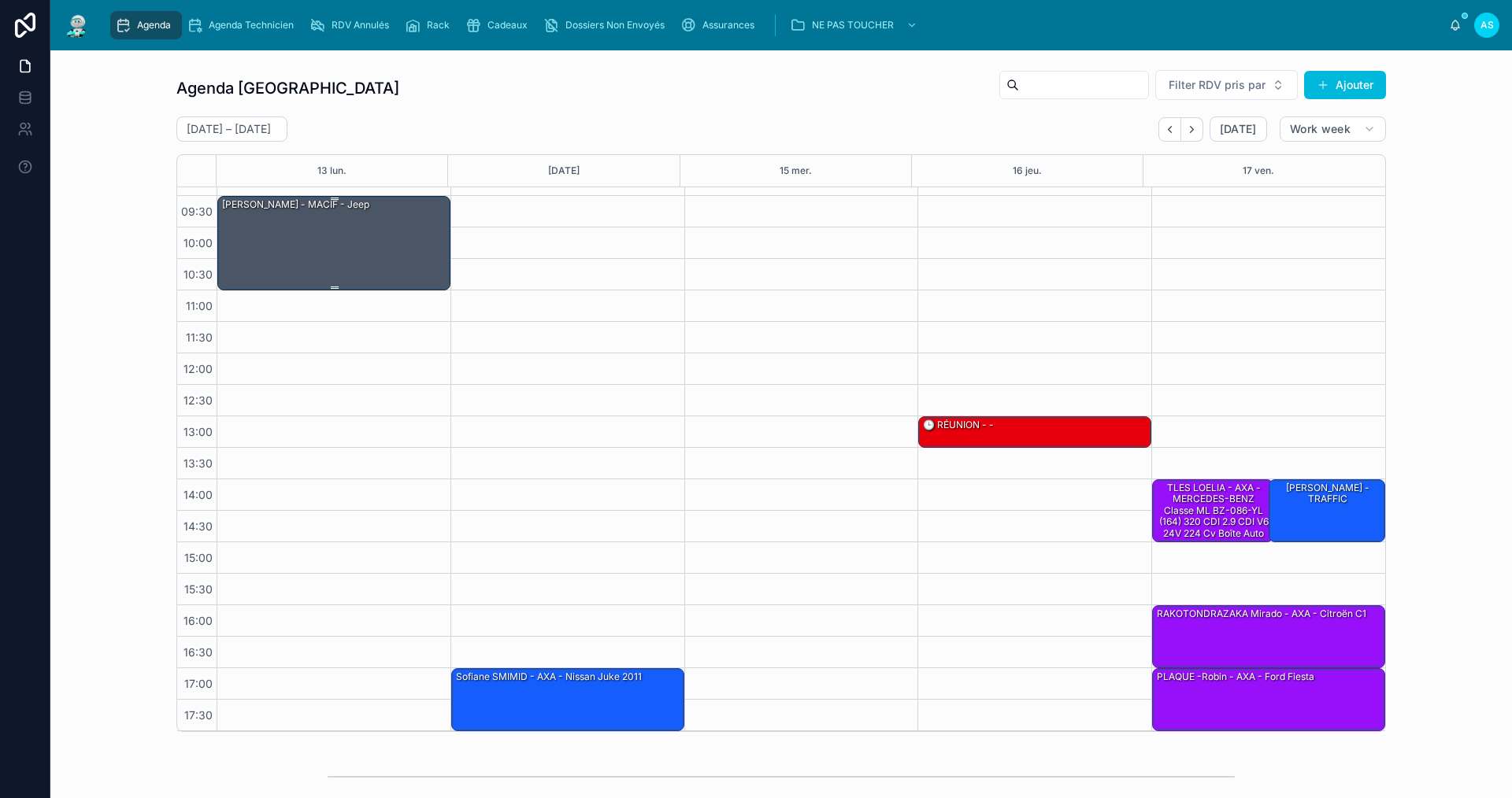
click at [359, 246] on div "[PERSON_NAME] - MACIF - jeep" at bounding box center [335, 242] width 228 height 91
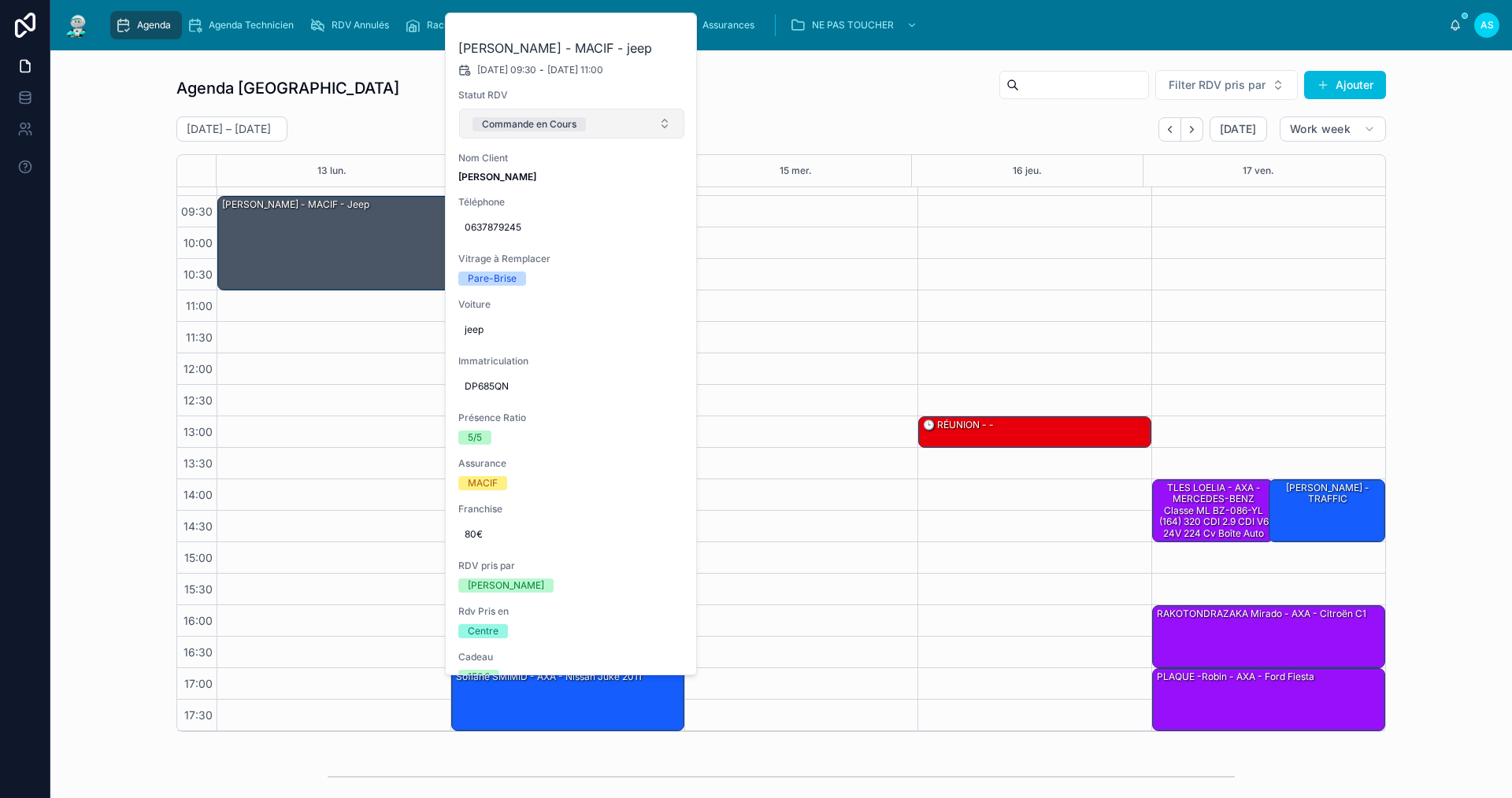
click at [615, 122] on button "Commande en Cours" at bounding box center [571, 123] width 225 height 30
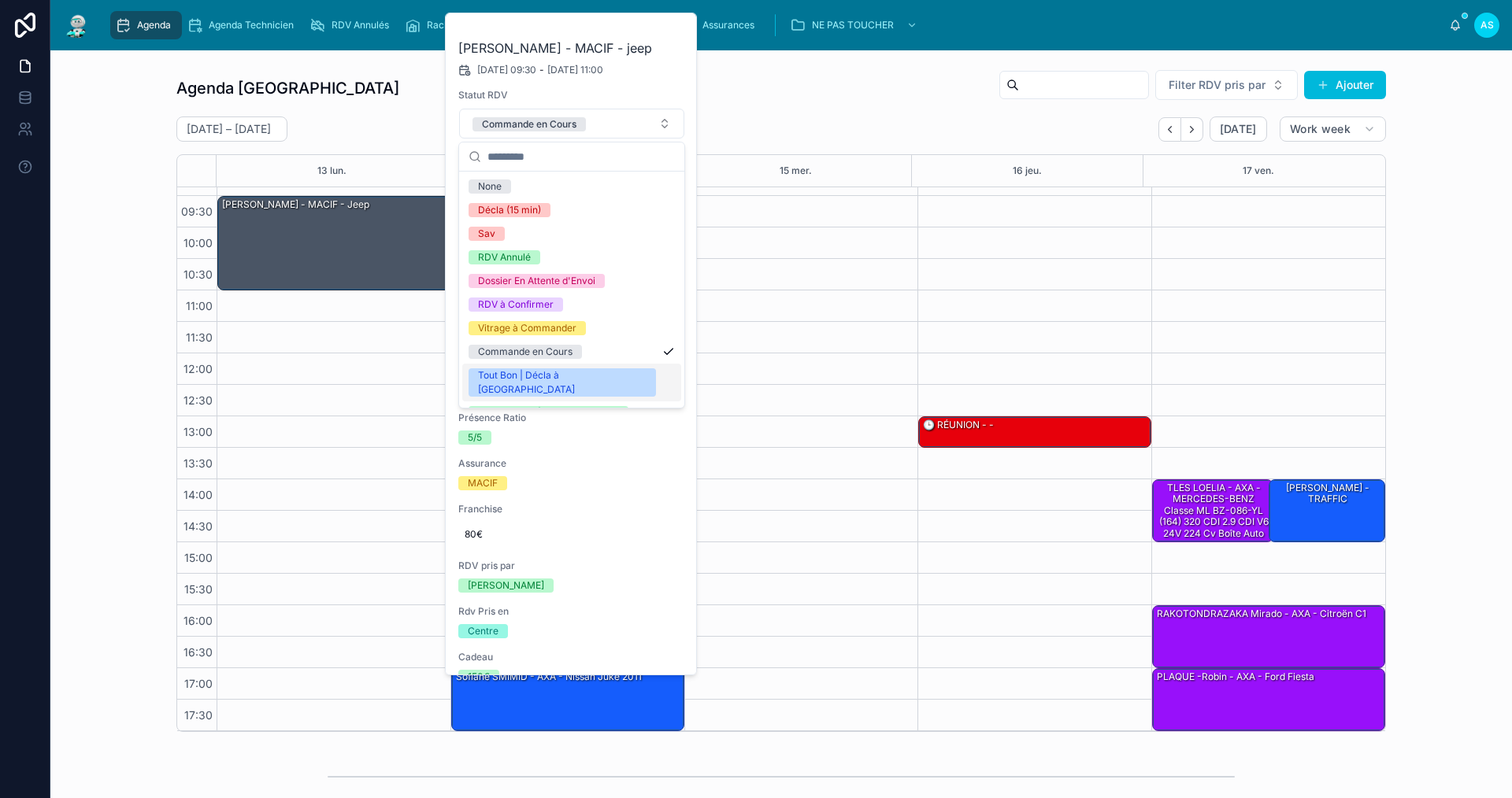
click at [566, 373] on div "Tout Bon | Décla à [GEOGRAPHIC_DATA]" at bounding box center [562, 383] width 169 height 28
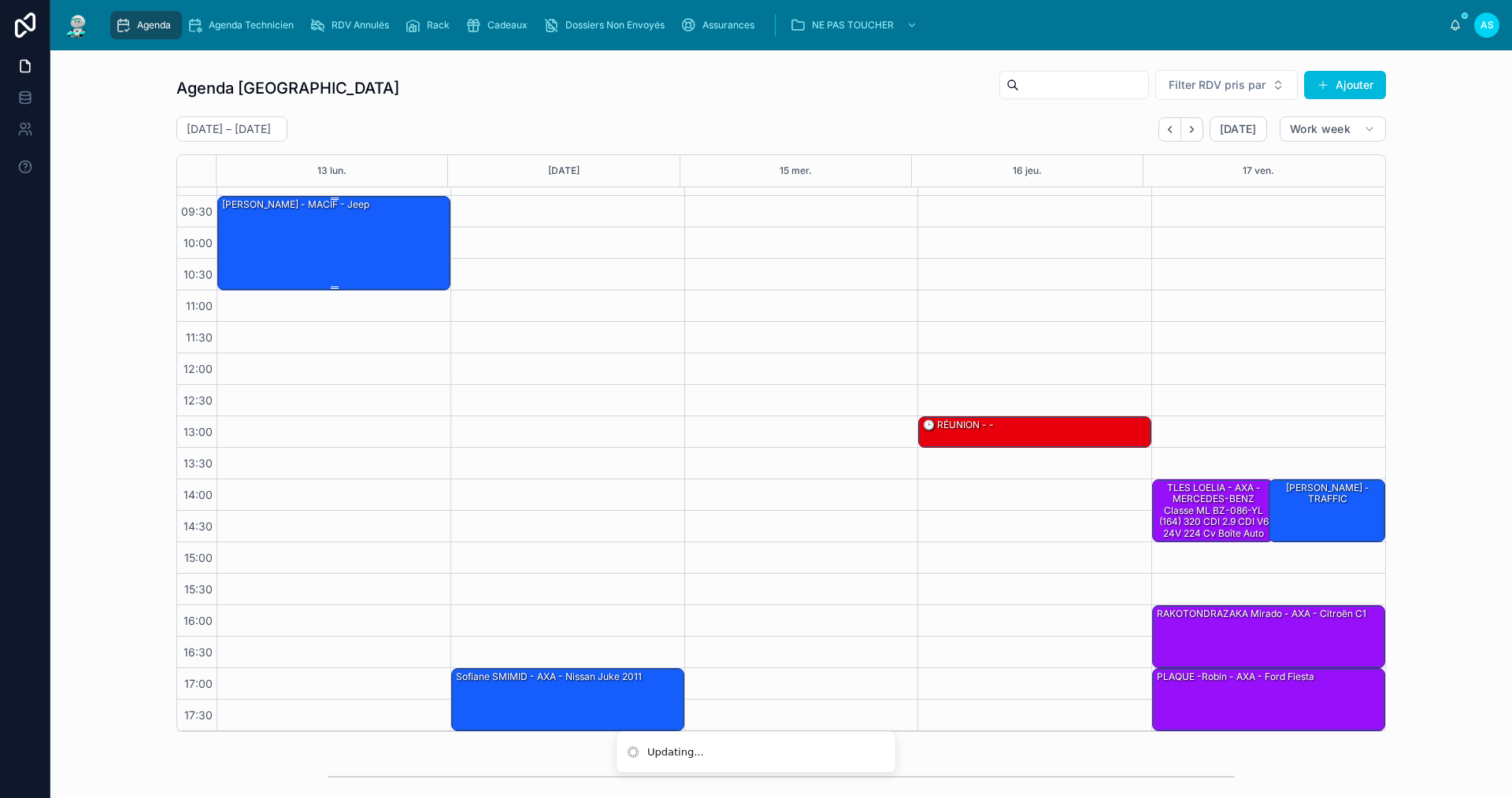
click at [369, 260] on div "[PERSON_NAME] - MACIF - jeep" at bounding box center [335, 242] width 228 height 91
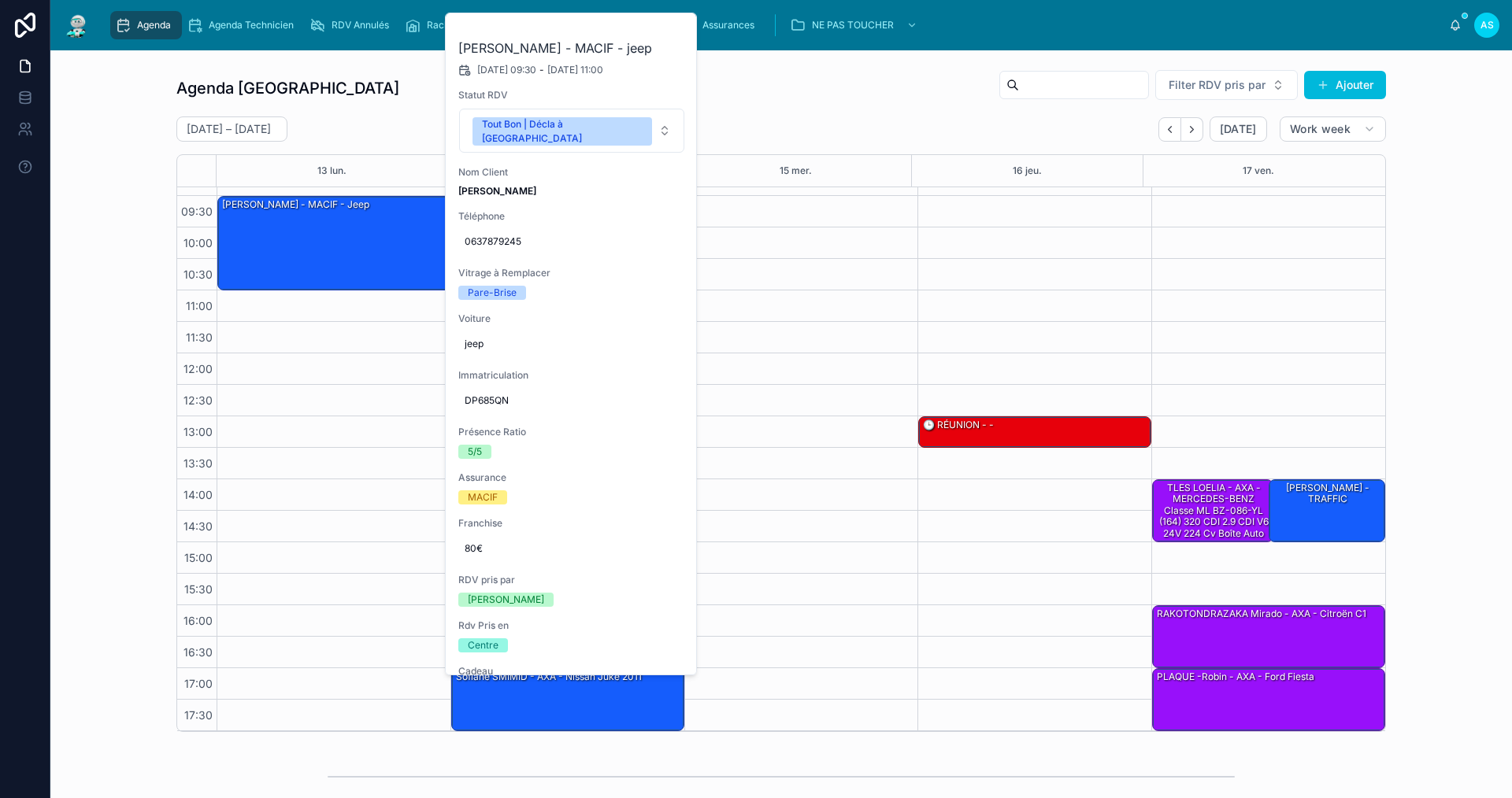
click at [0, 0] on icon at bounding box center [0, 0] width 0 height 0
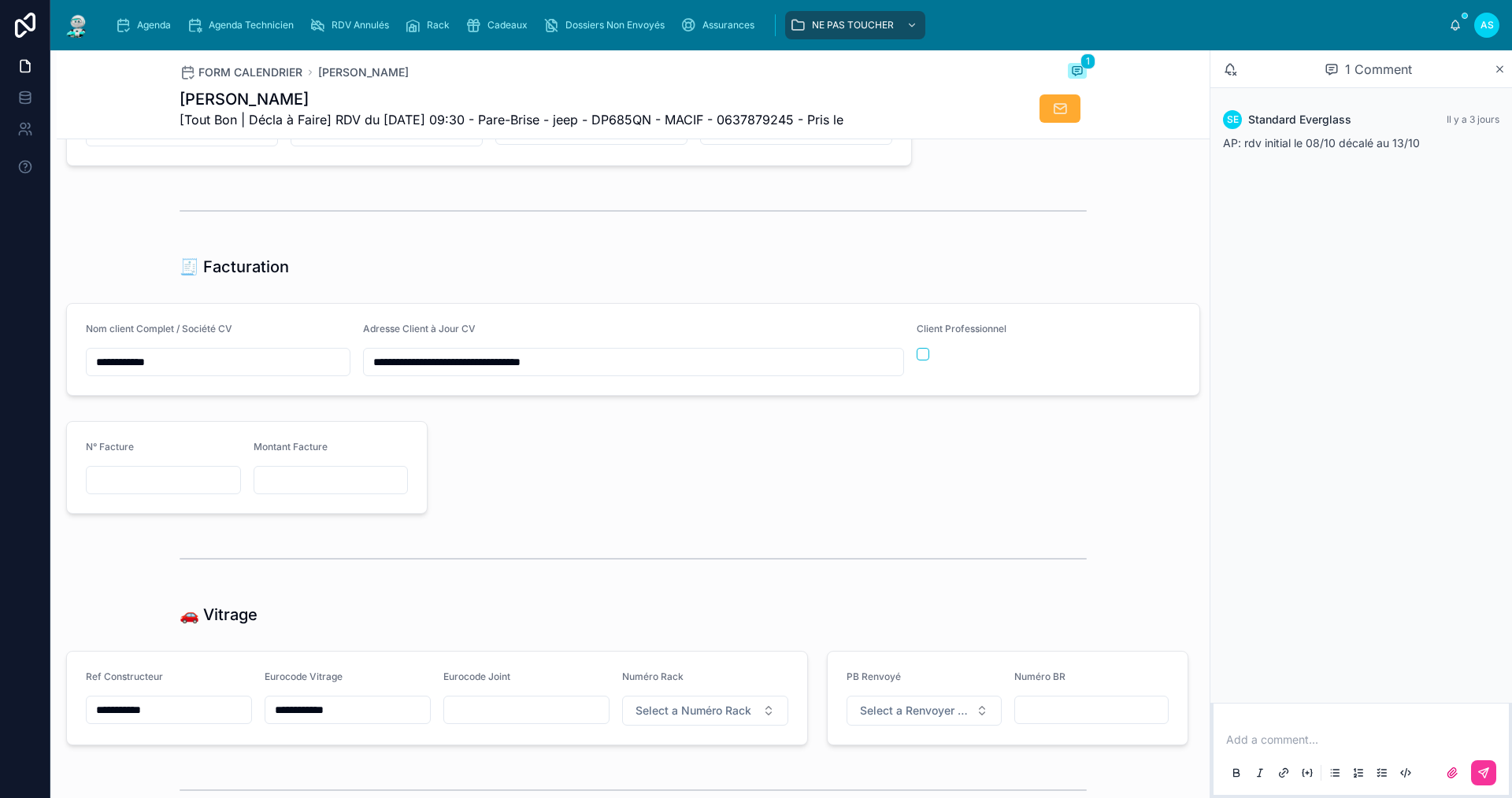
scroll to position [1732, 0]
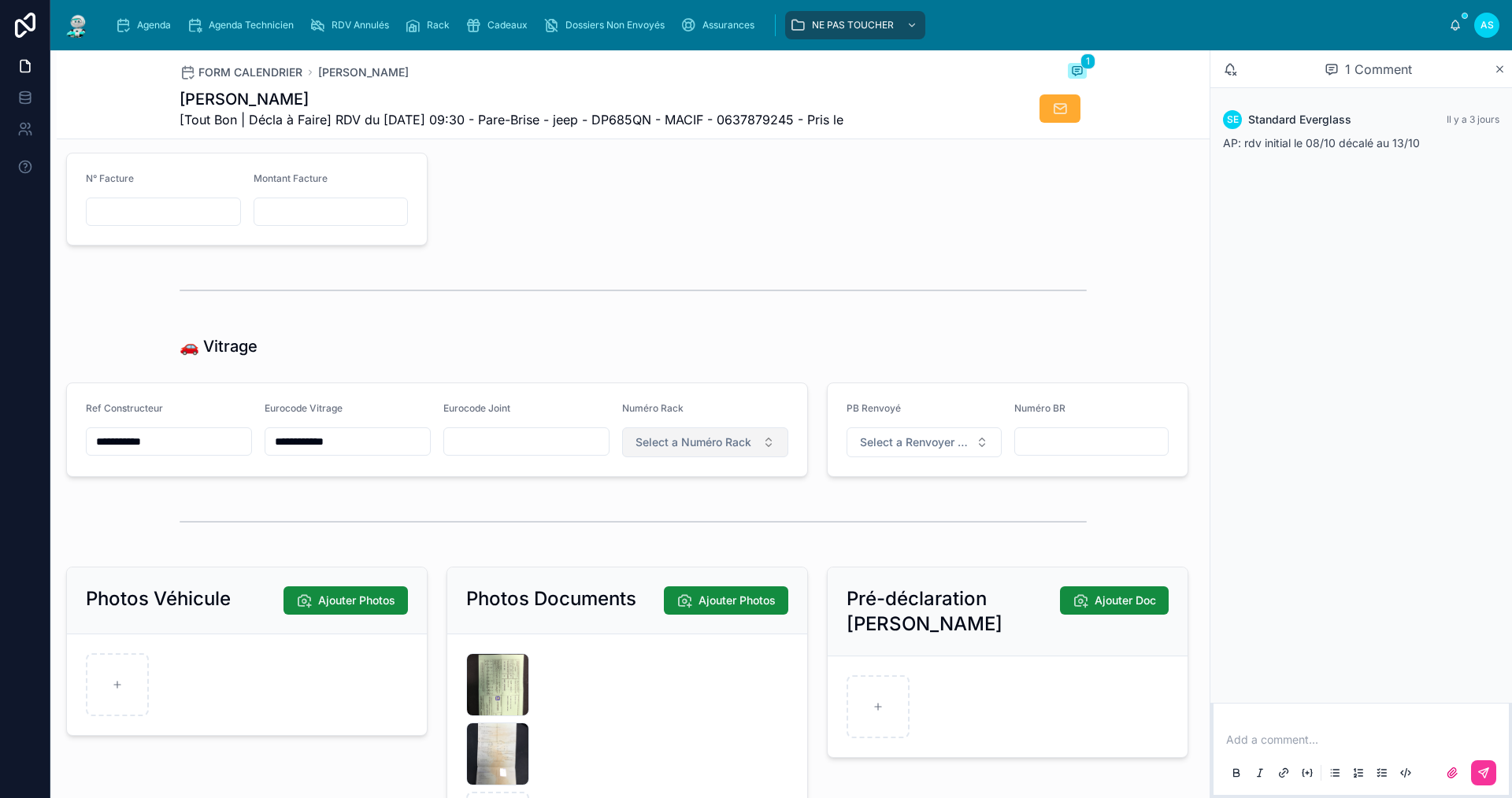
click at [739, 450] on span "Select a Numéro Rack" at bounding box center [693, 442] width 116 height 16
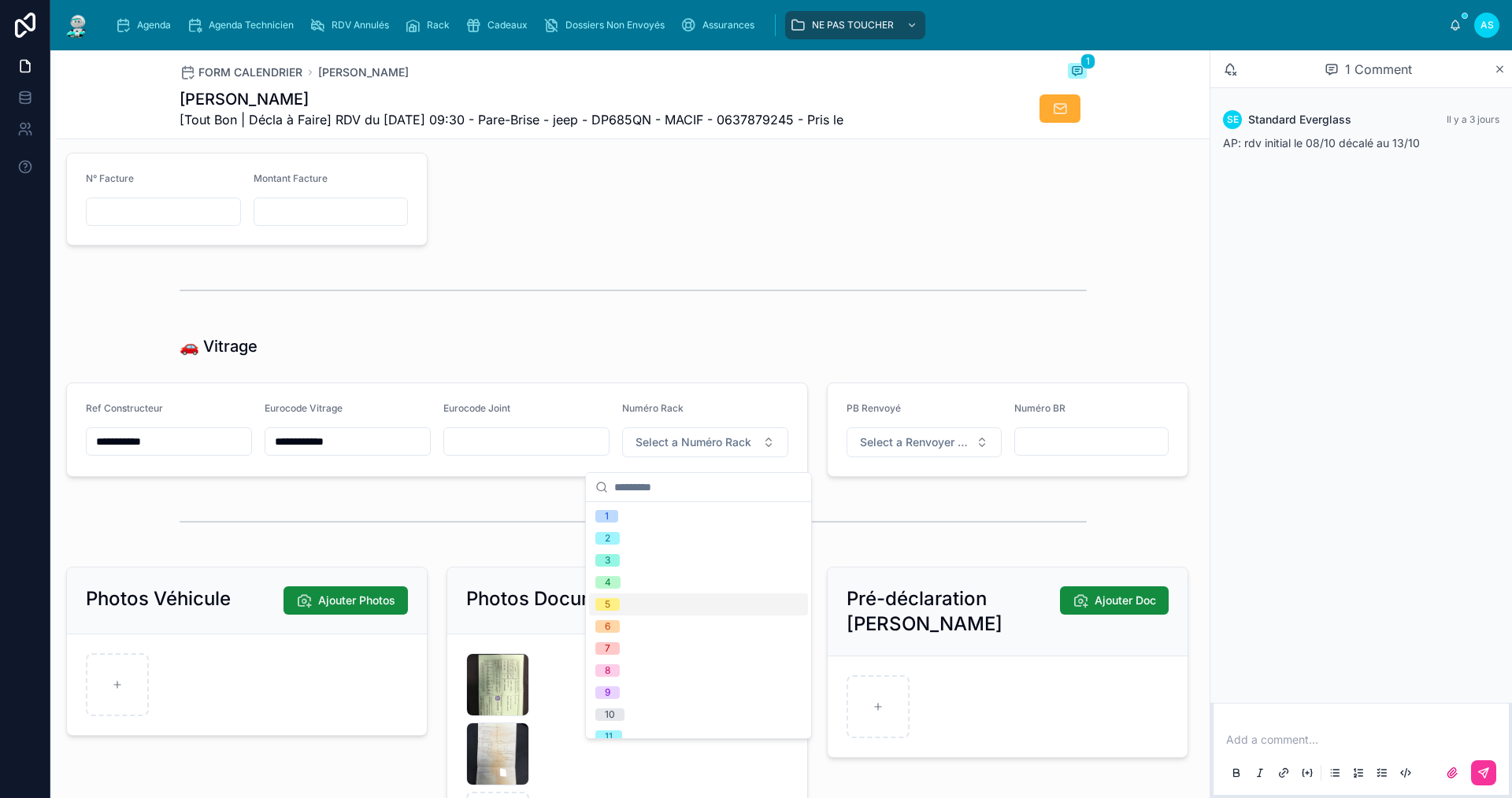
click at [654, 596] on div "5" at bounding box center [698, 604] width 219 height 22
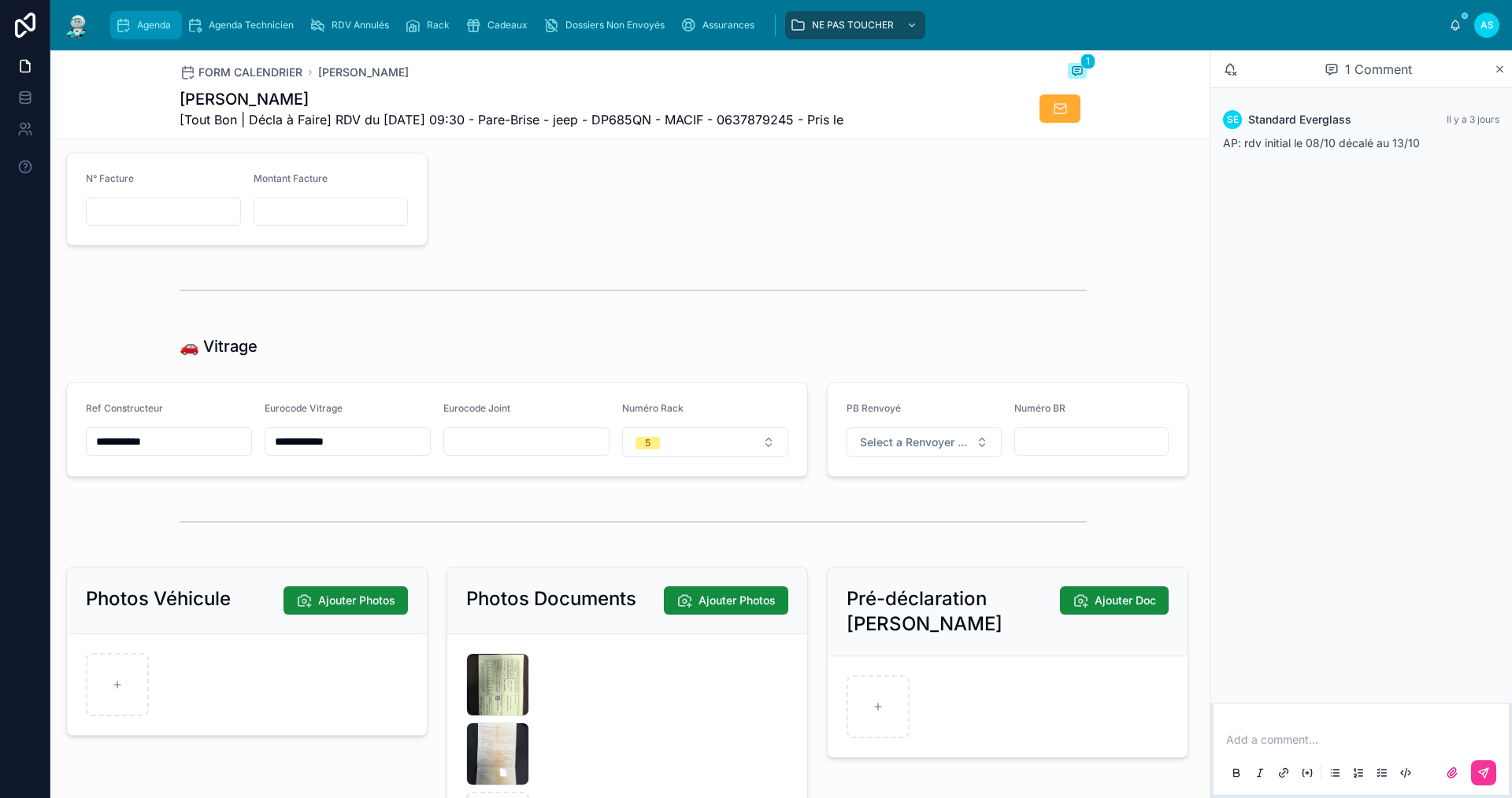
click at [148, 27] on span "Agenda" at bounding box center [154, 24] width 34 height 12
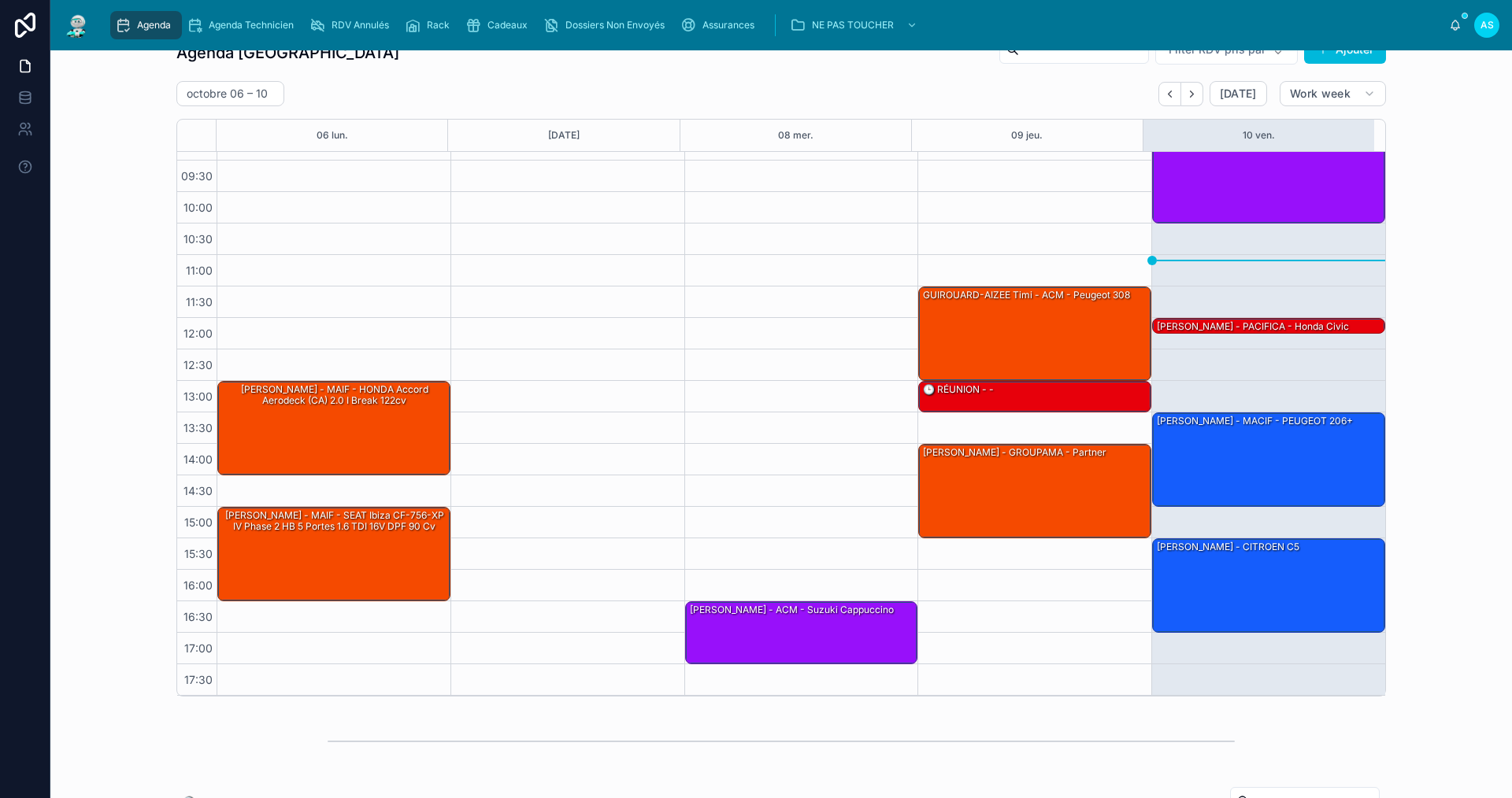
scroll to position [29, 0]
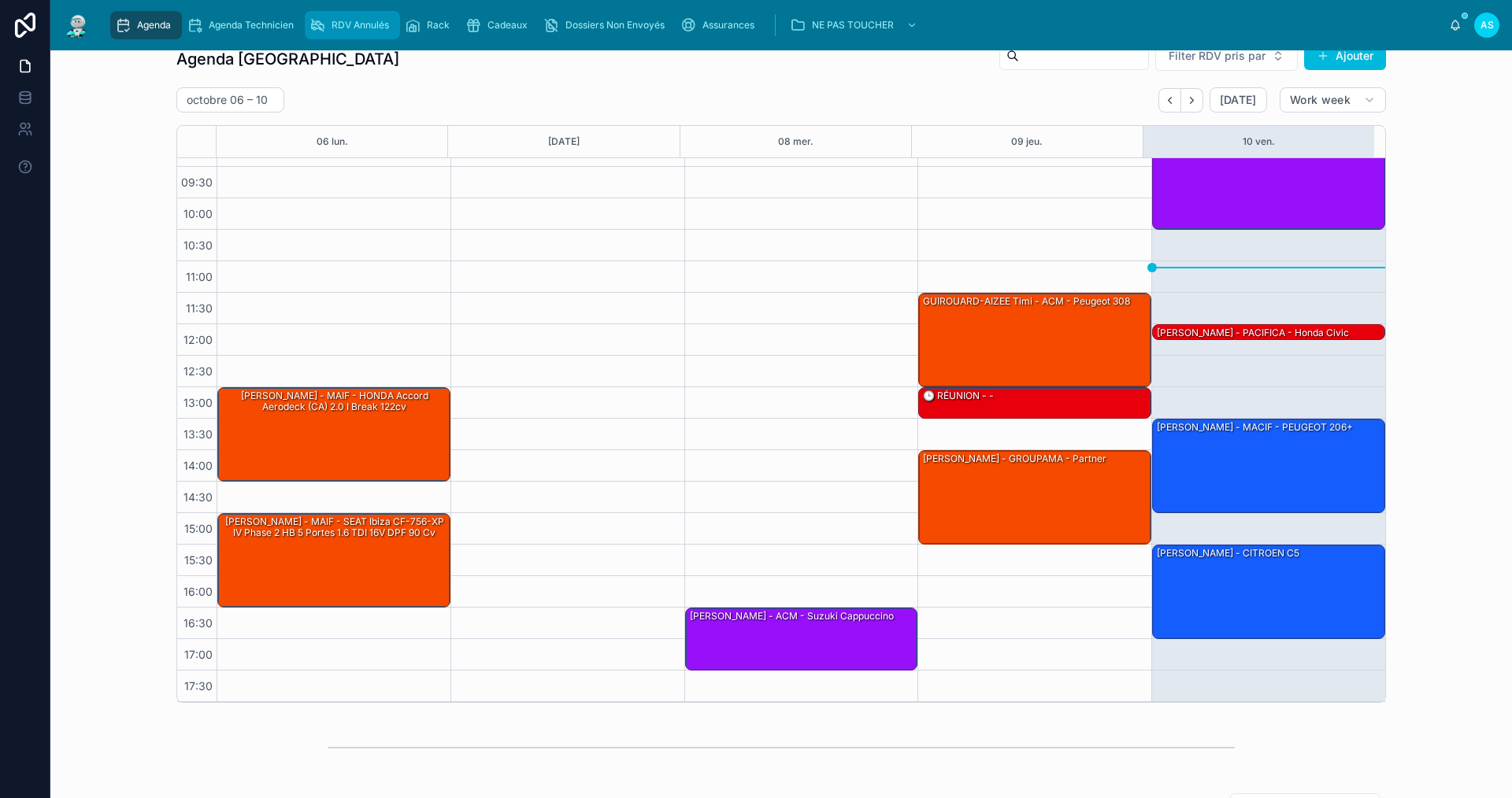
click at [365, 19] on span "RDV Annulés" at bounding box center [360, 24] width 58 height 12
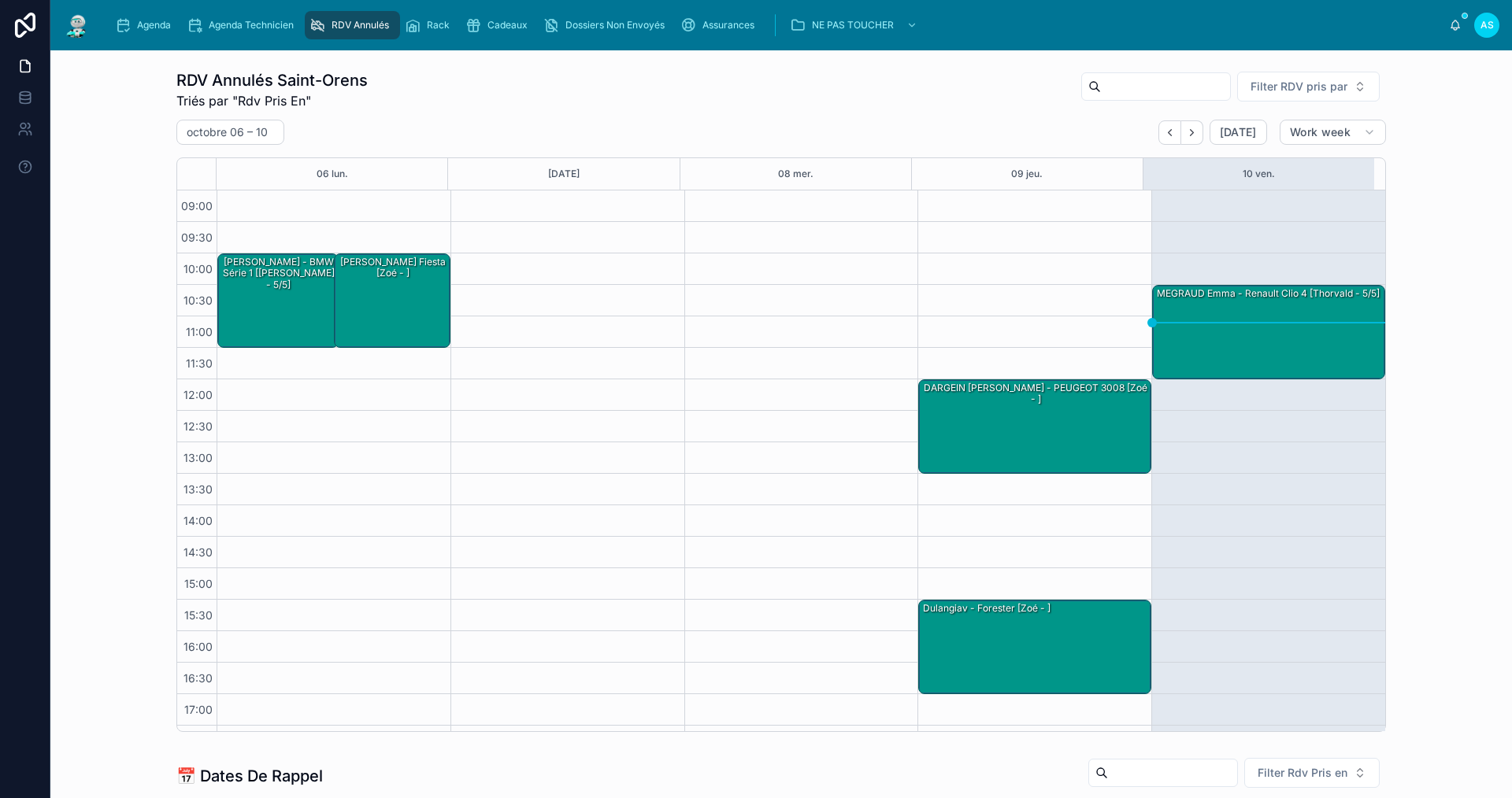
scroll to position [26, 0]
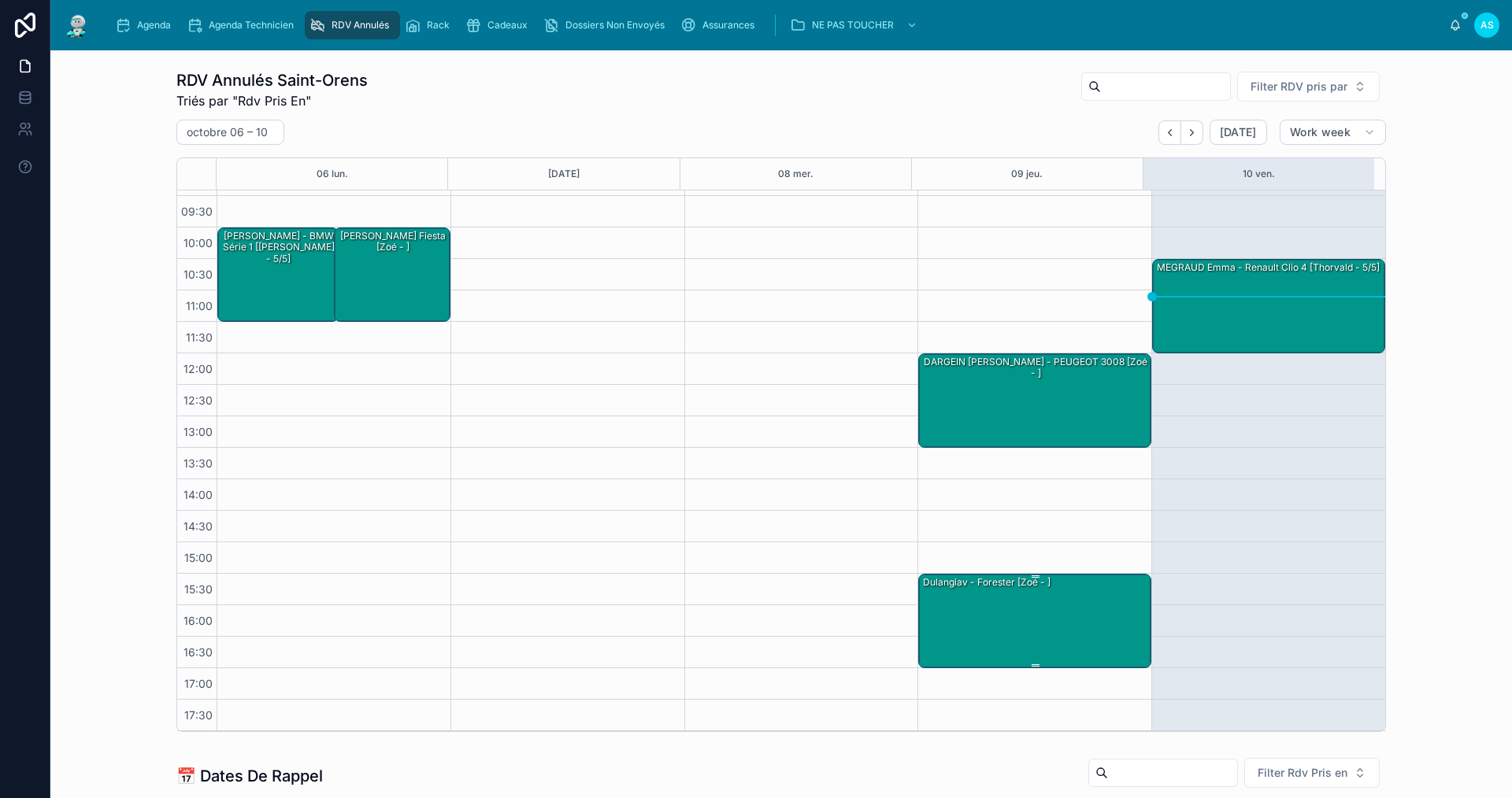
click at [1021, 624] on div "Dulangiav - Forester [Zoé - ]" at bounding box center [1035, 620] width 228 height 91
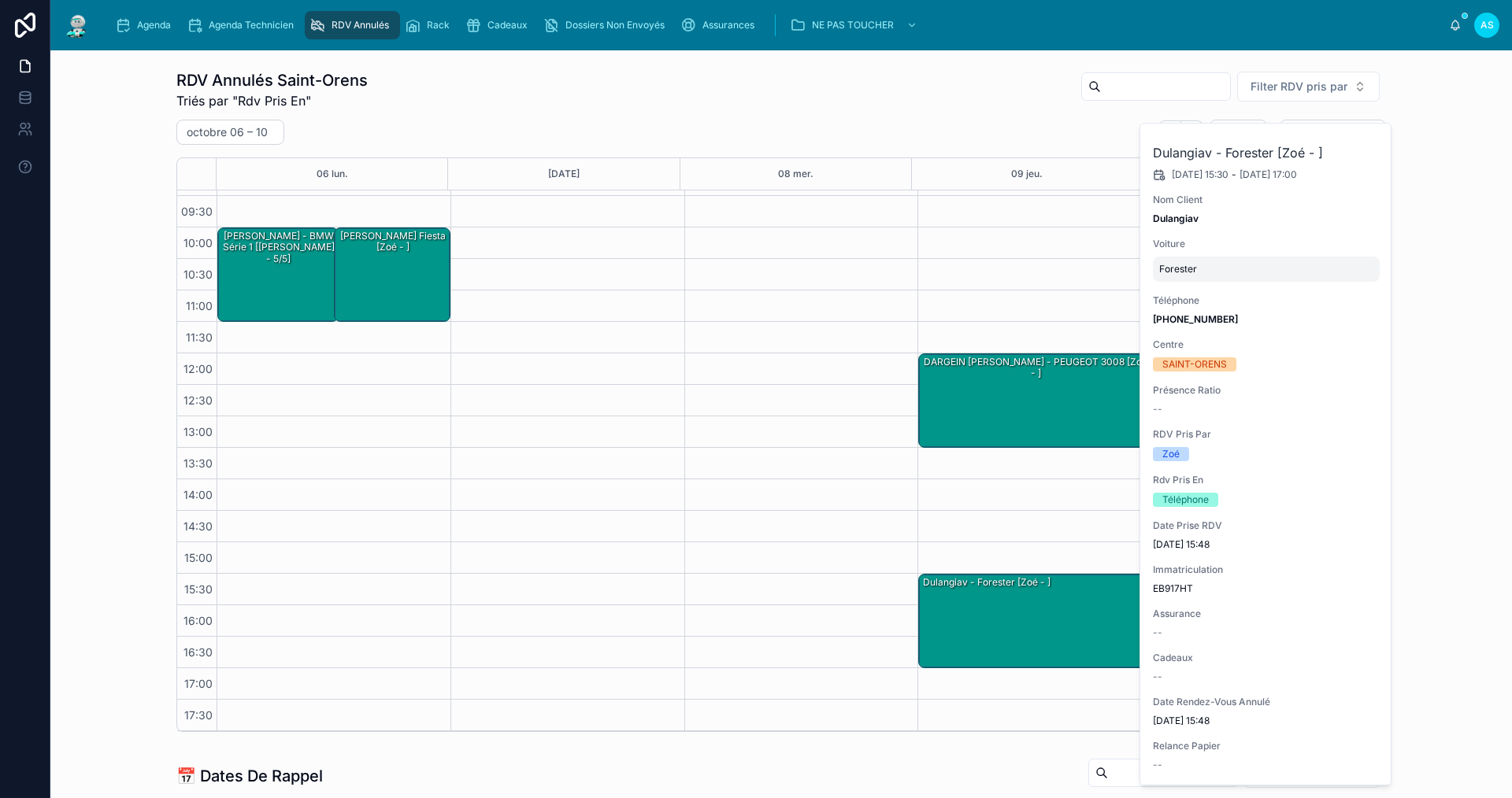
scroll to position [0, 0]
click at [0, 0] on icon at bounding box center [0, 0] width 0 height 0
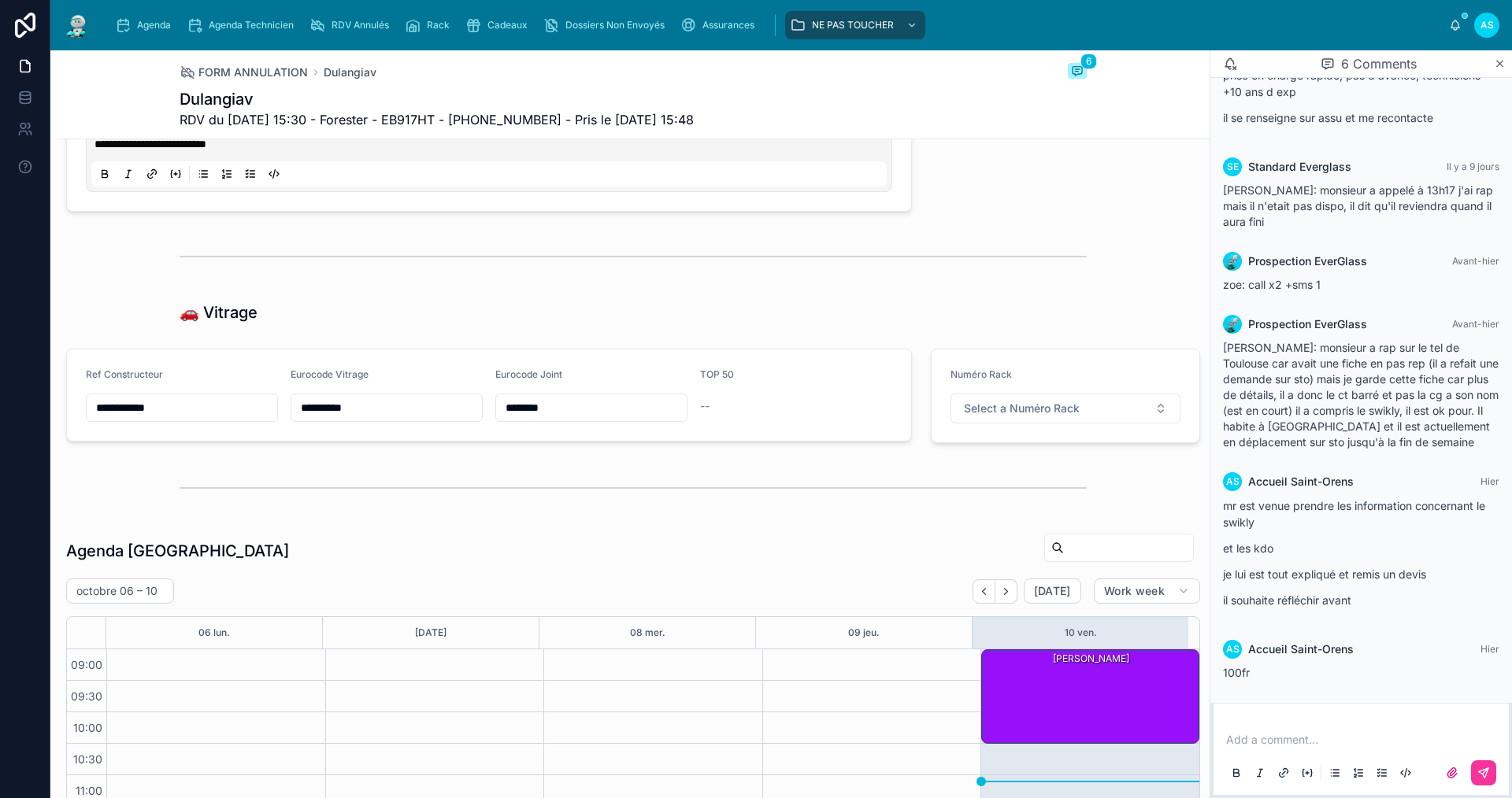
scroll to position [1466, 0]
click at [1009, 413] on span "Select a Numéro Rack" at bounding box center [1021, 410] width 116 height 16
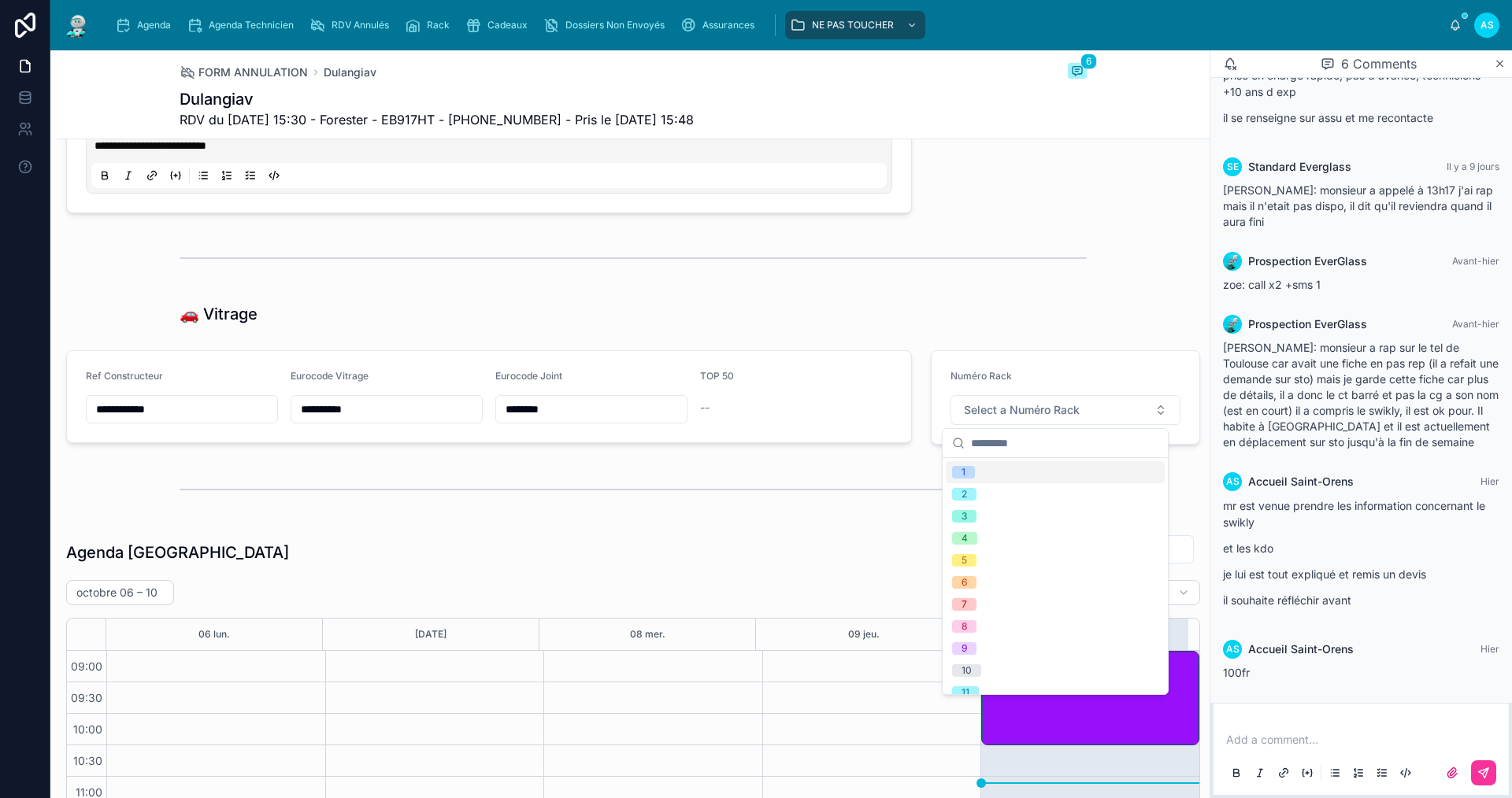
click at [870, 495] on div at bounding box center [633, 490] width 907 height 40
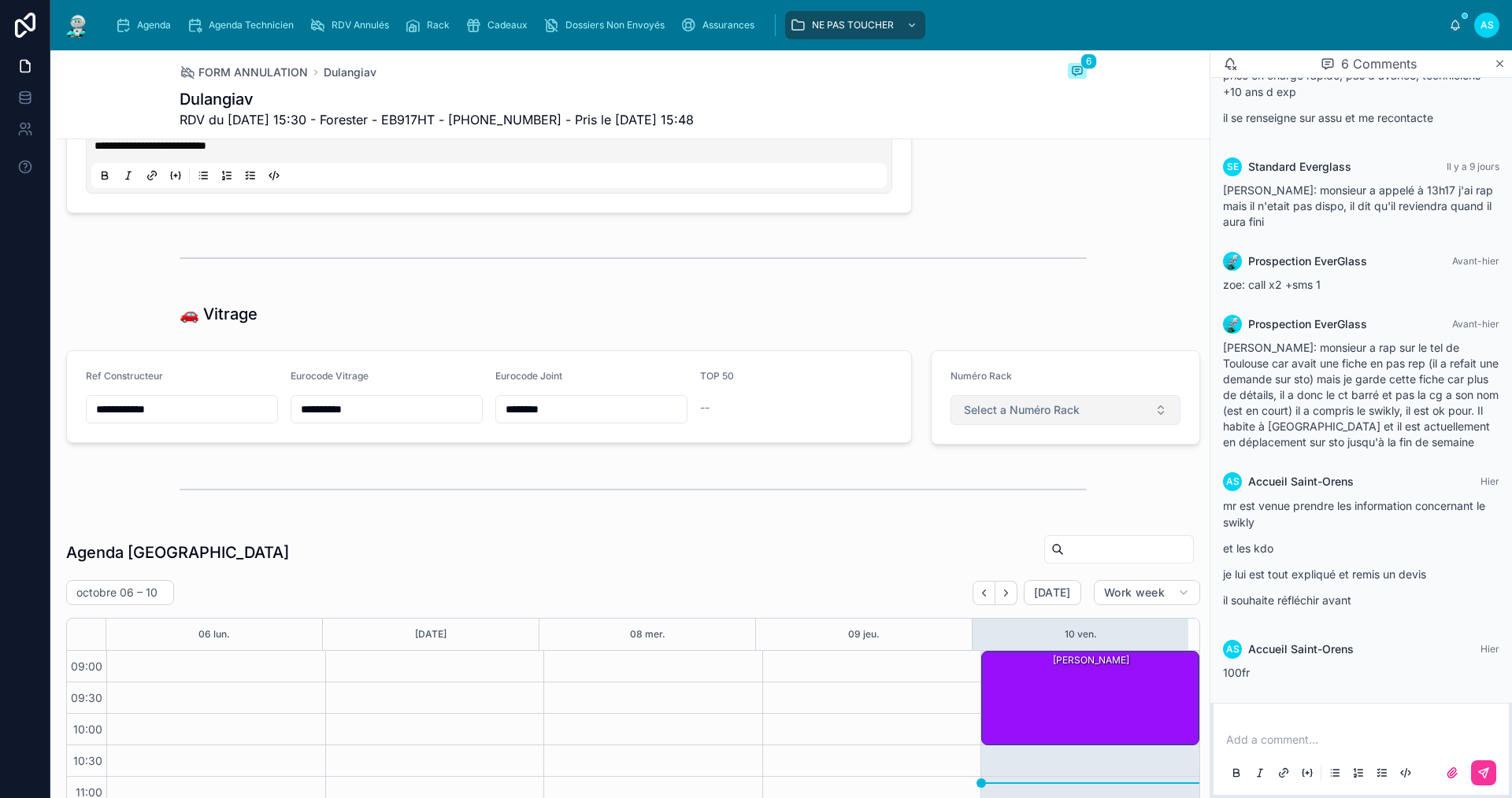
click at [1011, 413] on span "Select a Numéro Rack" at bounding box center [1021, 410] width 116 height 16
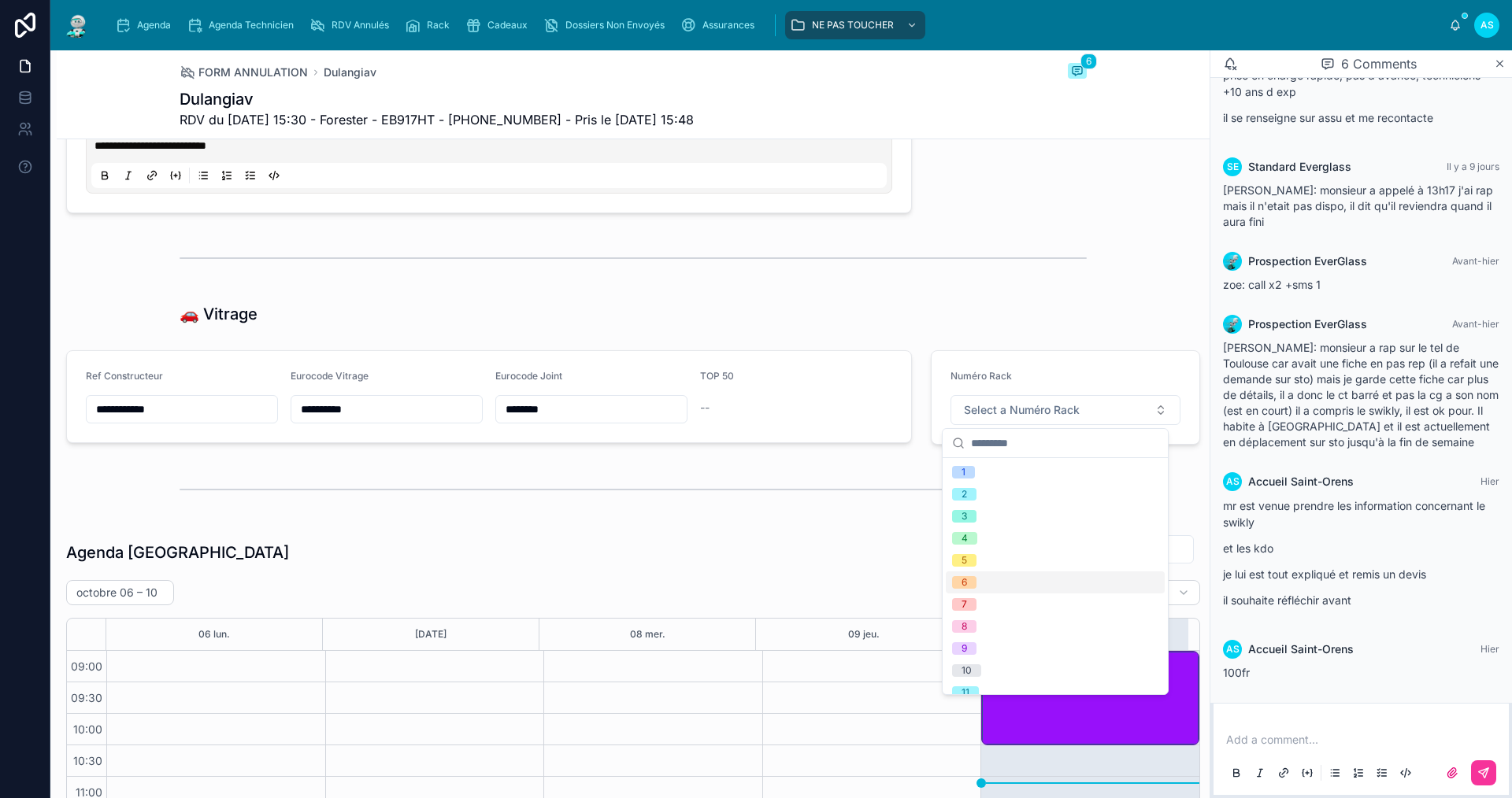
click at [974, 584] on span "6" at bounding box center [964, 581] width 25 height 12
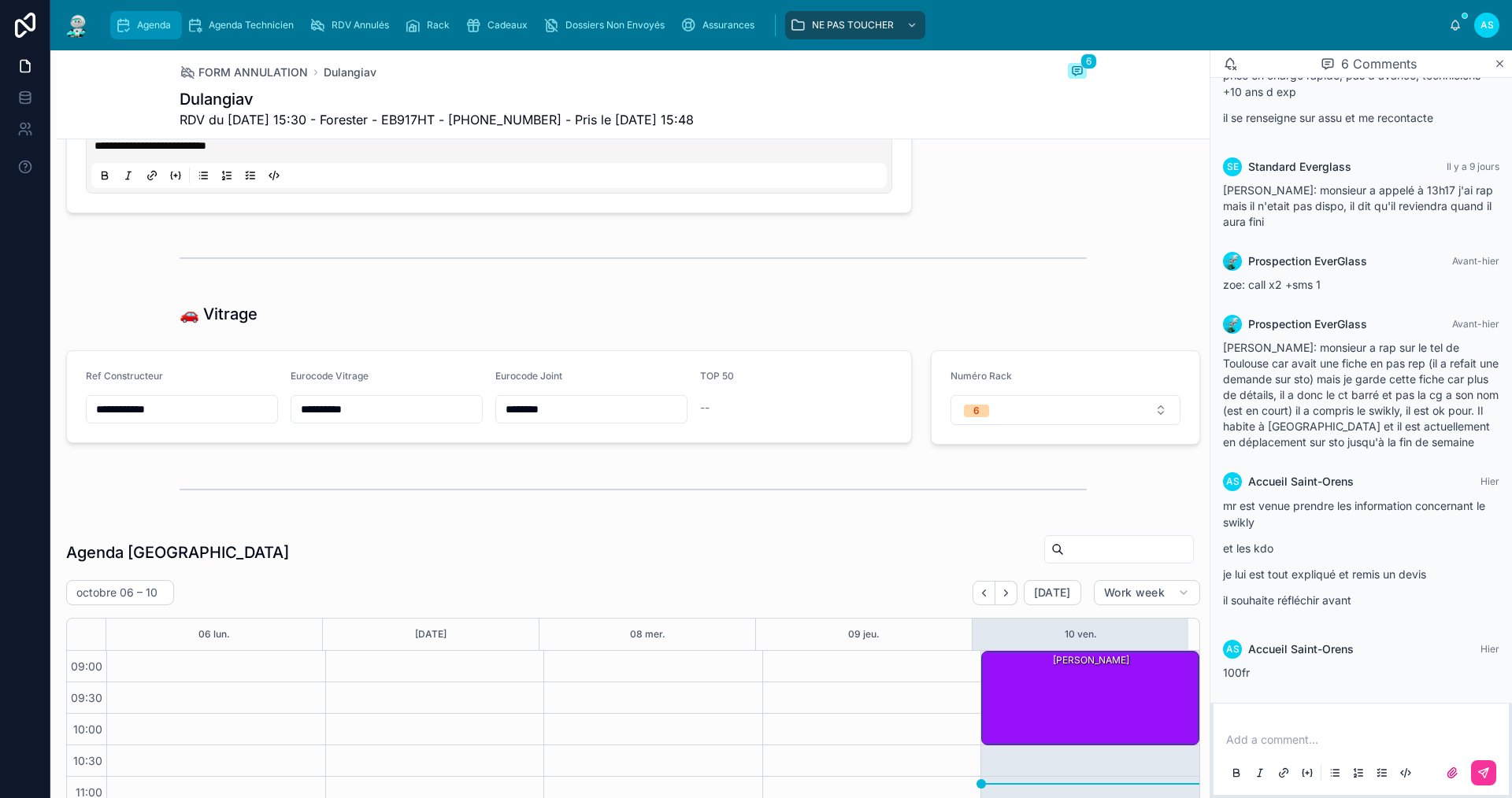
click at [157, 21] on span "Agenda" at bounding box center [154, 24] width 34 height 12
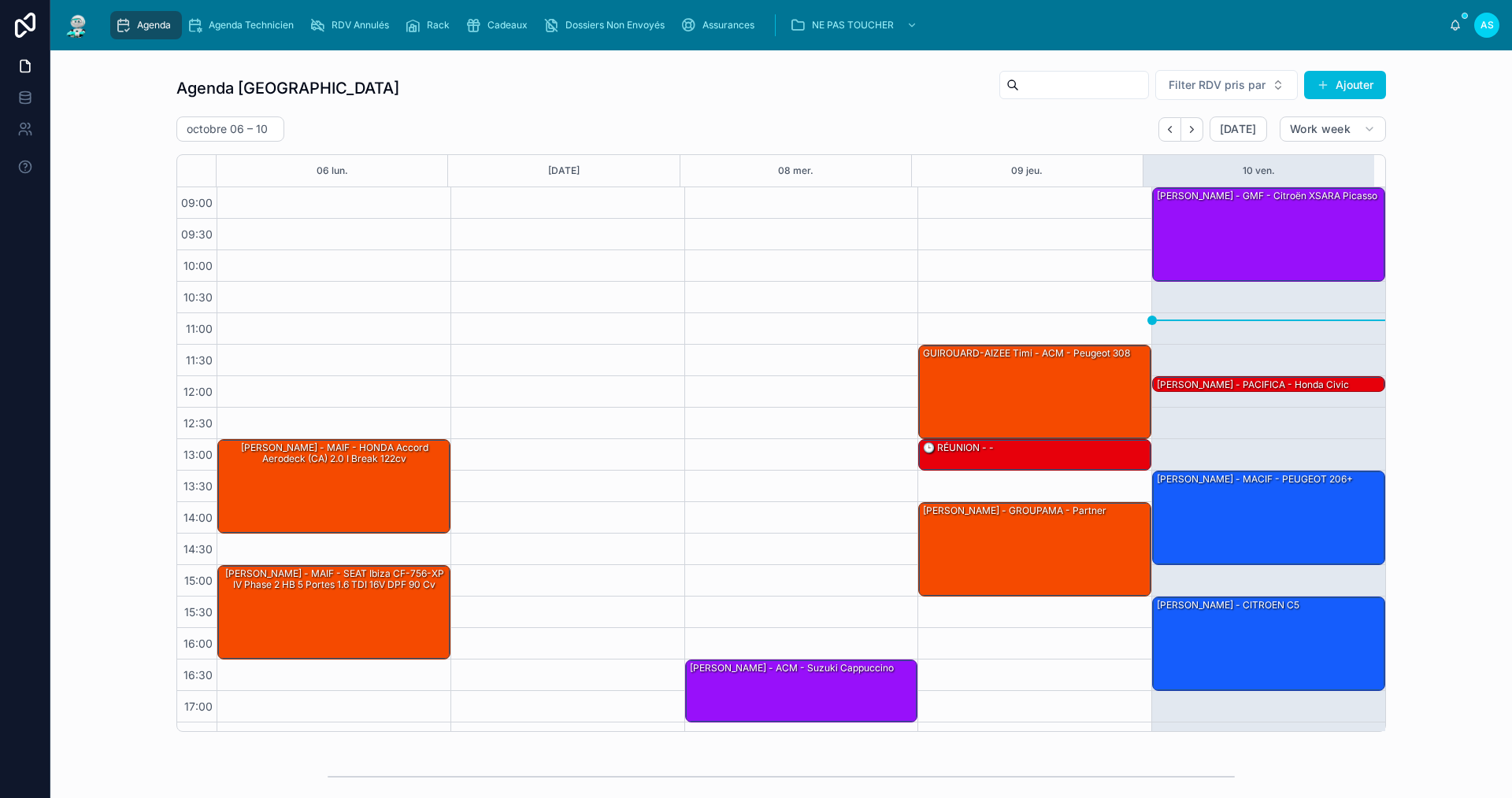
scroll to position [23, 0]
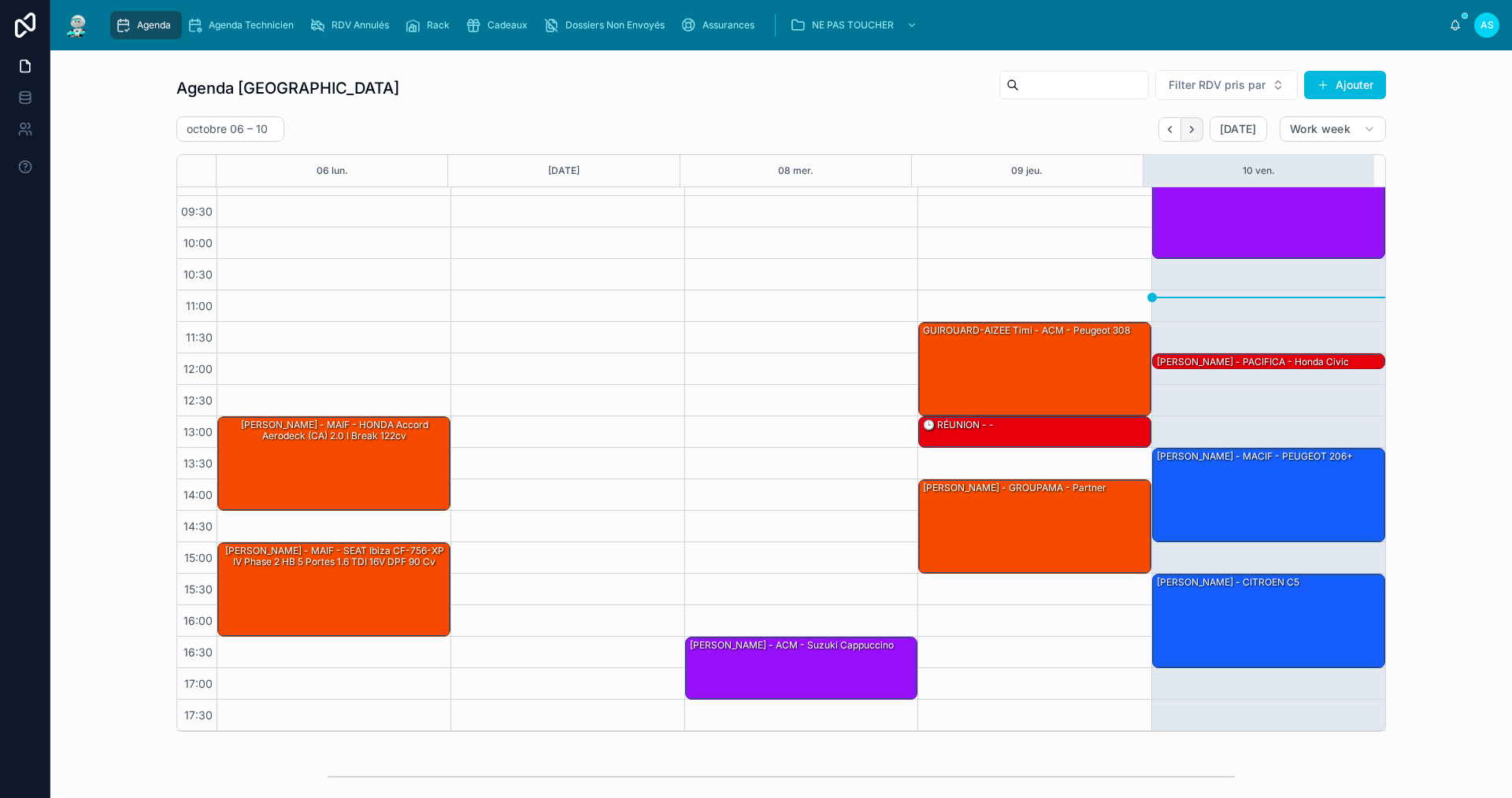
click at [1192, 132] on icon "Next" at bounding box center [1192, 129] width 12 height 12
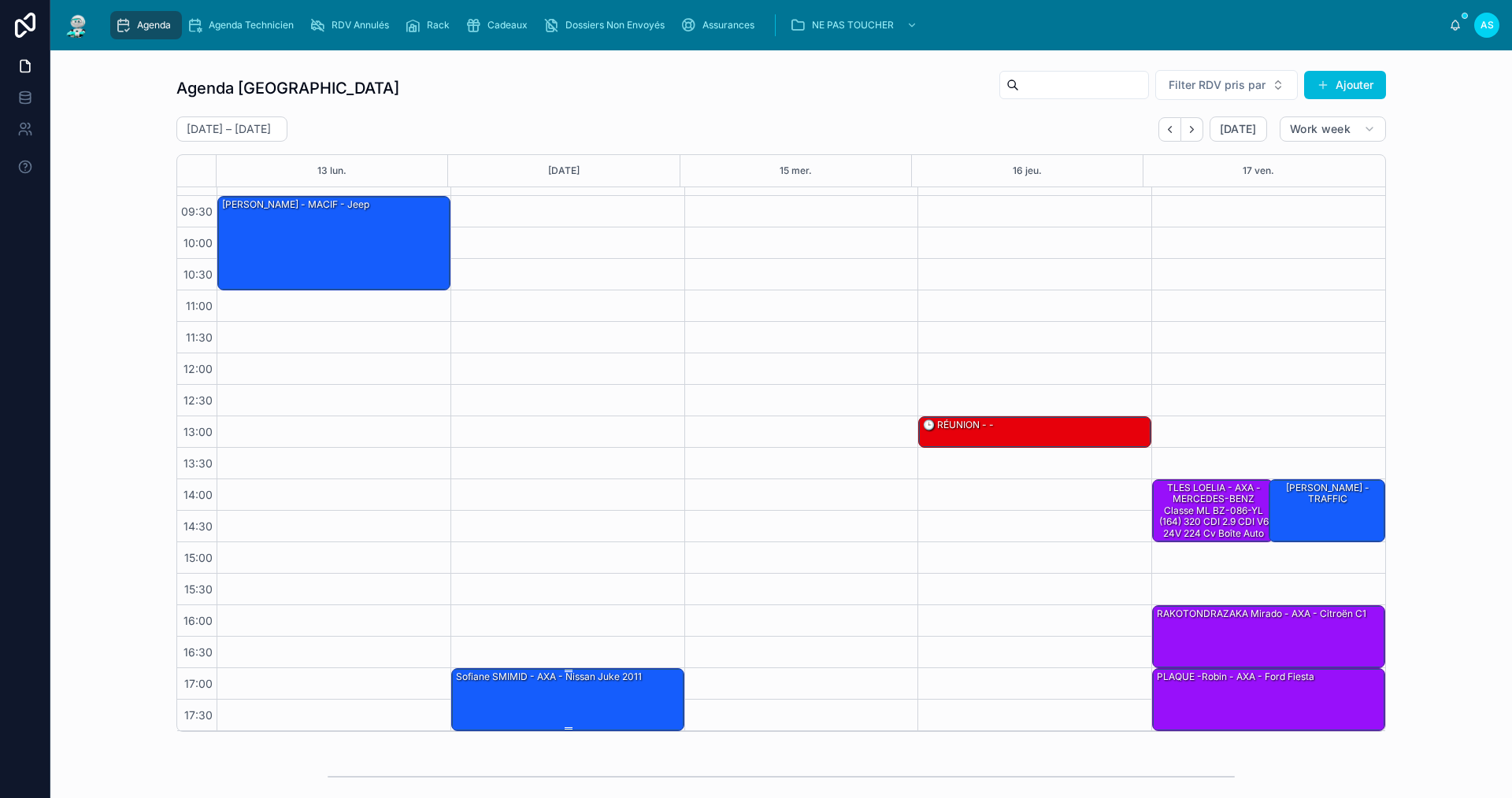
click at [590, 679] on div "Sofiane SMIMID - AXA - Nissan Juke 2011" at bounding box center [549, 676] width 189 height 14
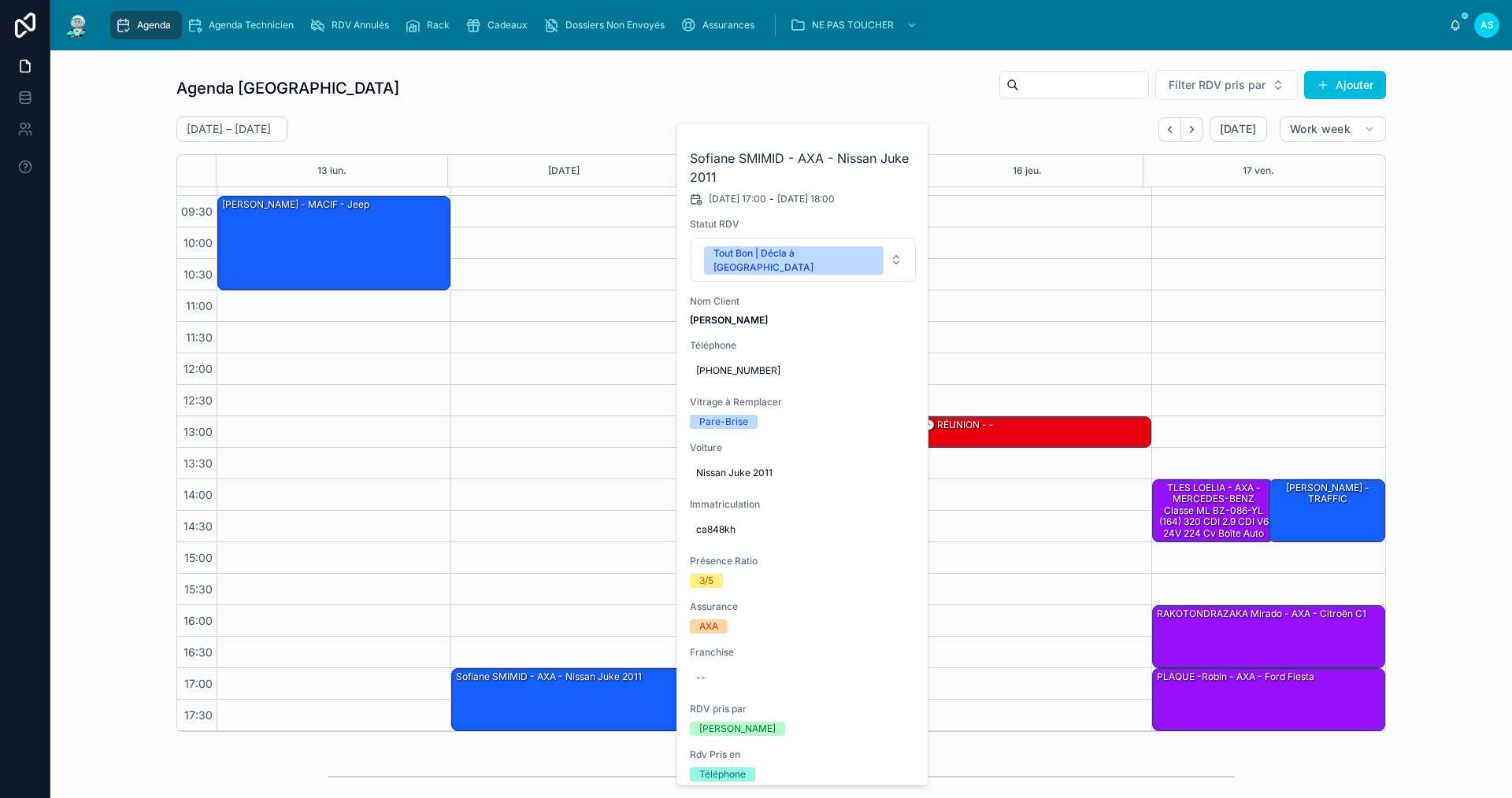
click at [0, 0] on span at bounding box center [0, 0] width 0 height 0
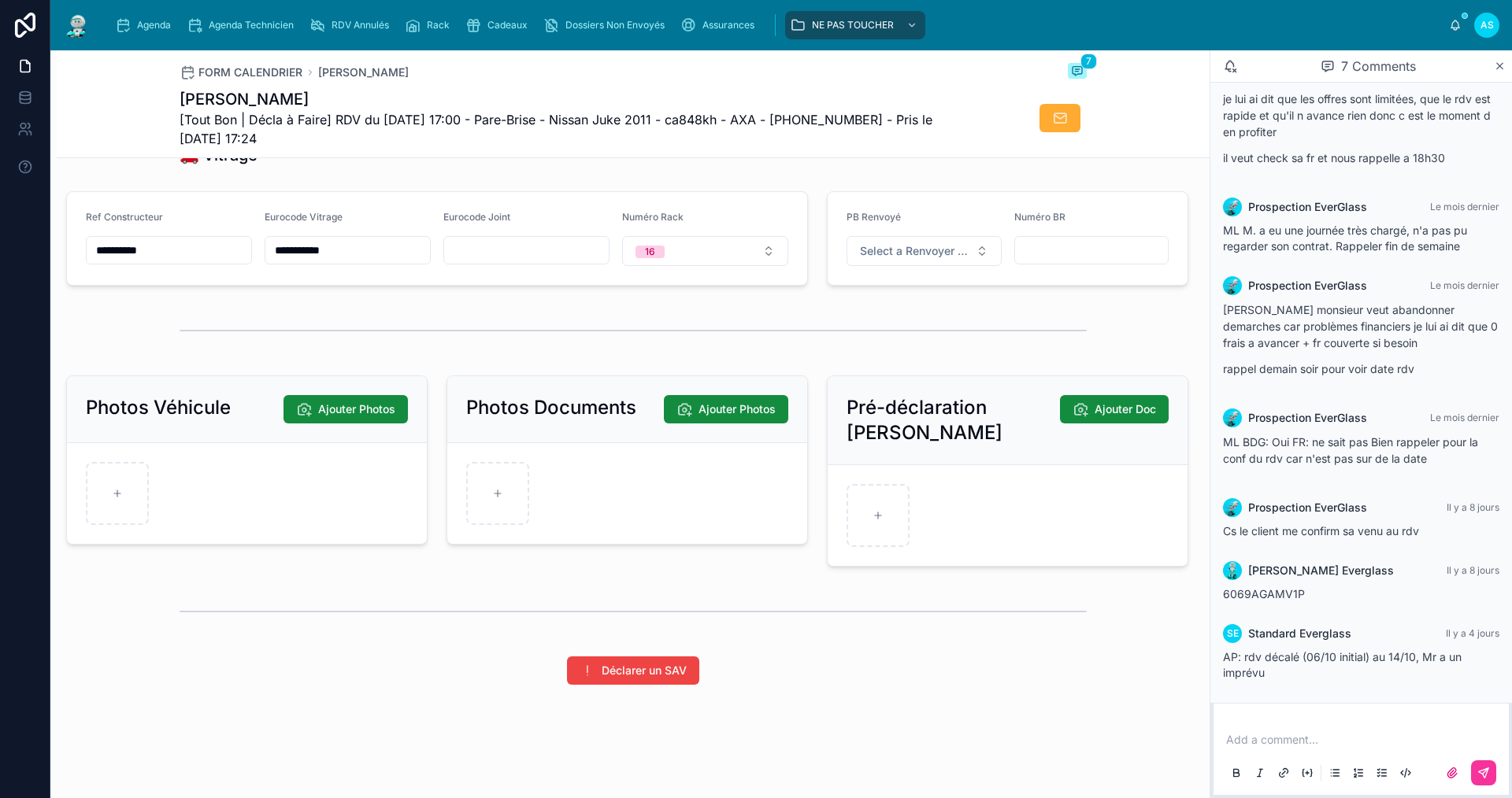
scroll to position [1967, 0]
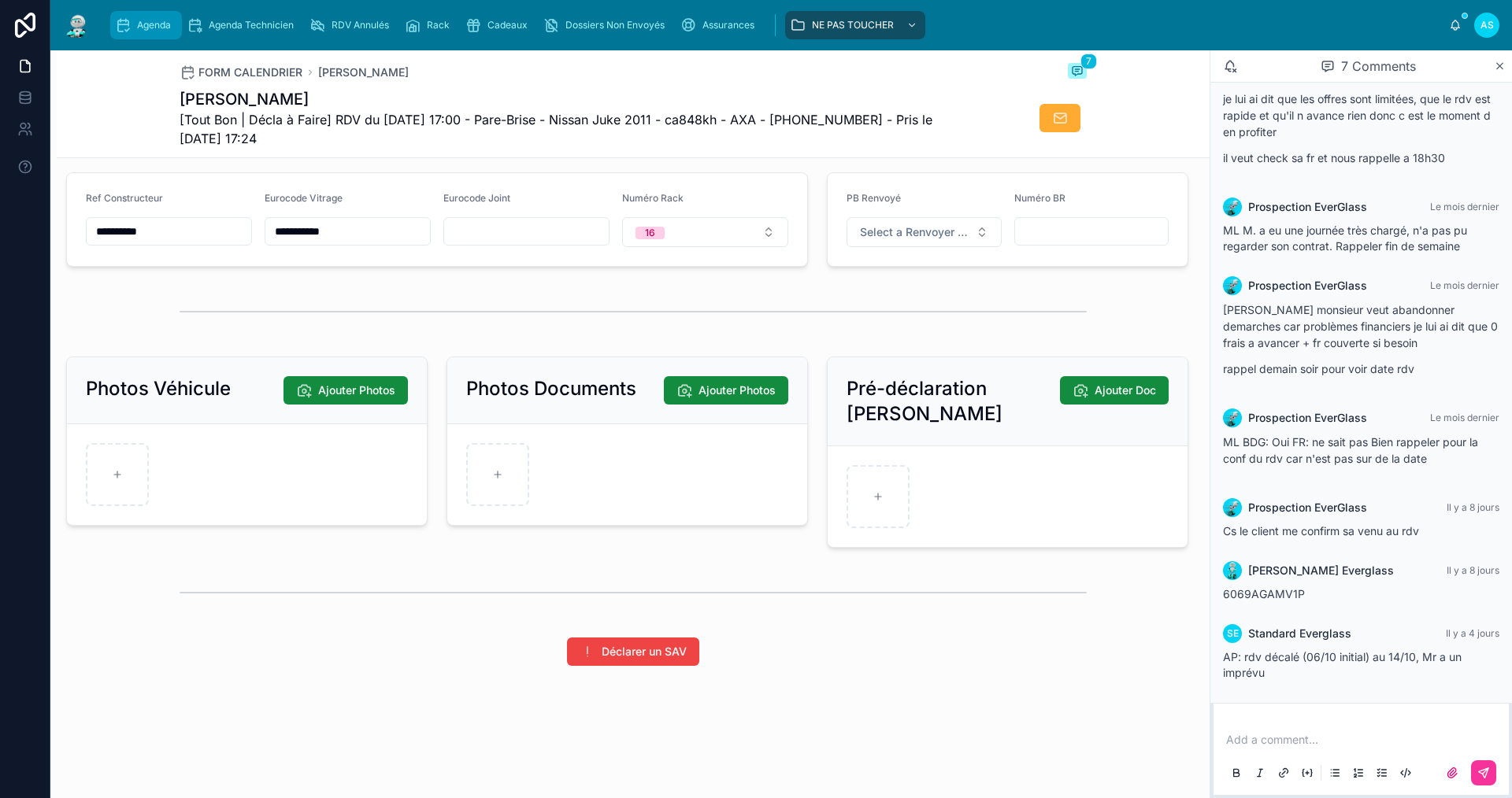
click at [147, 27] on span "Agenda" at bounding box center [154, 24] width 34 height 12
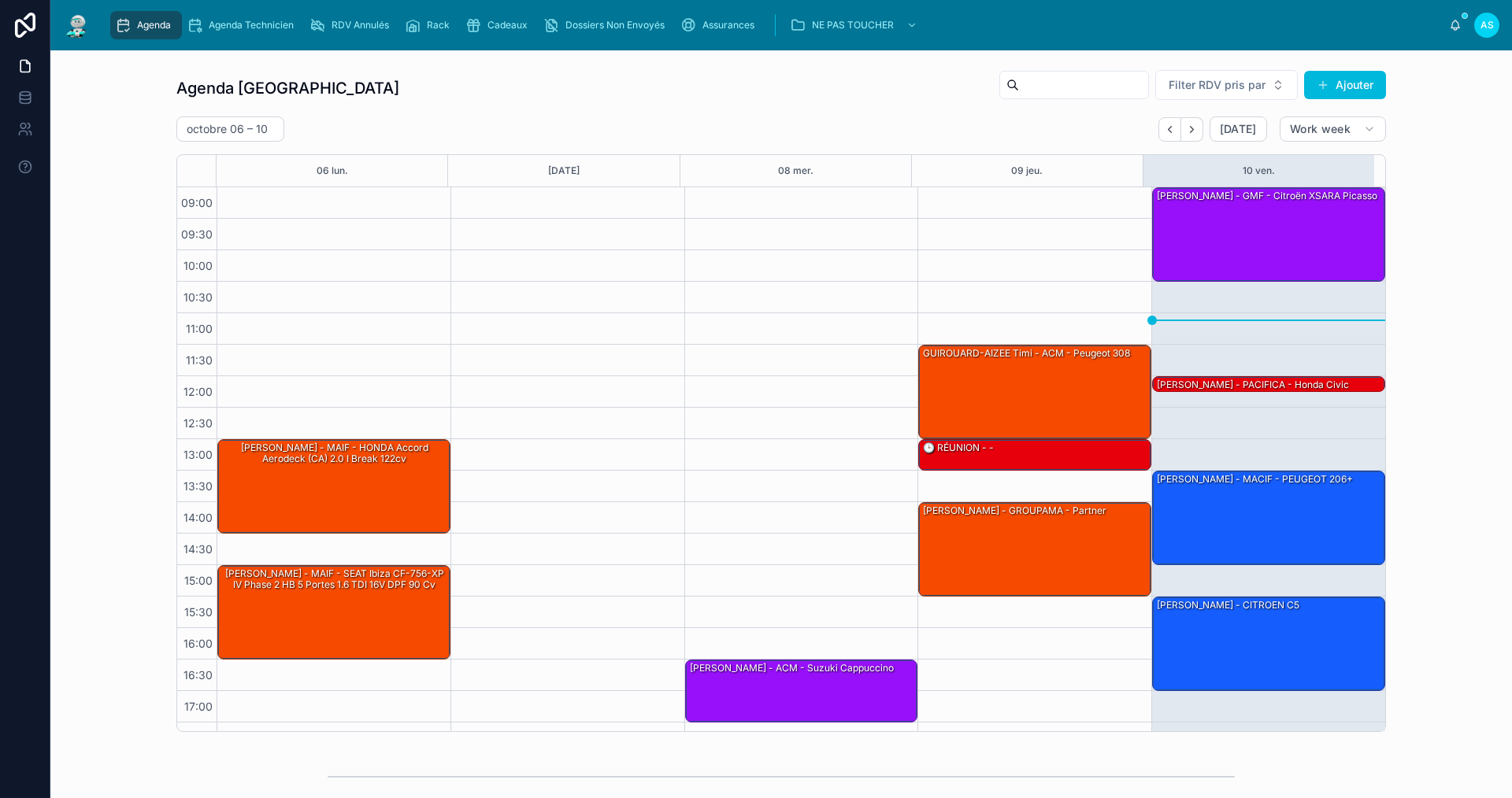
scroll to position [23, 0]
